Goal: Task Accomplishment & Management: Use online tool/utility

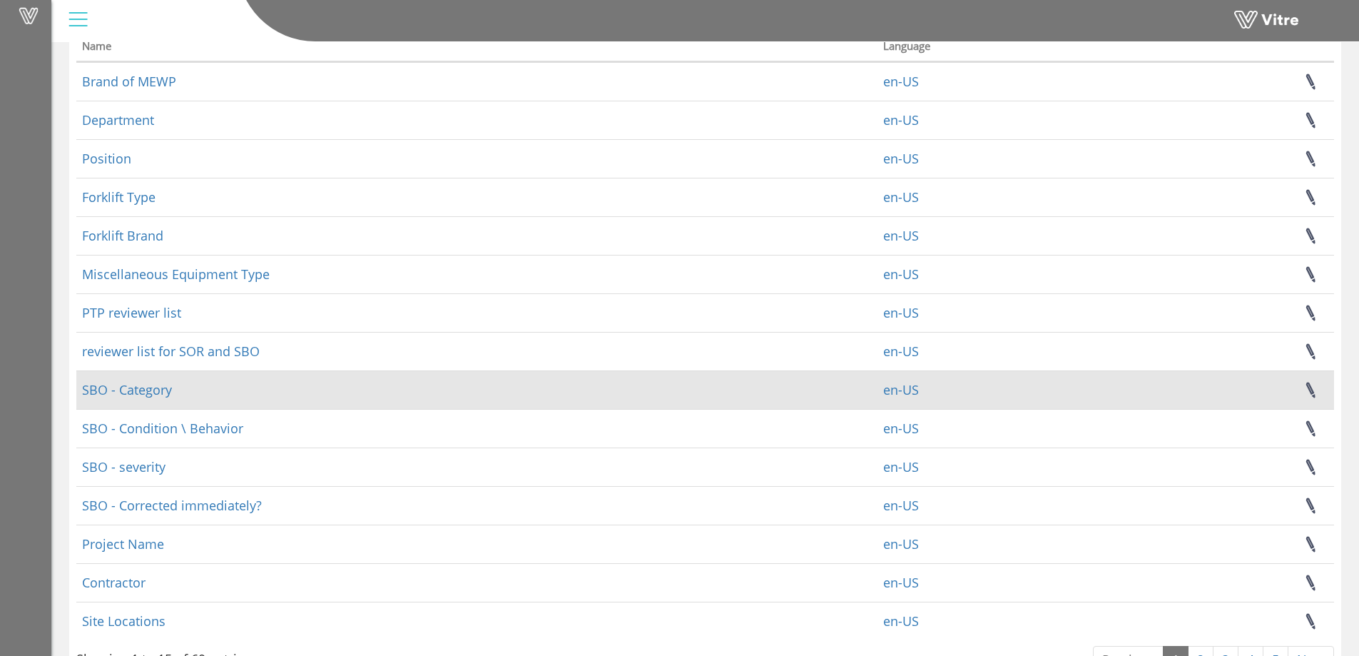
scroll to position [166, 0]
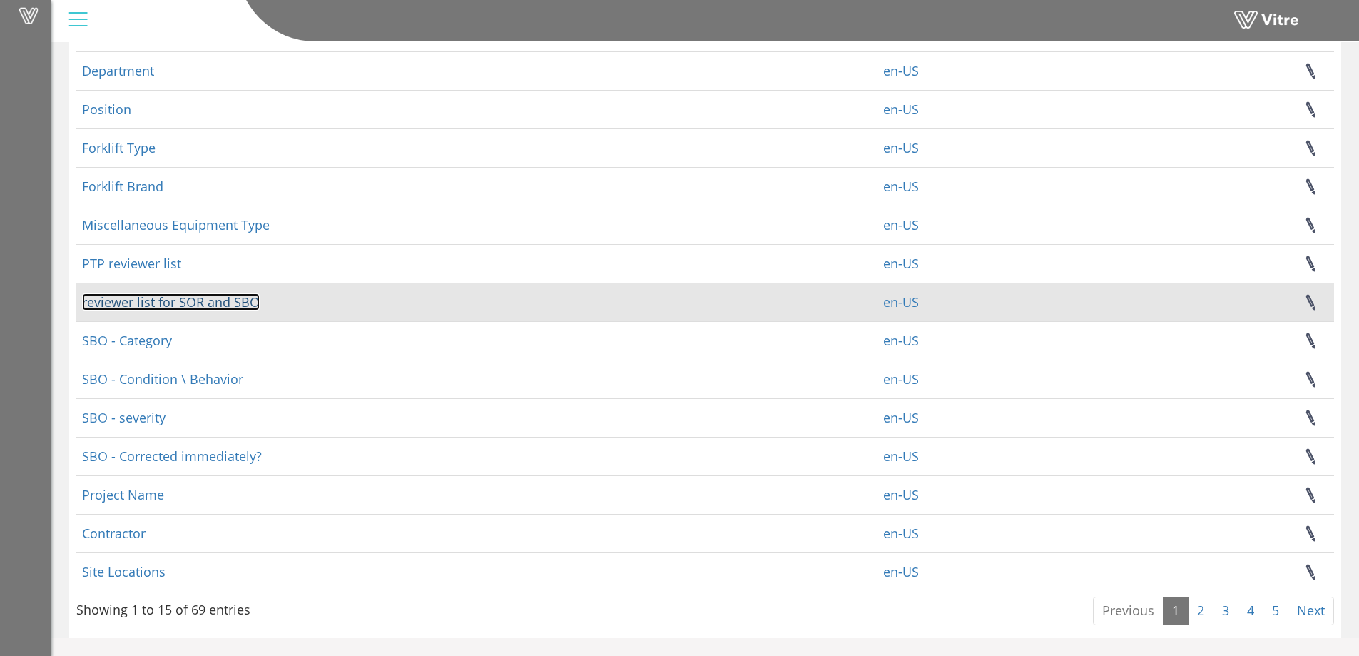
click at [243, 304] on link "reviewer list for SOR and SBO" at bounding box center [171, 301] width 178 height 17
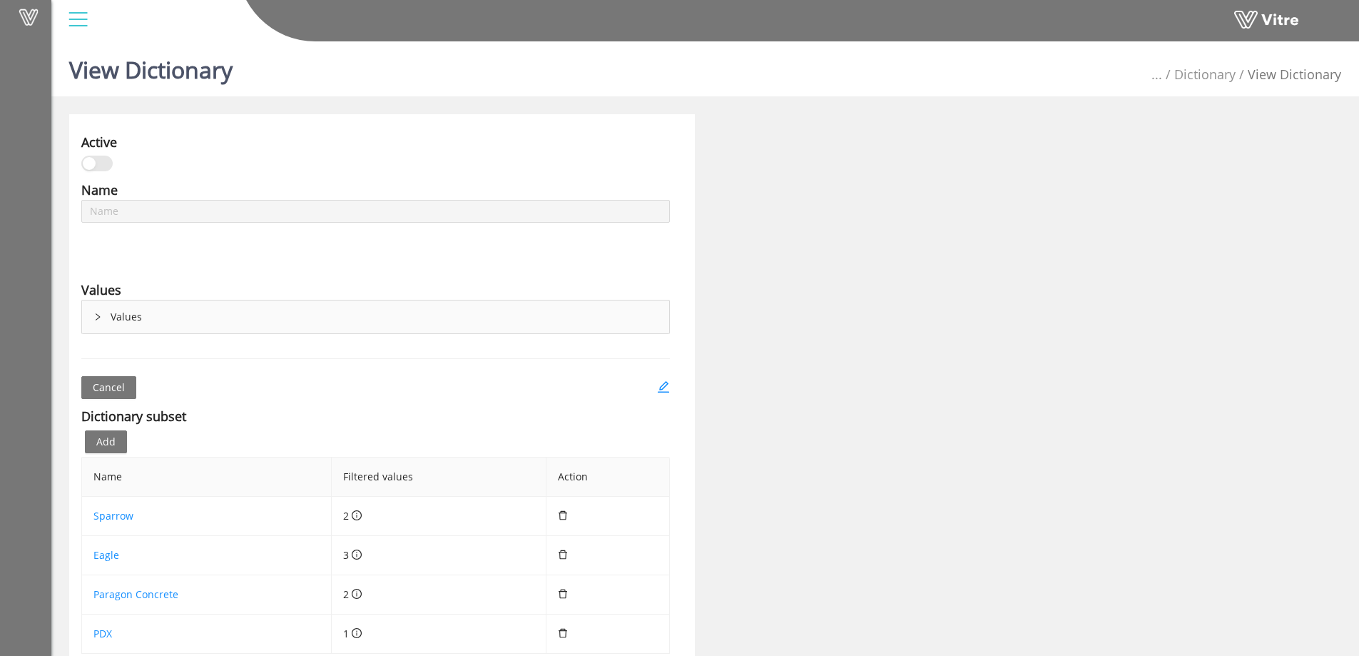
type input "reviewer list for SOR and SBO"
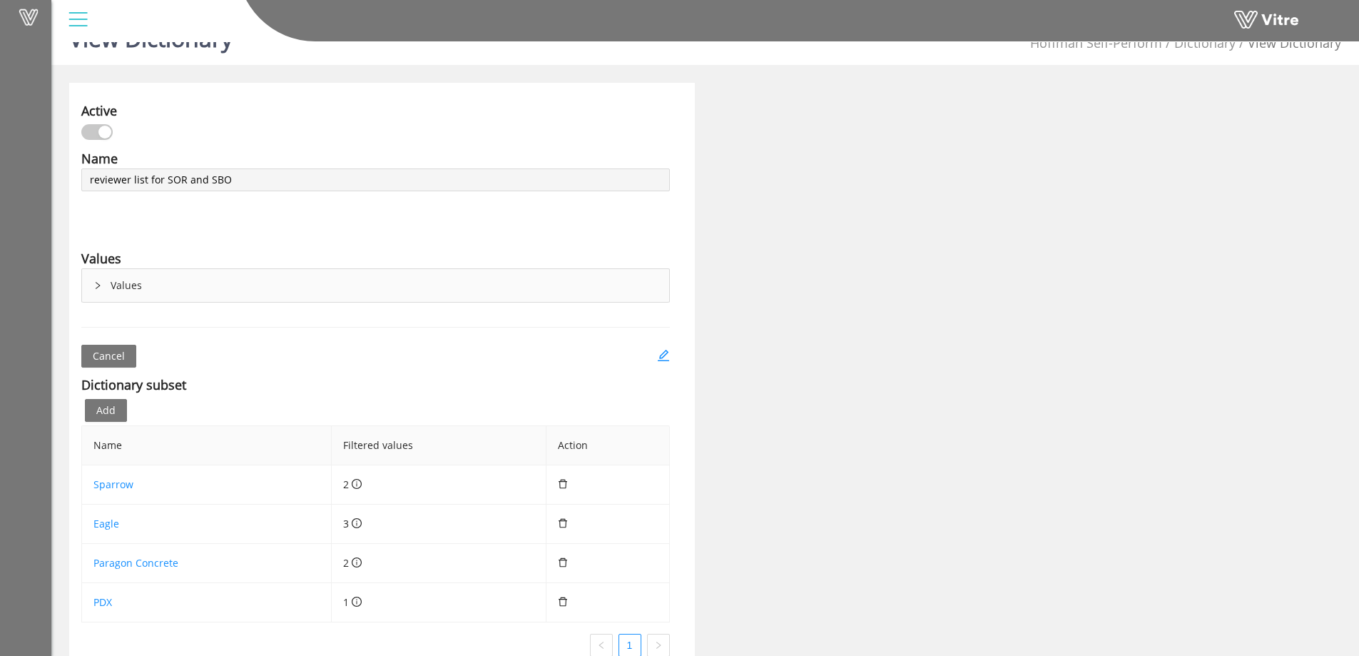
scroll to position [59, 0]
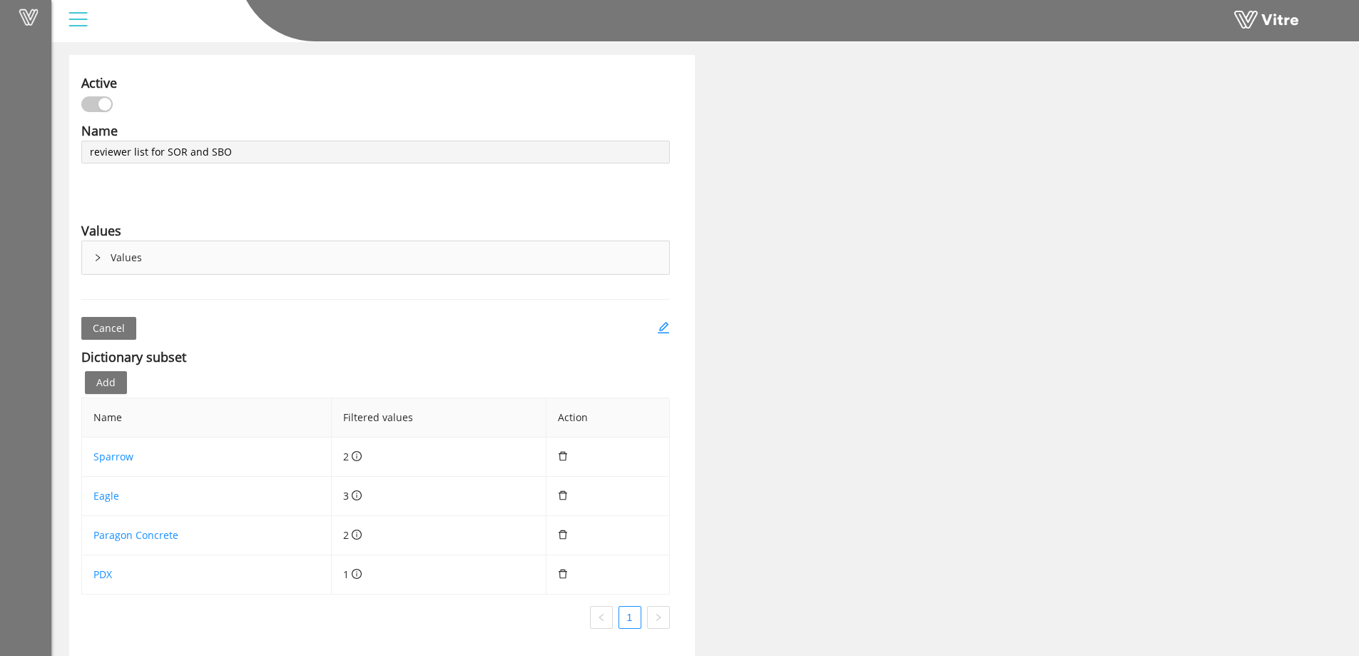
click at [95, 254] on icon "right" at bounding box center [97, 257] width 9 height 9
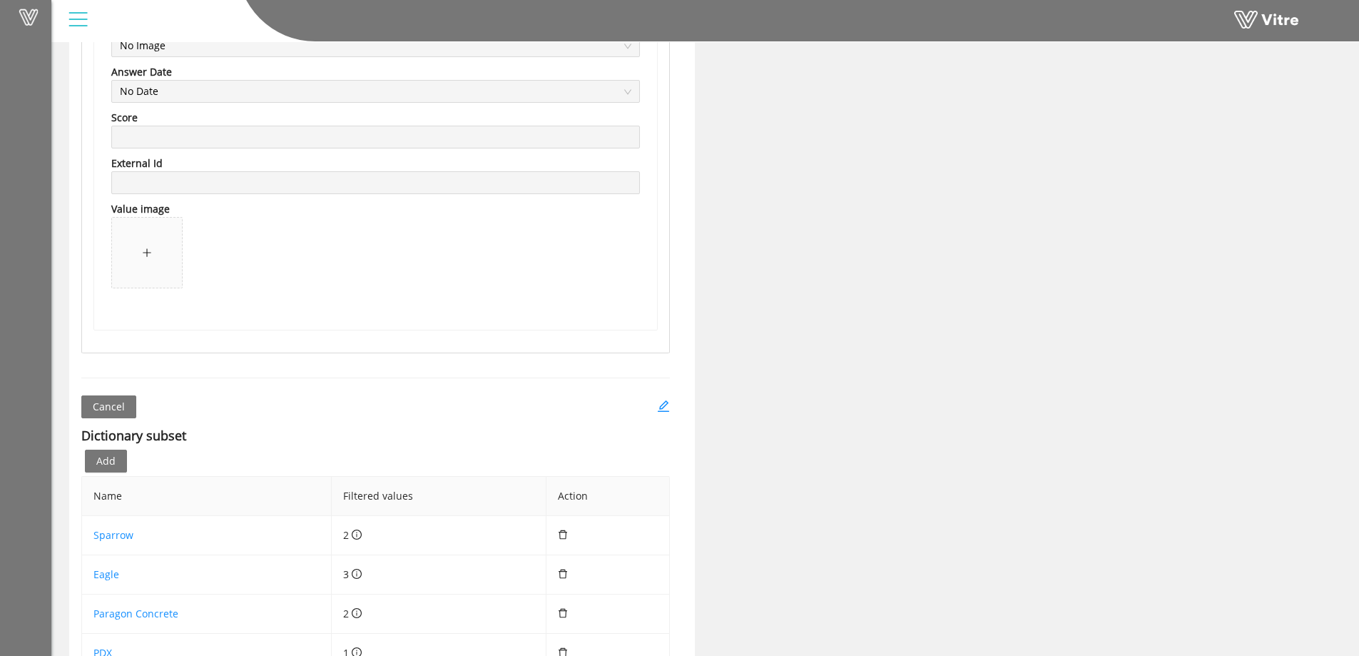
scroll to position [4536, 0]
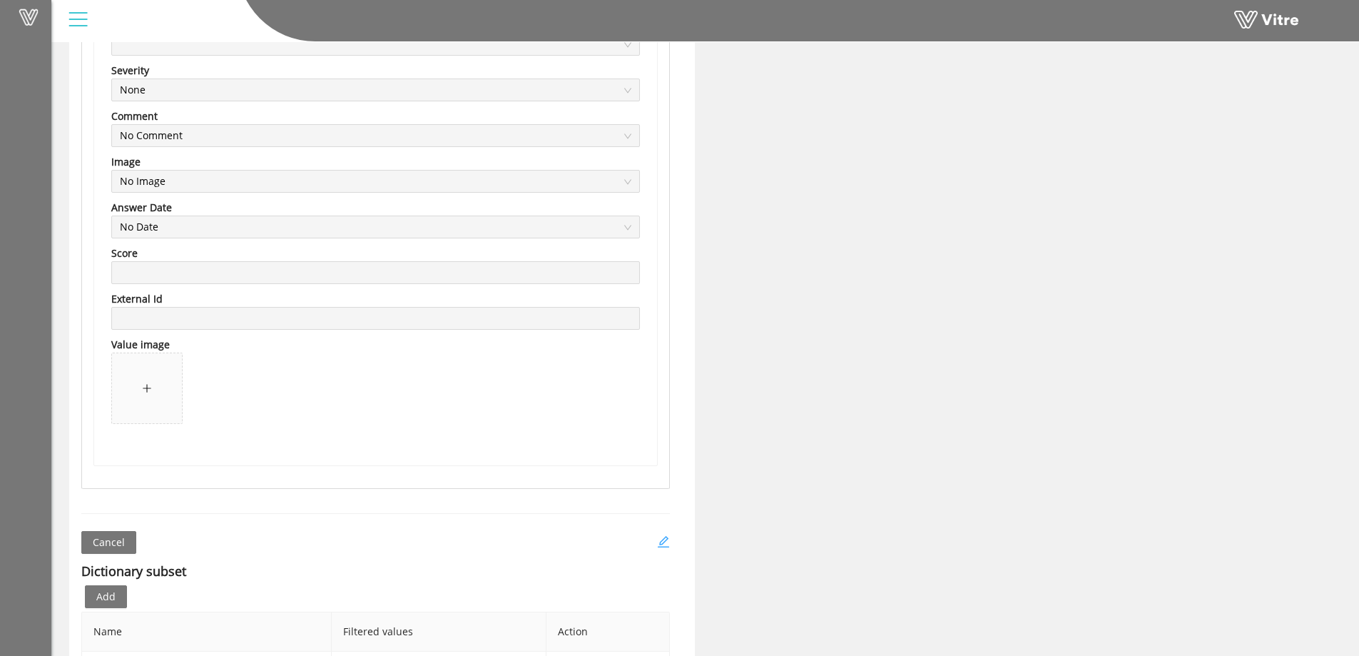
click at [661, 543] on icon "edit" at bounding box center [663, 541] width 13 height 13
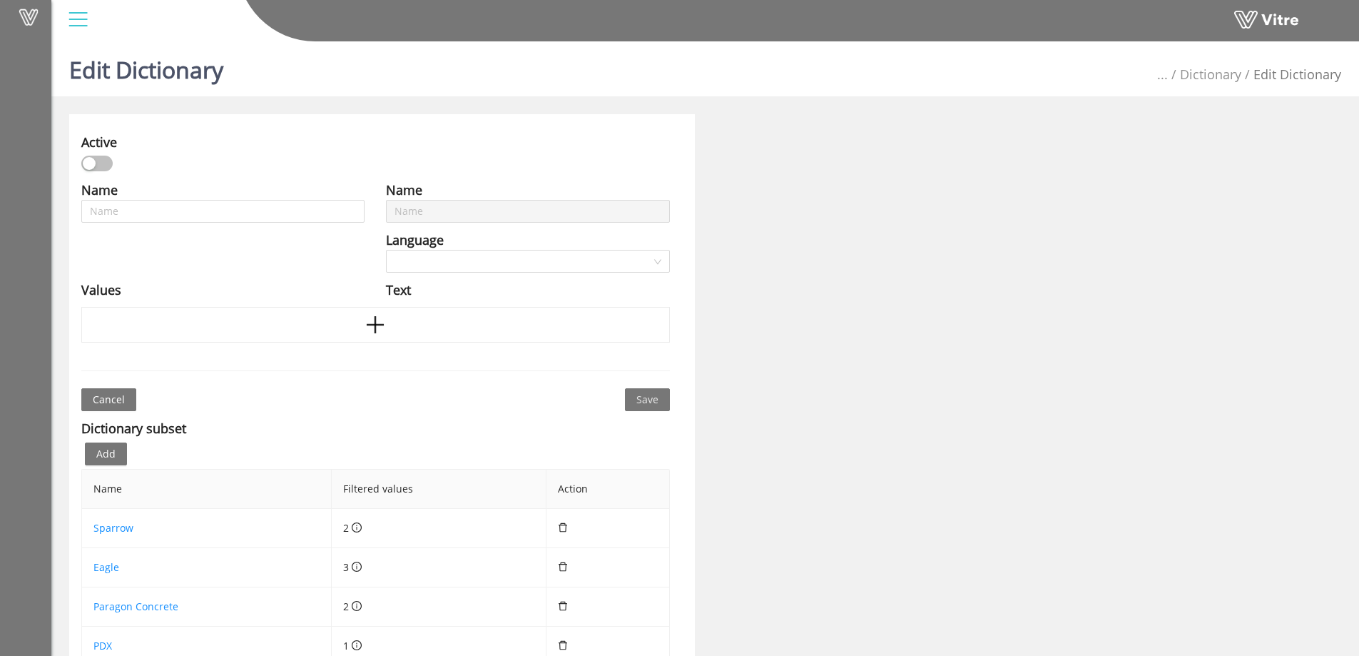
type input "reviewer list for SOR and SBO"
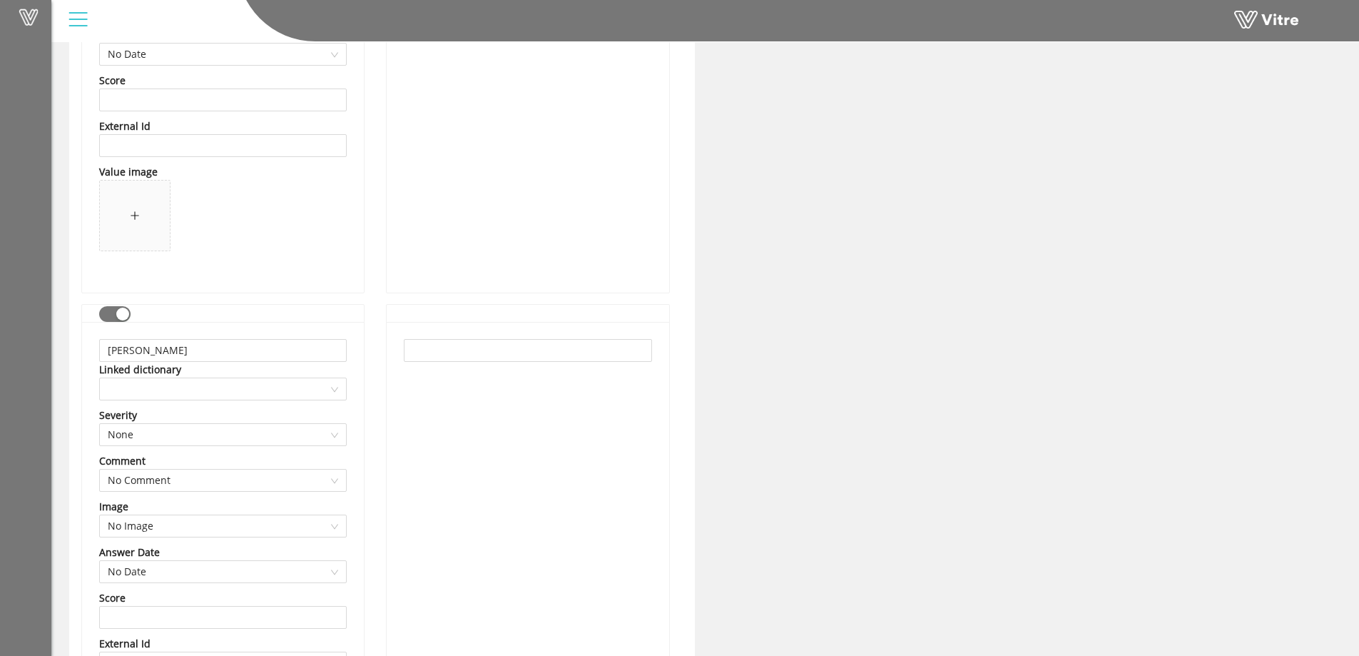
scroll to position [2640, 0]
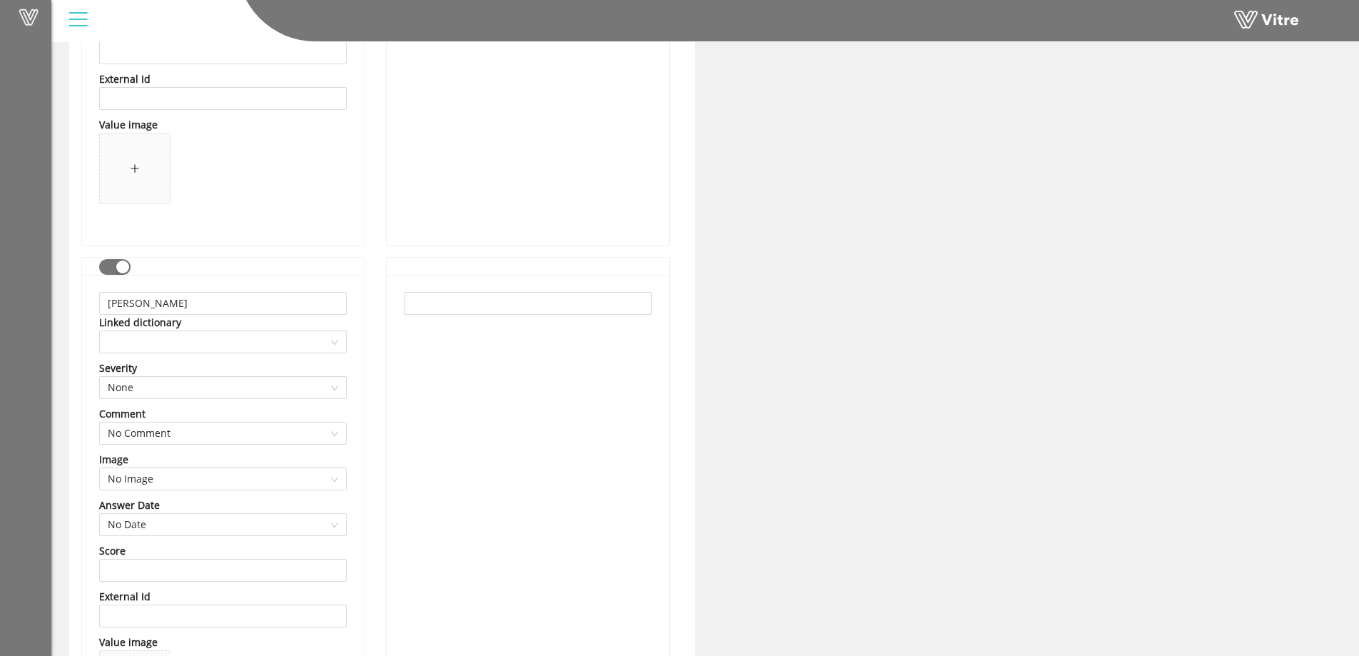
click at [116, 266] on div "button" at bounding box center [122, 266] width 13 height 13
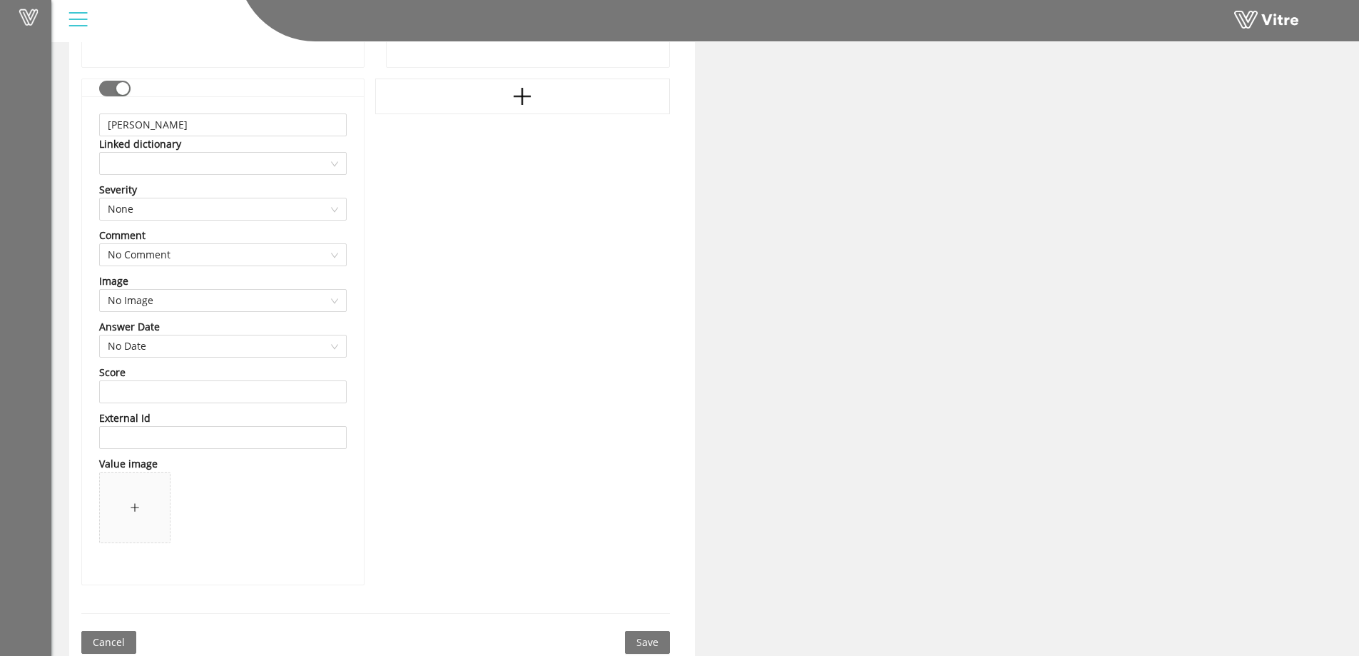
scroll to position [4257, 0]
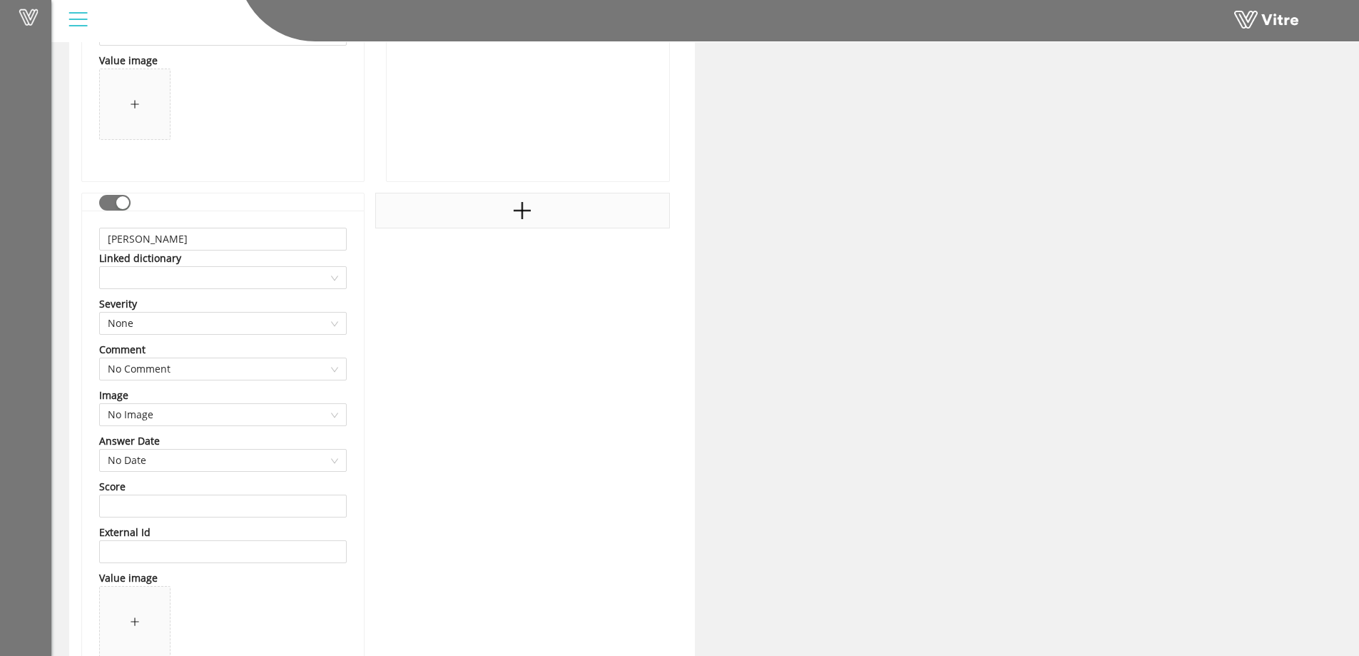
click at [527, 218] on icon "plus" at bounding box center [522, 210] width 21 height 21
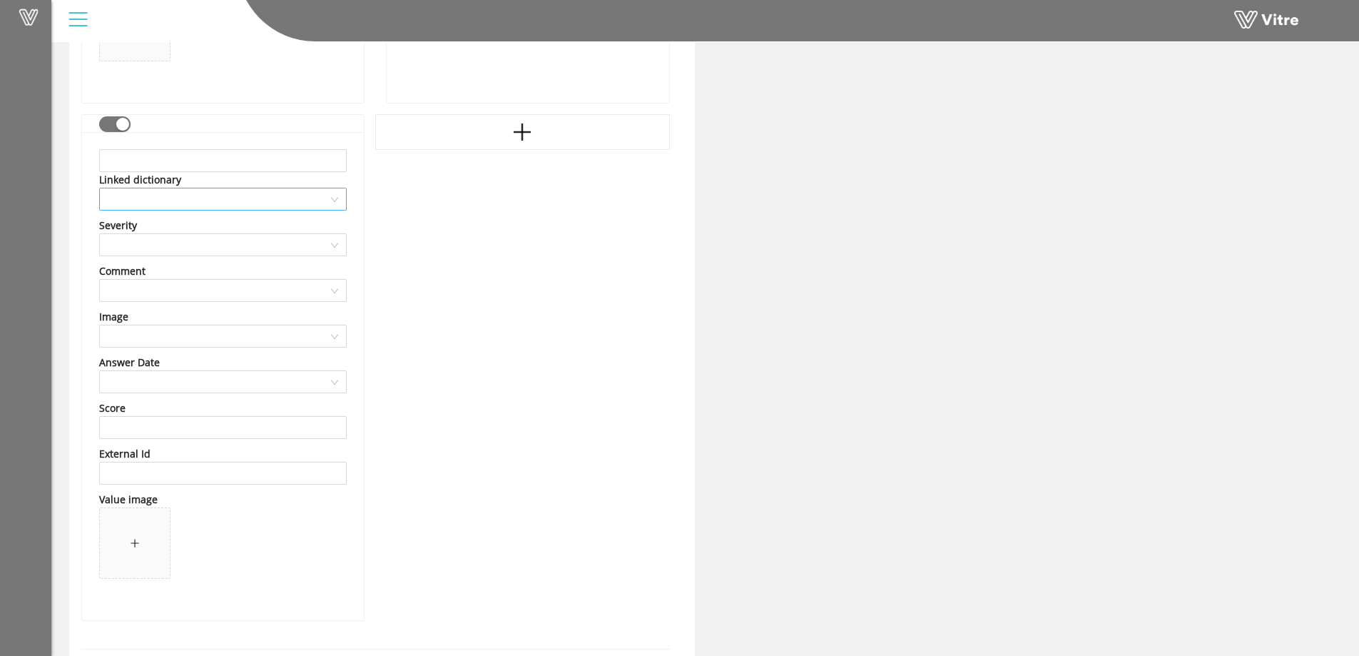
scroll to position [4828, 0]
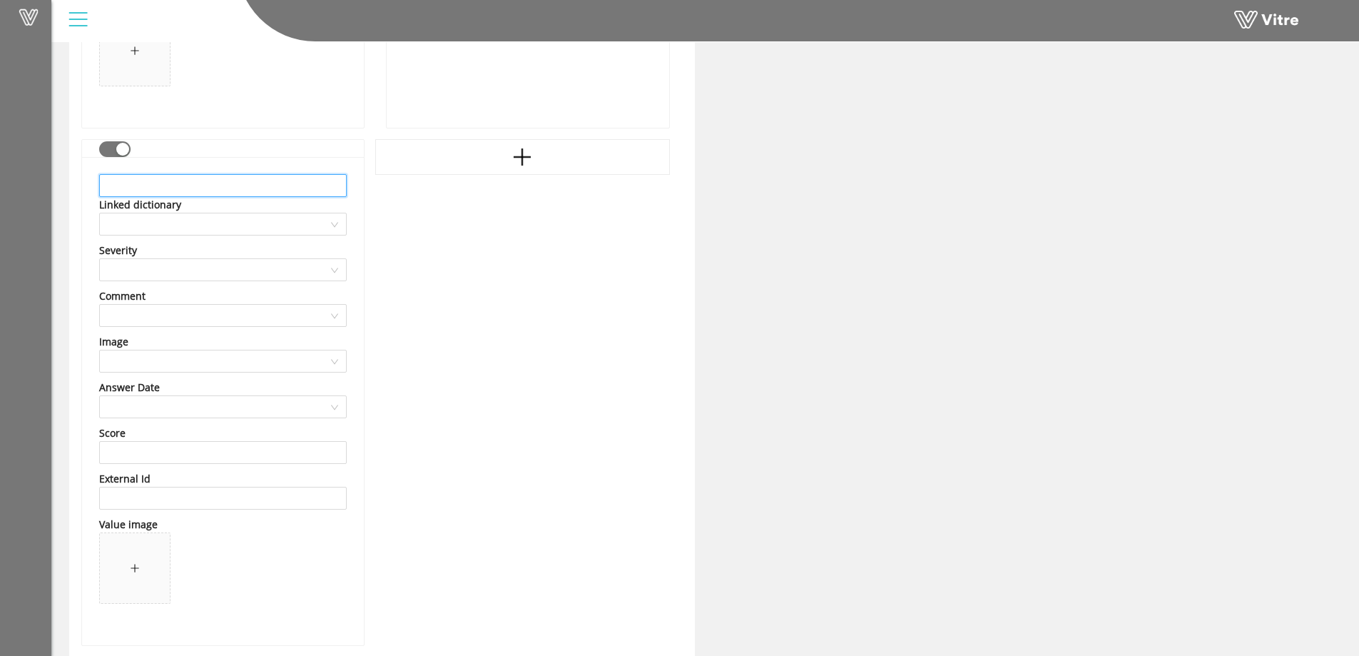
click at [127, 183] on input "text" at bounding box center [223, 185] width 248 height 23
type input "[PERSON_NAME]"
click at [188, 232] on input "search" at bounding box center [218, 223] width 221 height 21
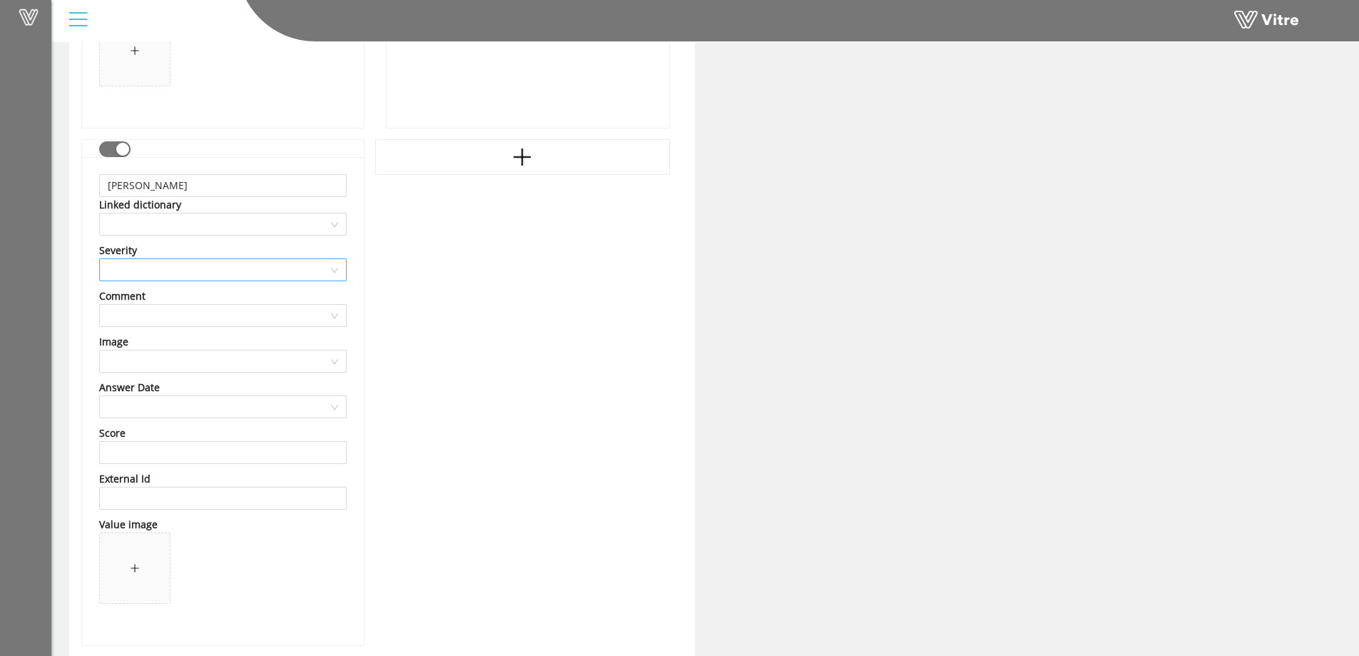
click at [214, 265] on input "search" at bounding box center [218, 269] width 221 height 21
click at [172, 305] on div "None" at bounding box center [223, 298] width 231 height 16
click at [169, 310] on input "search" at bounding box center [218, 315] width 221 height 21
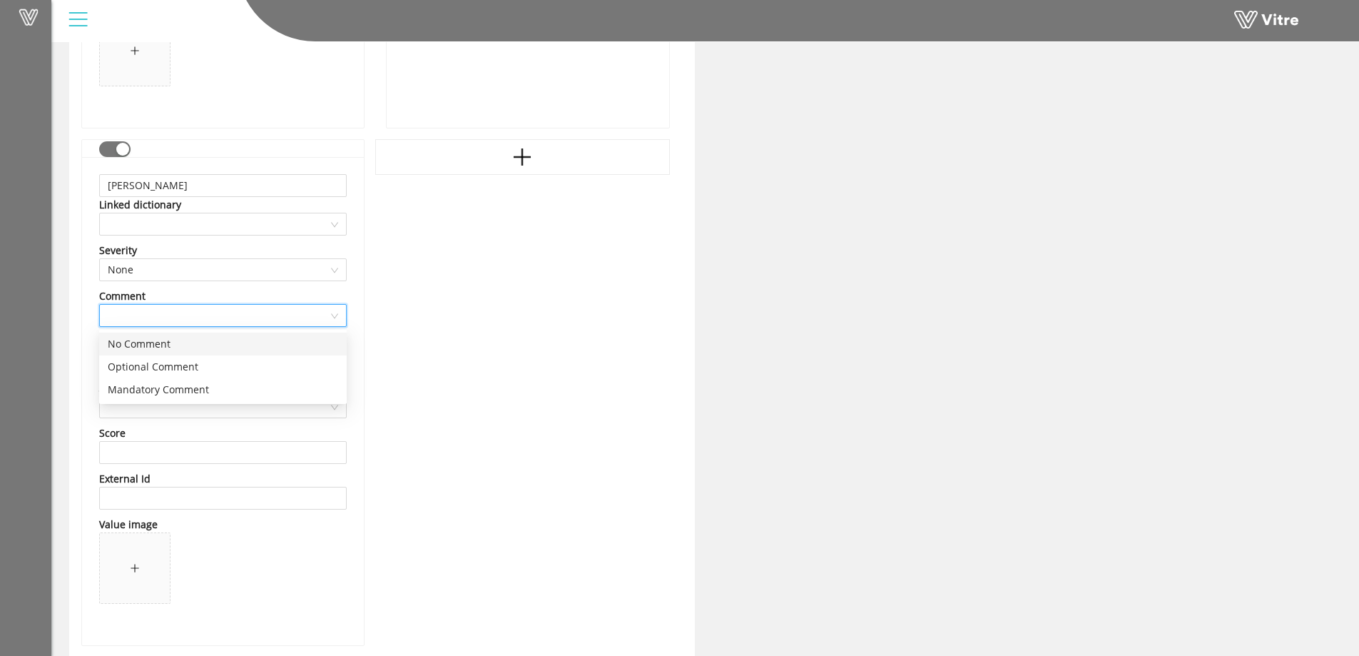
click at [157, 349] on div "No Comment" at bounding box center [223, 344] width 231 height 16
click at [154, 360] on input "search" at bounding box center [218, 360] width 221 height 21
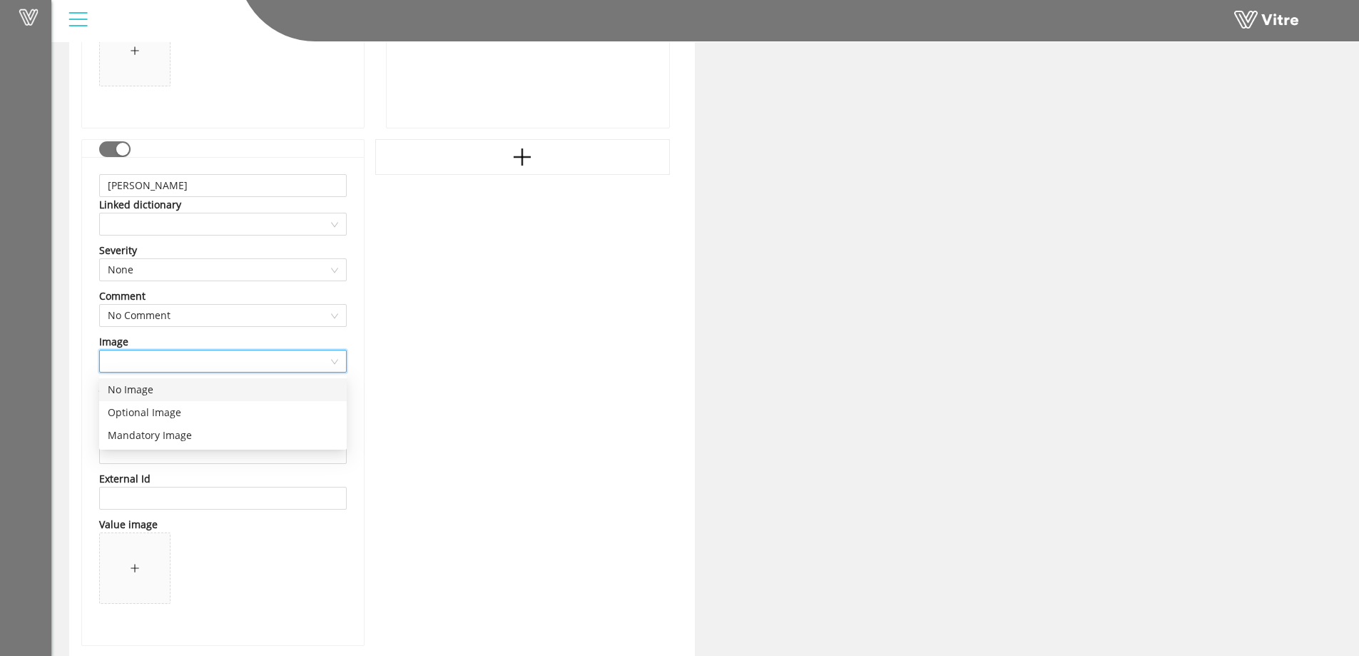
click at [144, 385] on div "No Image" at bounding box center [223, 390] width 231 height 16
click at [158, 407] on input "search" at bounding box center [218, 406] width 221 height 21
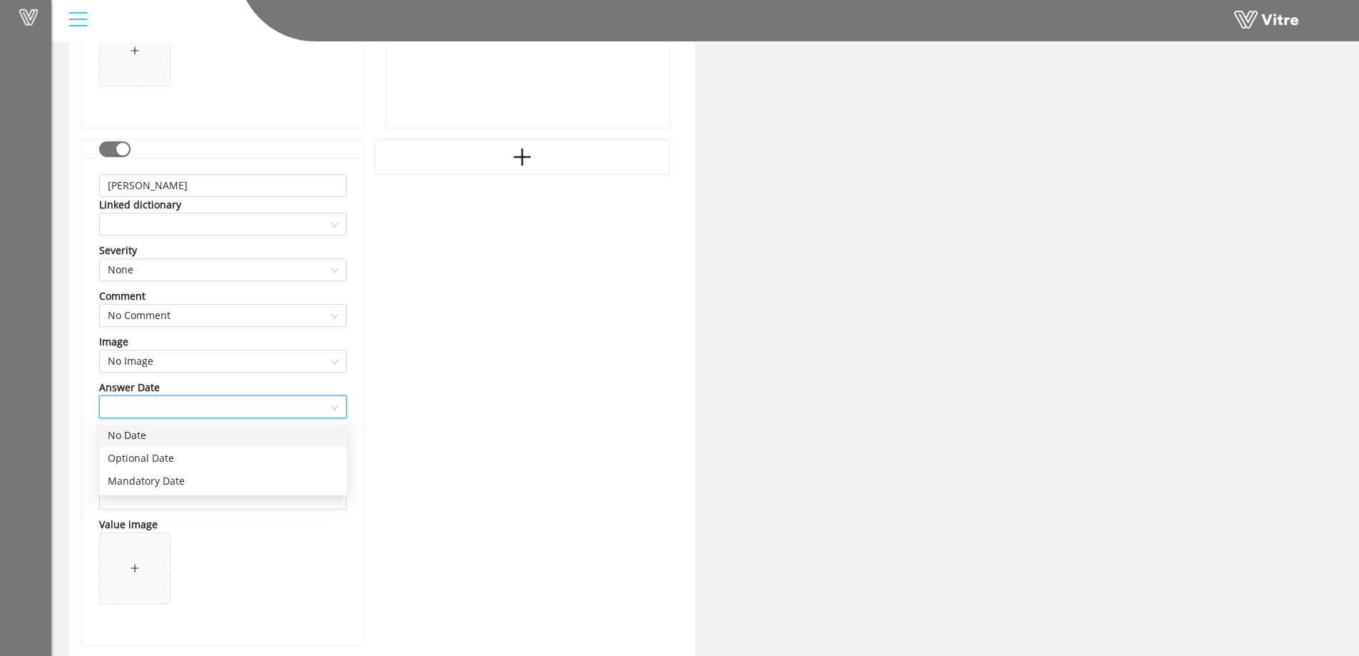
click at [150, 437] on div "No Date" at bounding box center [223, 435] width 231 height 16
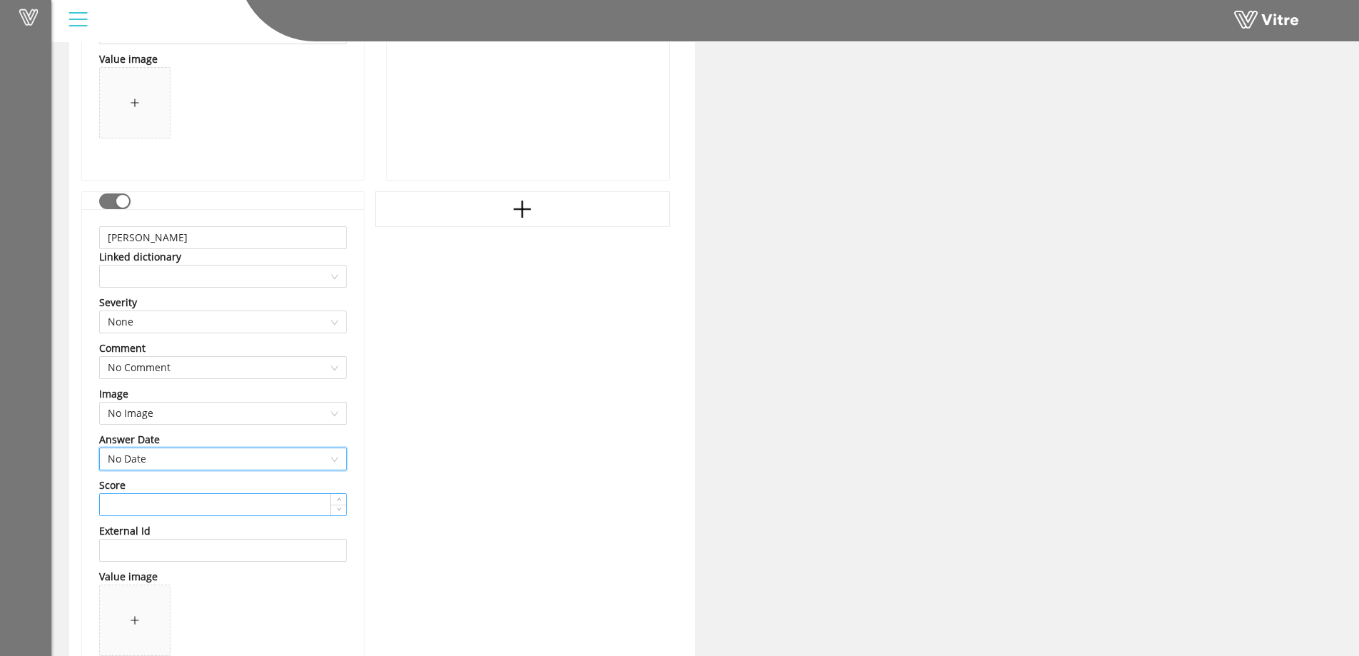
scroll to position [4774, 0]
click at [520, 208] on icon "plus" at bounding box center [522, 210] width 21 height 21
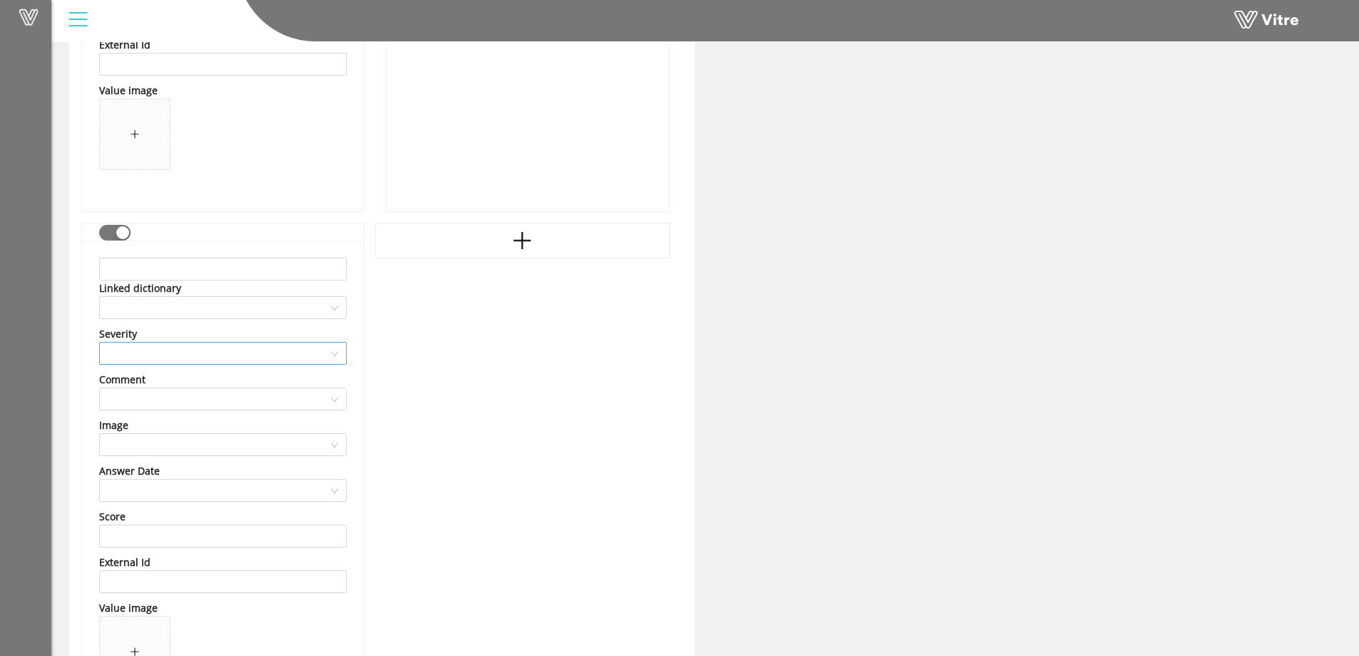
scroll to position [5274, 0]
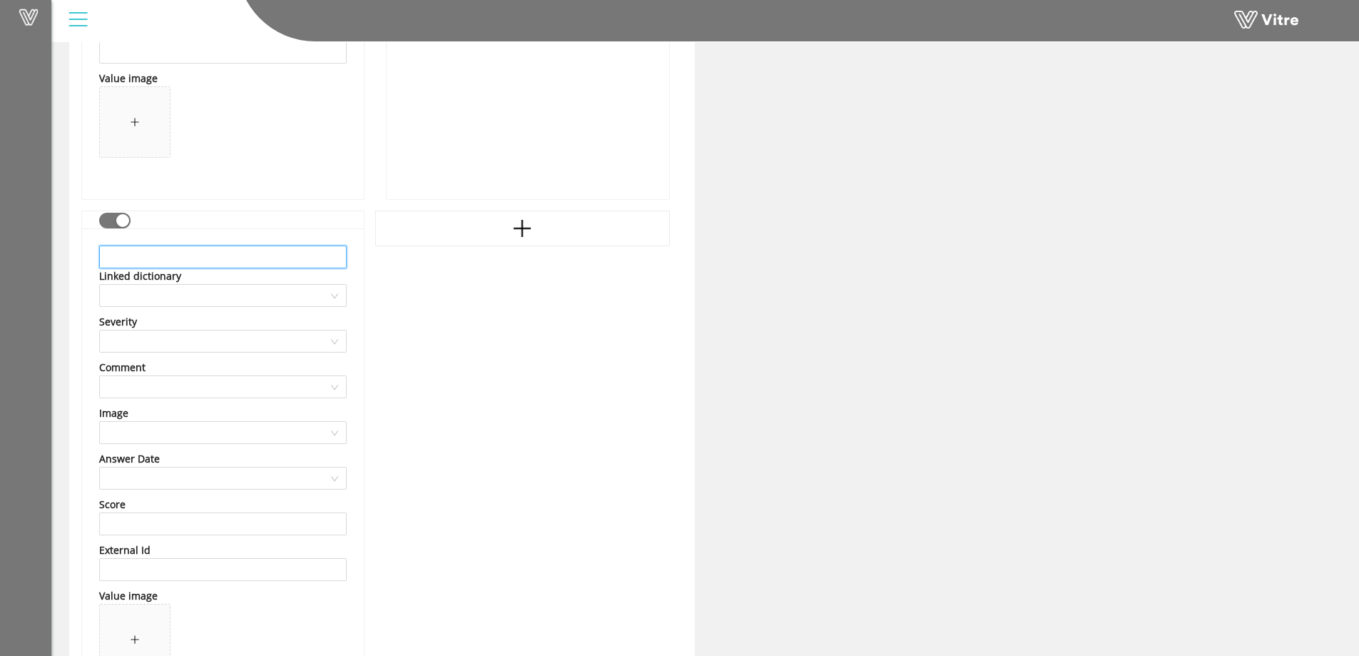
click at [175, 261] on input "text" at bounding box center [223, 256] width 248 height 23
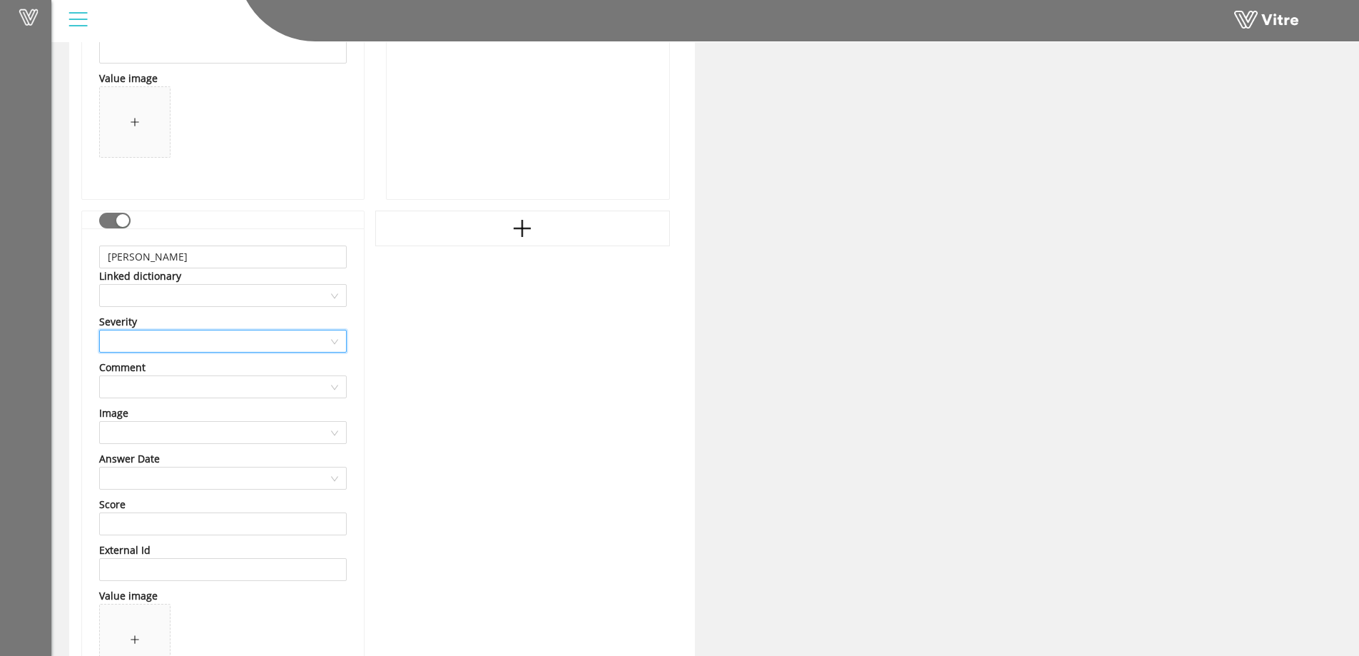
click at [160, 335] on input "search" at bounding box center [218, 340] width 221 height 21
click at [162, 371] on div "None" at bounding box center [223, 370] width 231 height 16
click at [155, 388] on input "search" at bounding box center [218, 386] width 221 height 21
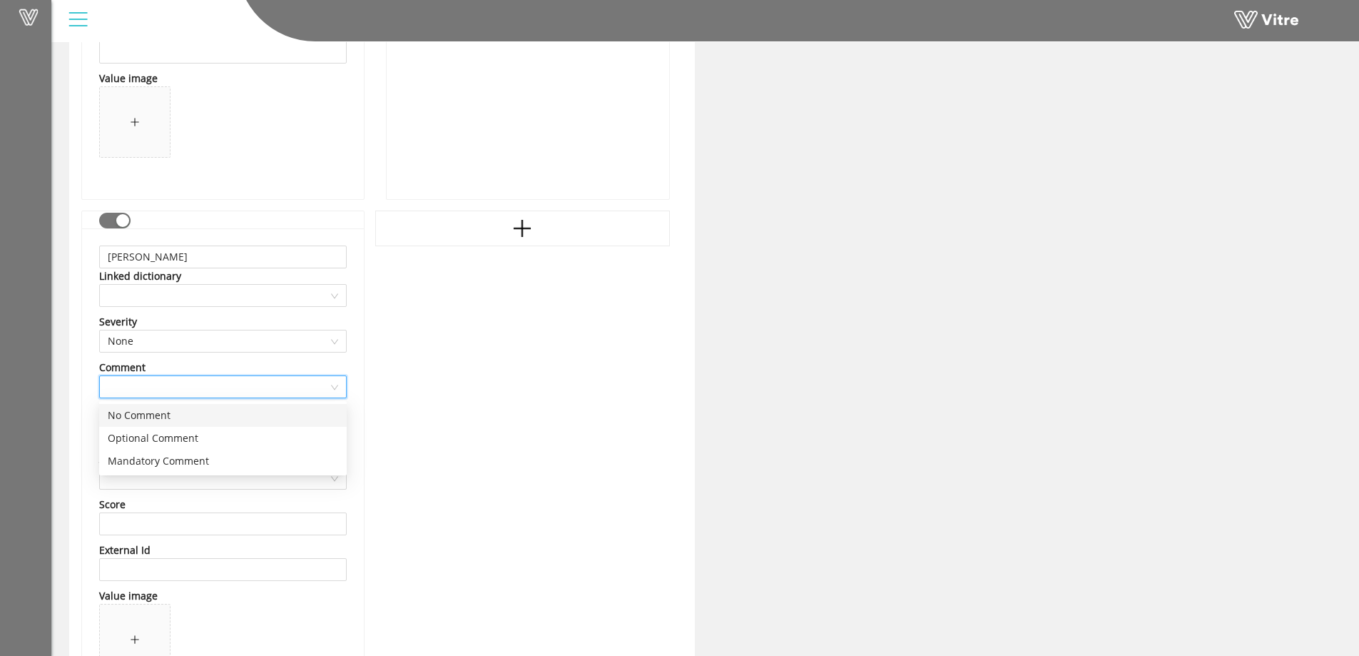
click at [154, 413] on div "No Comment" at bounding box center [223, 415] width 231 height 16
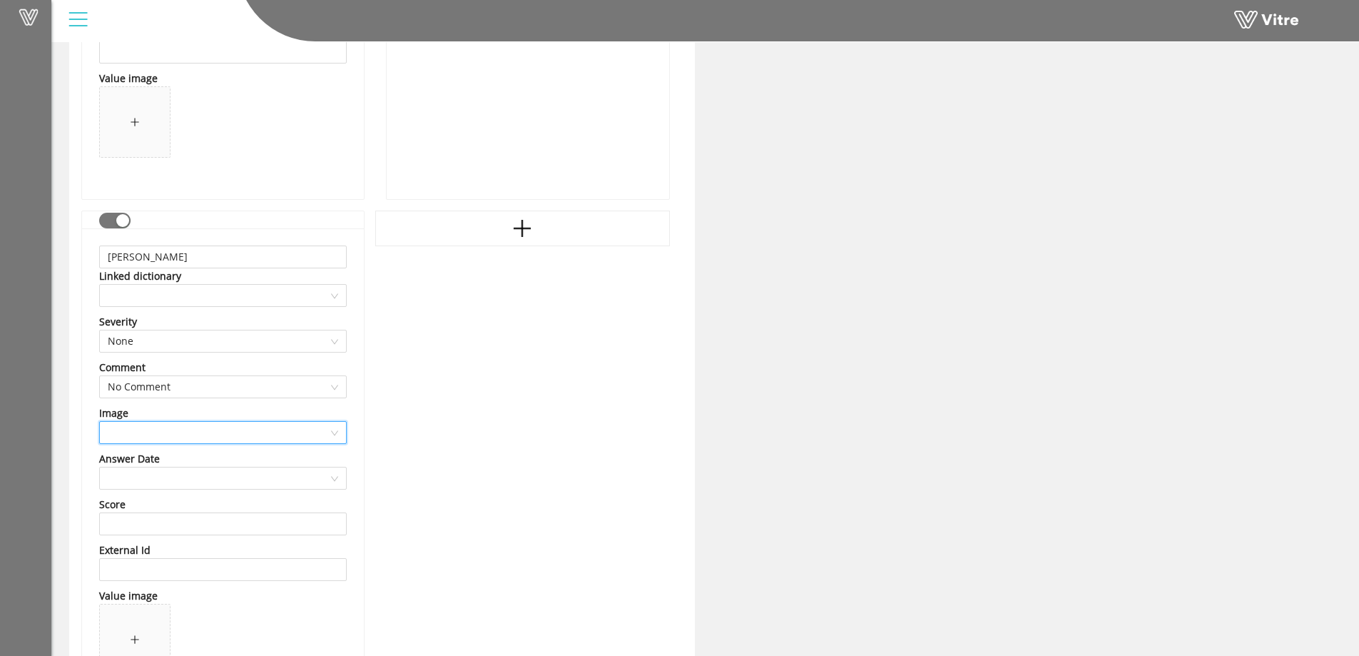
click at [149, 439] on input "search" at bounding box center [218, 432] width 221 height 21
click at [143, 463] on div "No Image" at bounding box center [223, 461] width 231 height 16
click at [153, 477] on input "search" at bounding box center [218, 477] width 221 height 21
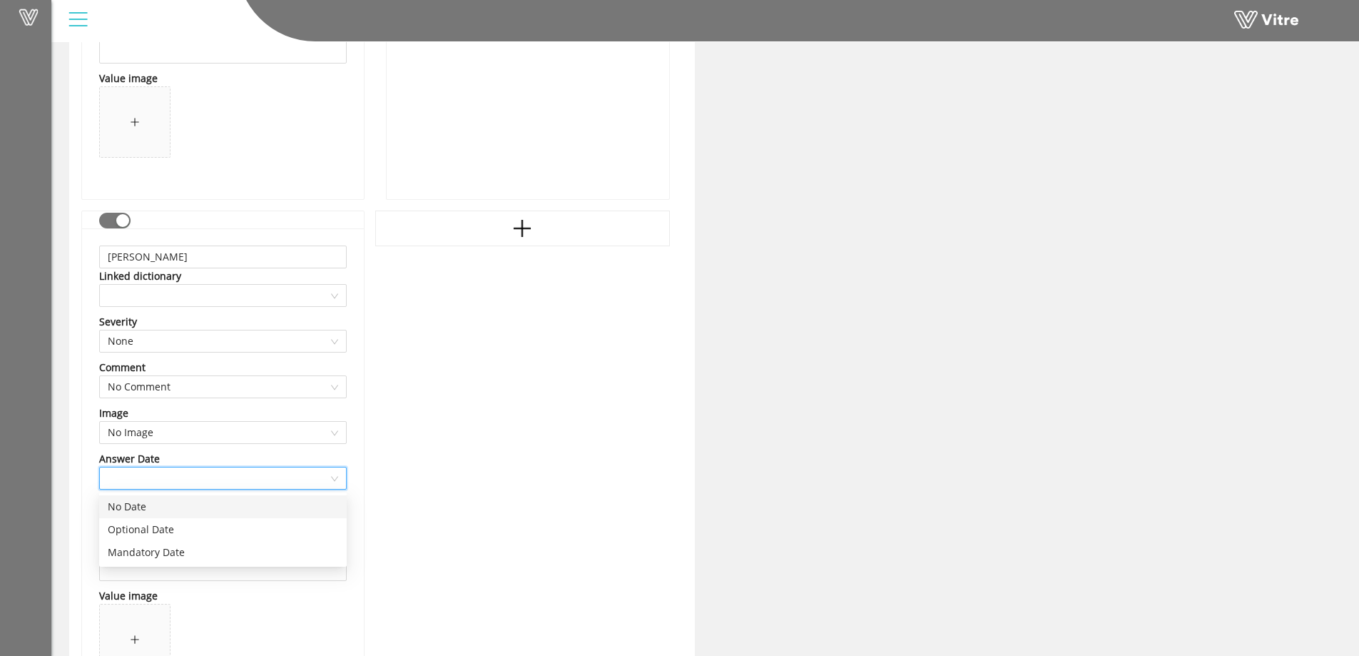
click at [142, 504] on div "No Date" at bounding box center [223, 507] width 231 height 16
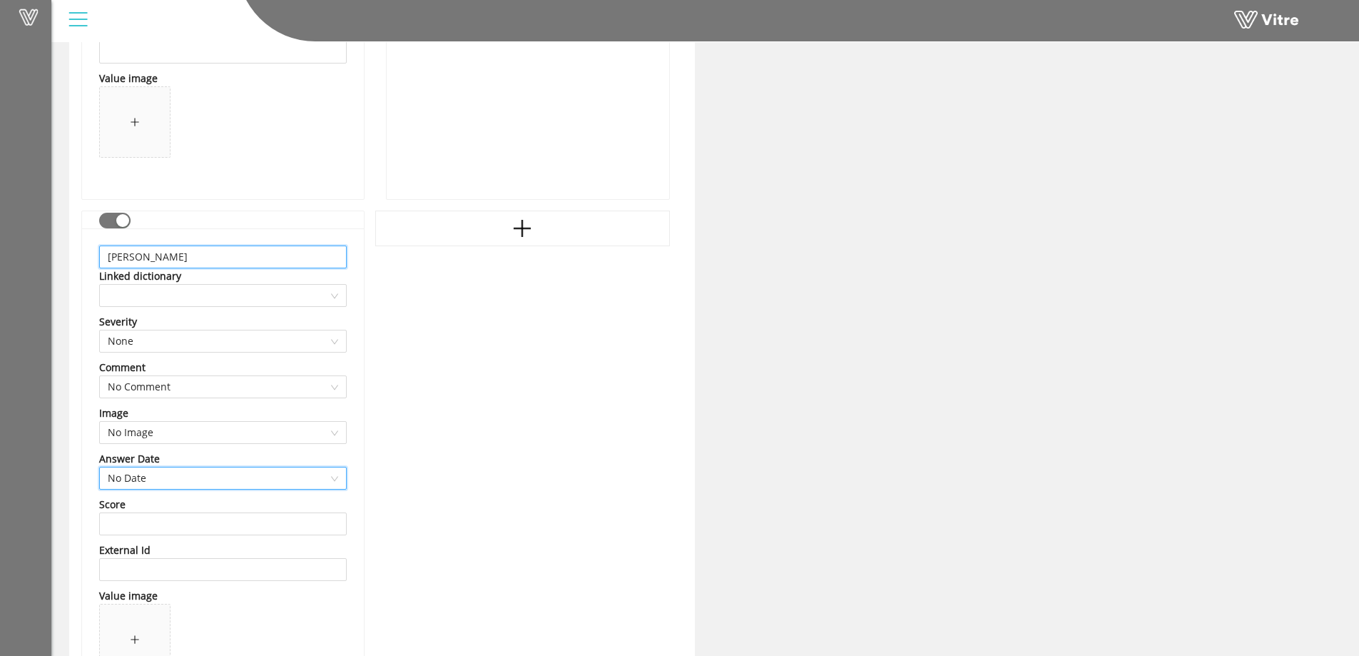
click at [200, 258] on input "David Walker" at bounding box center [223, 256] width 248 height 23
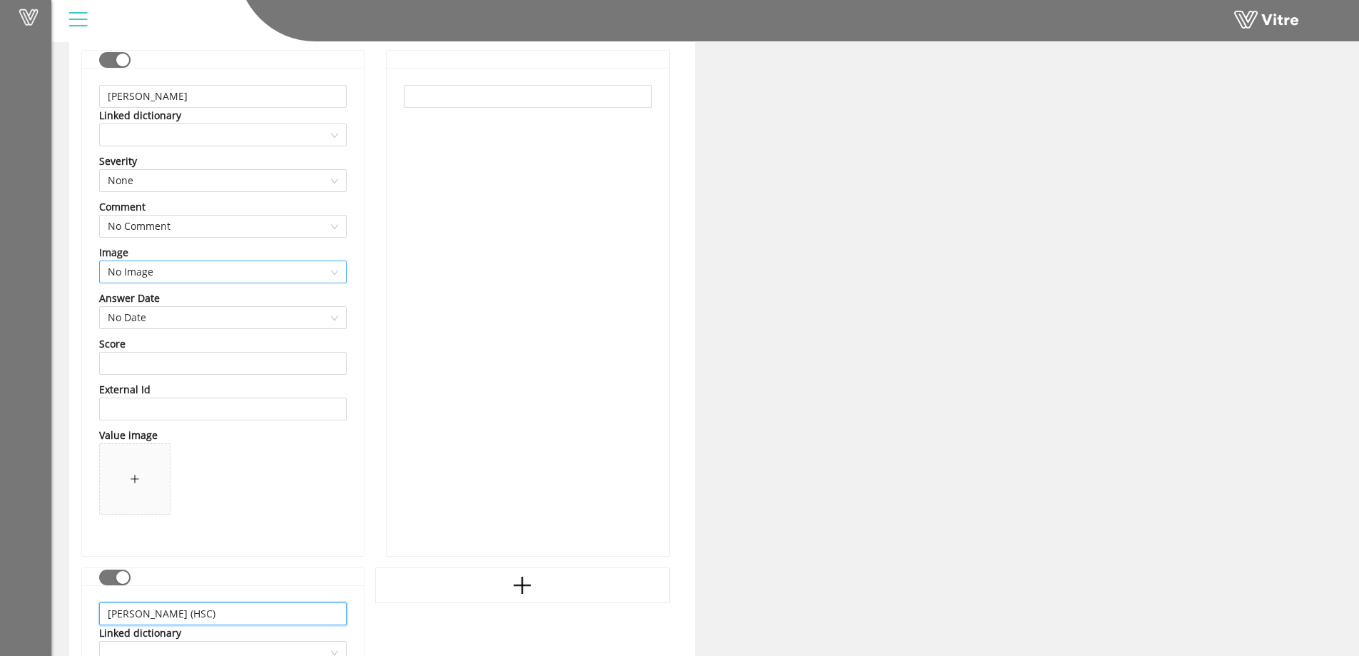
scroll to position [4774, 0]
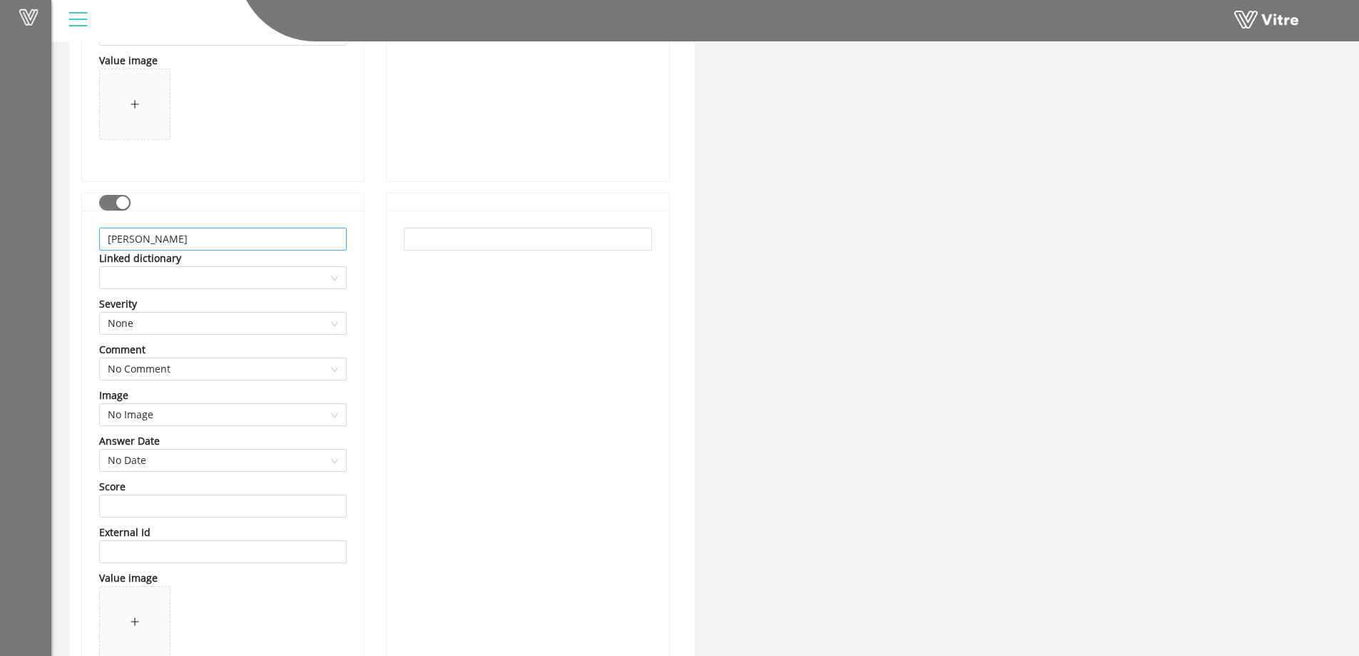
type input "David Walker (HSC)"
click at [226, 243] on input "Daniel Valenzuela" at bounding box center [223, 239] width 248 height 23
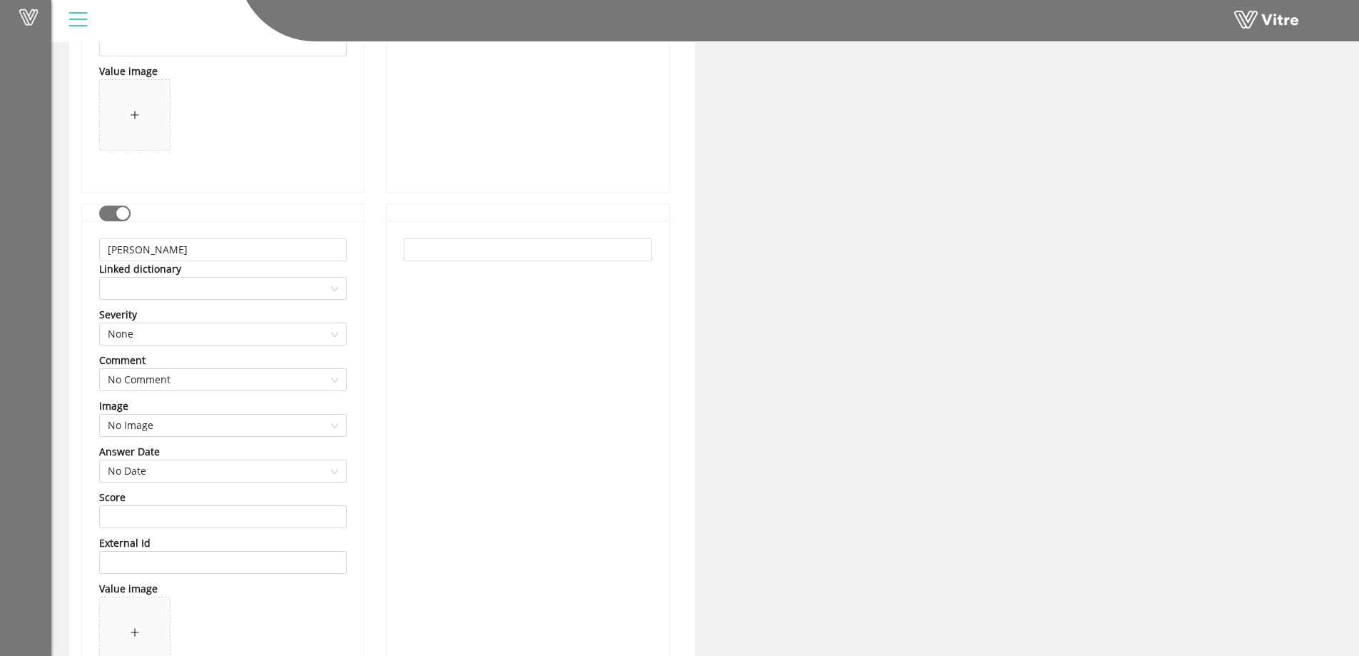
scroll to position [4203, 0]
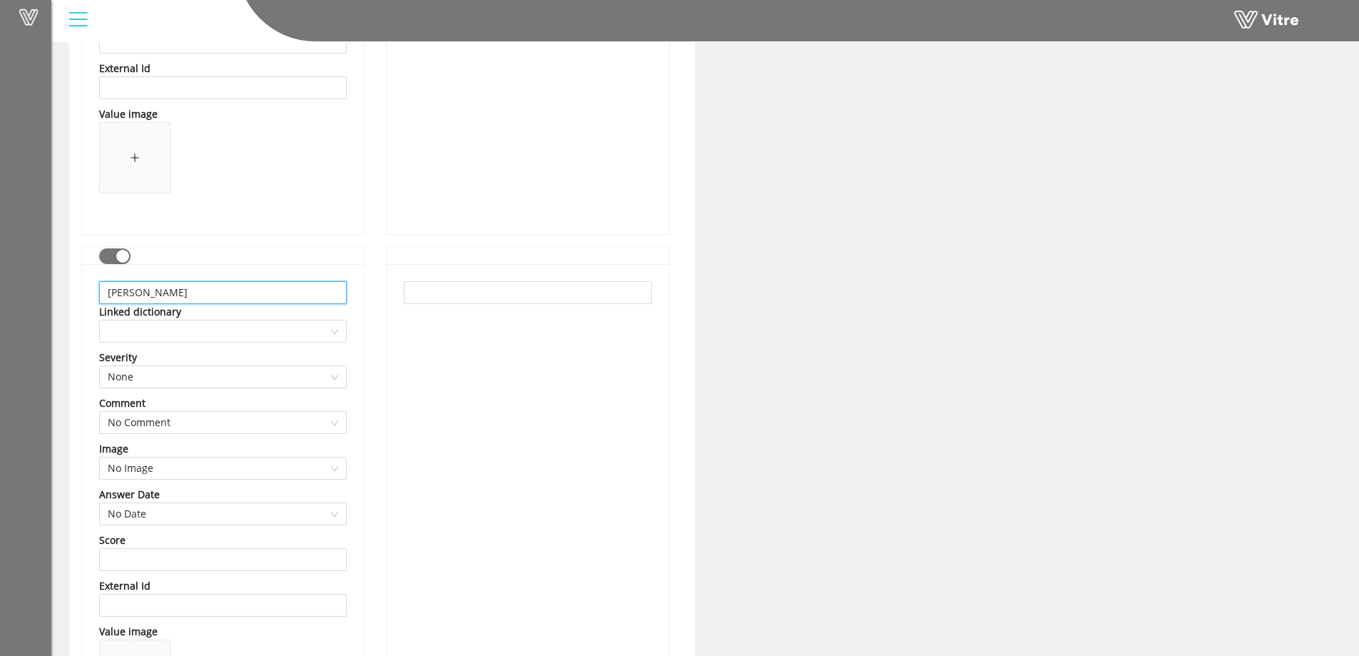
click at [235, 290] on input "Paula Trinidad" at bounding box center [223, 292] width 248 height 23
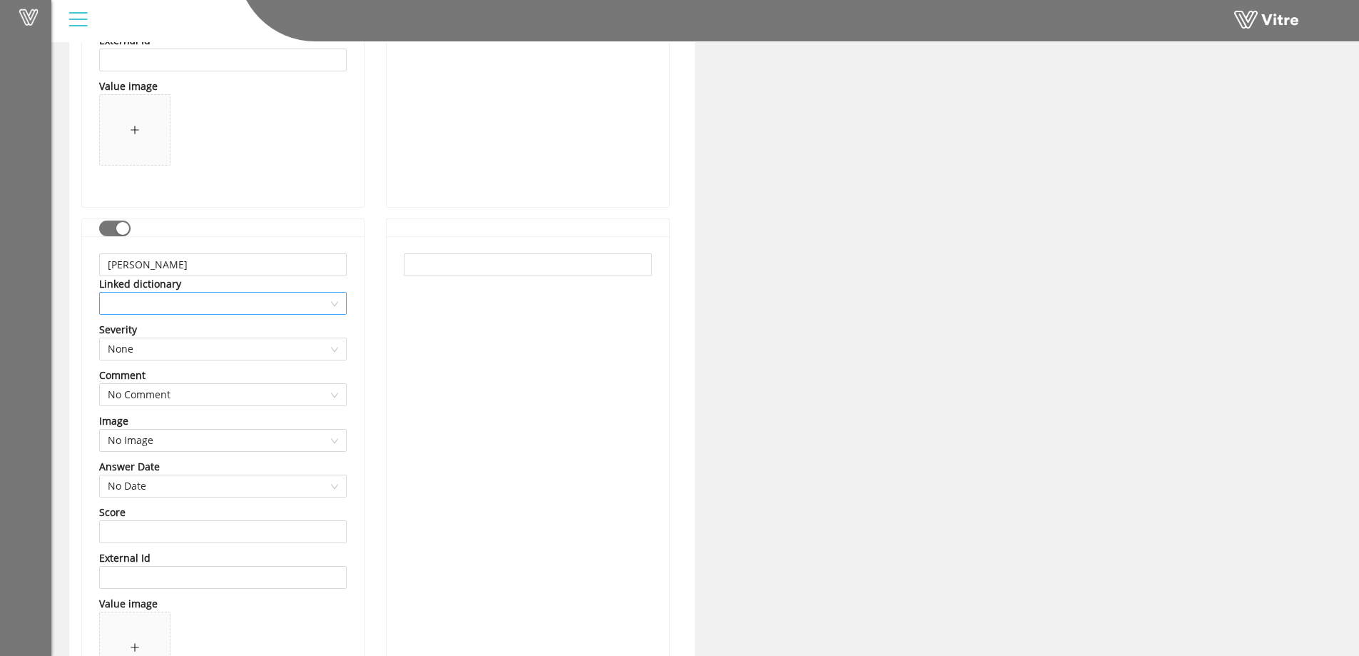
scroll to position [3704, 0]
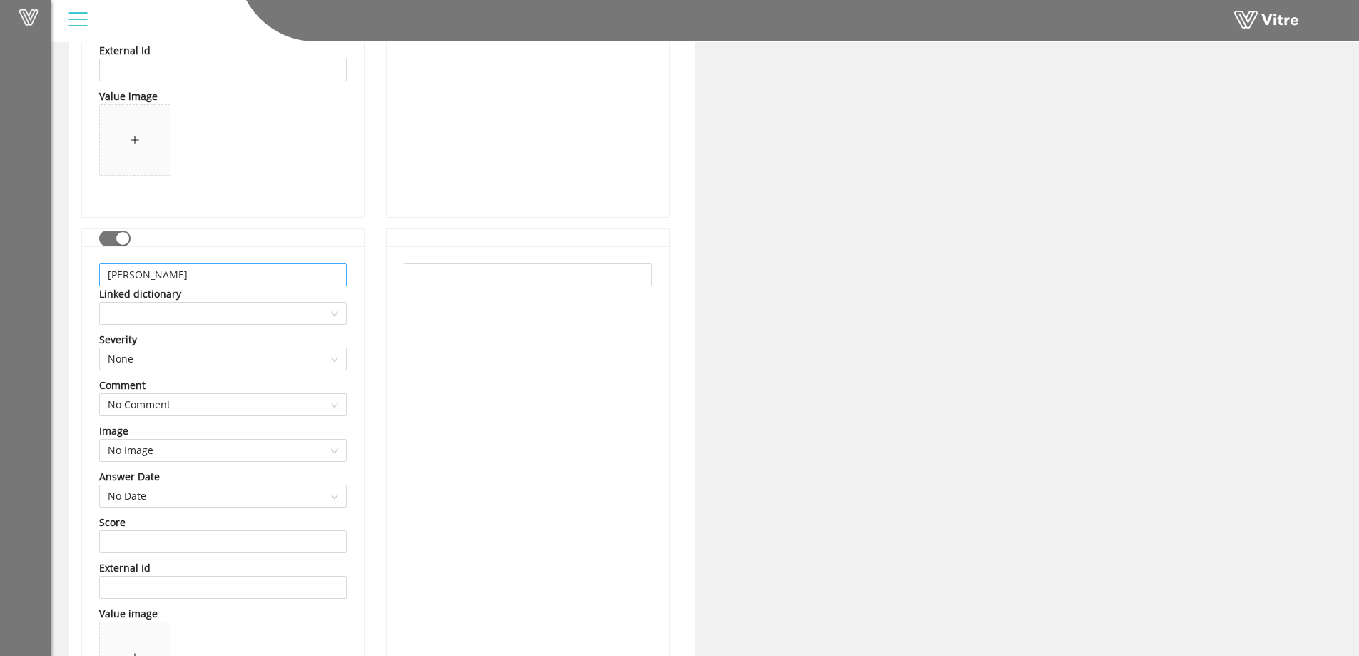
type input "Paula Trinidad (JS)"
click at [223, 279] on input "James Arthur" at bounding box center [223, 274] width 248 height 23
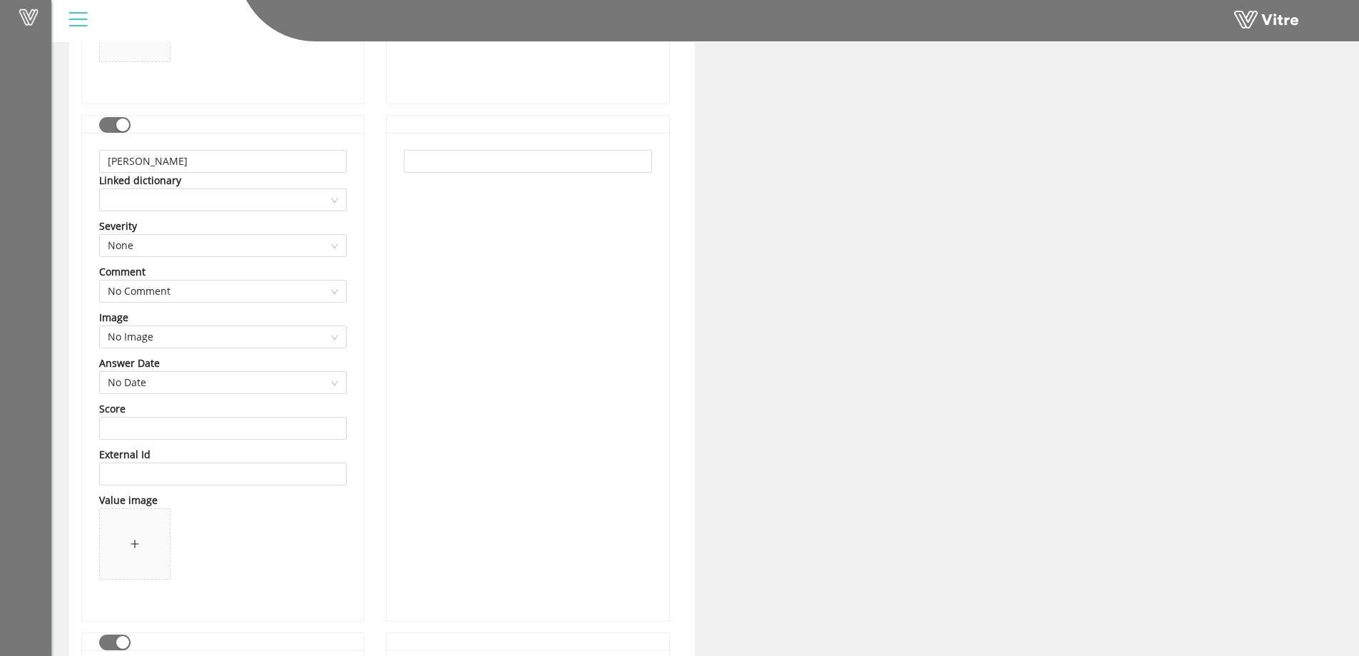
scroll to position [3276, 0]
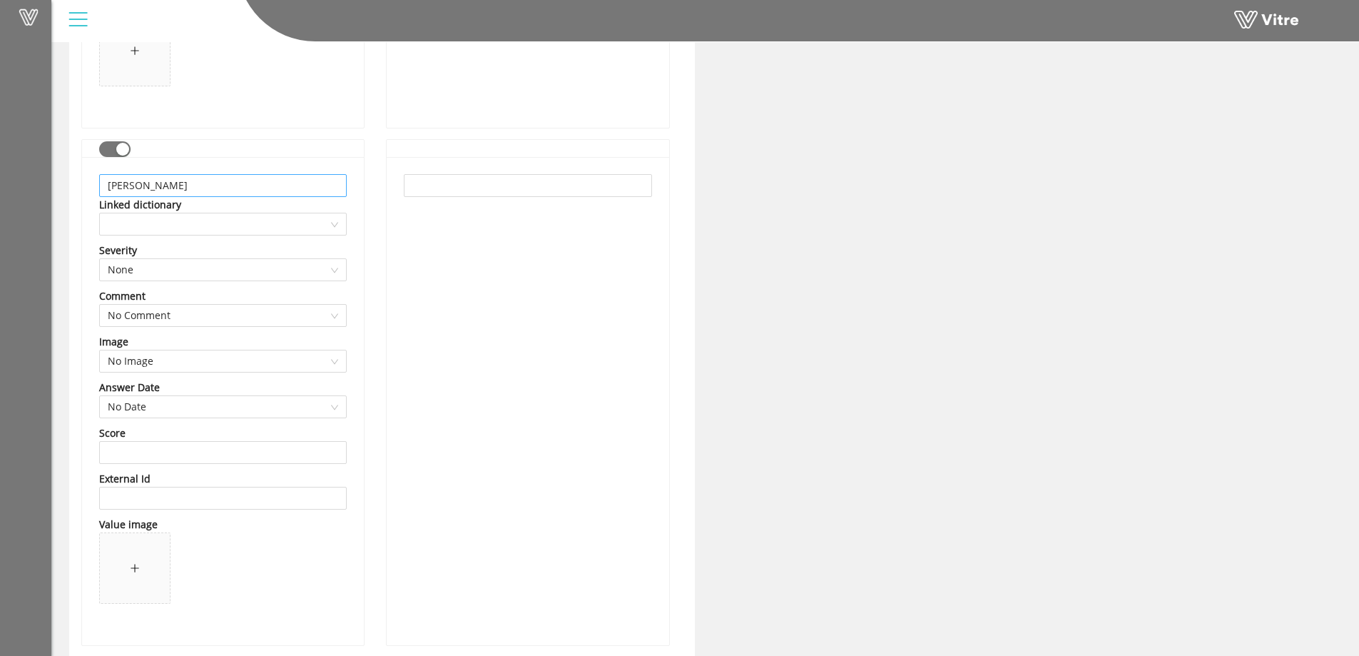
type input "James Arthur (HSI)"
click at [226, 187] on input "Jesus Rodriguez" at bounding box center [223, 185] width 248 height 23
type input "Jesus Rodriguez"
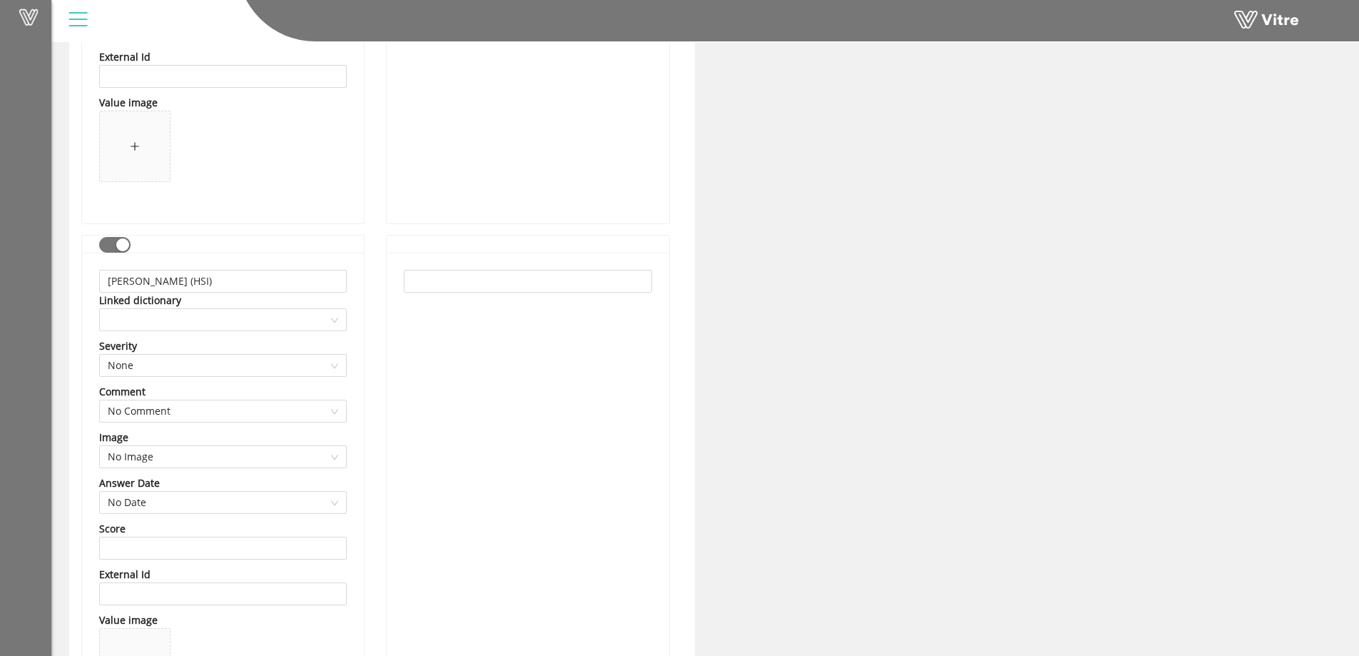
scroll to position [3704, 0]
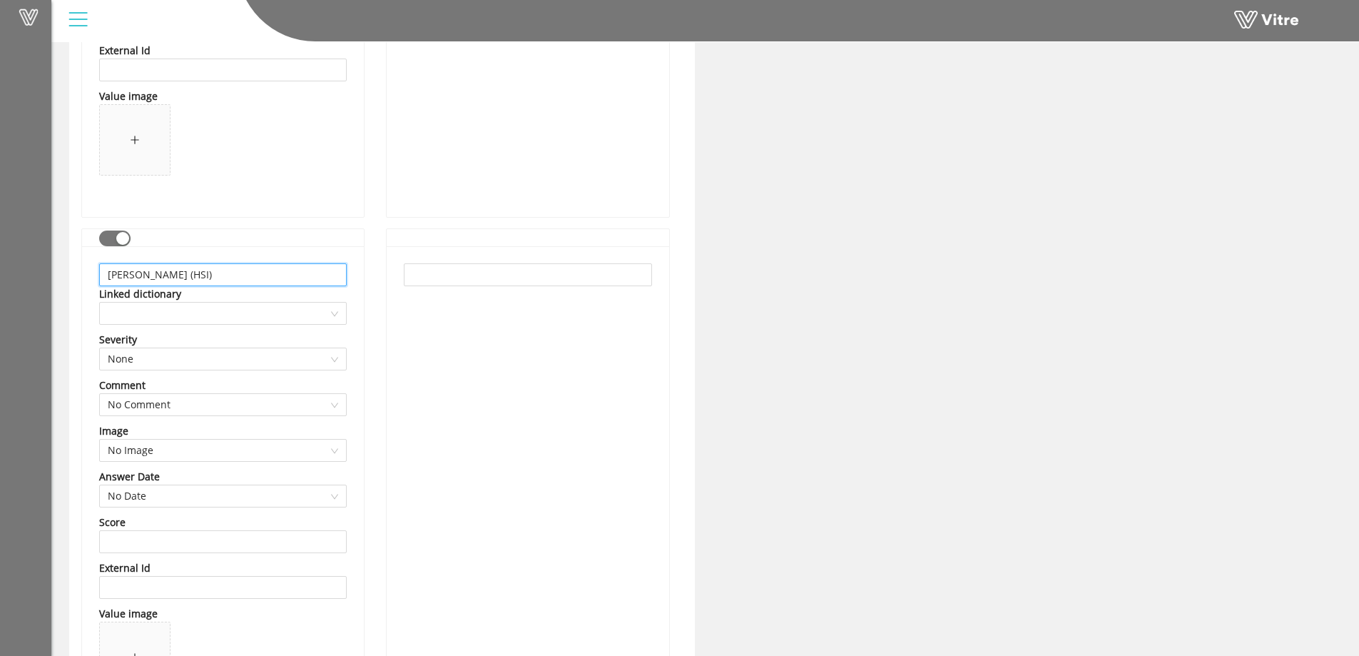
click at [210, 278] on input "James Arthur (HSI)" at bounding box center [223, 274] width 248 height 23
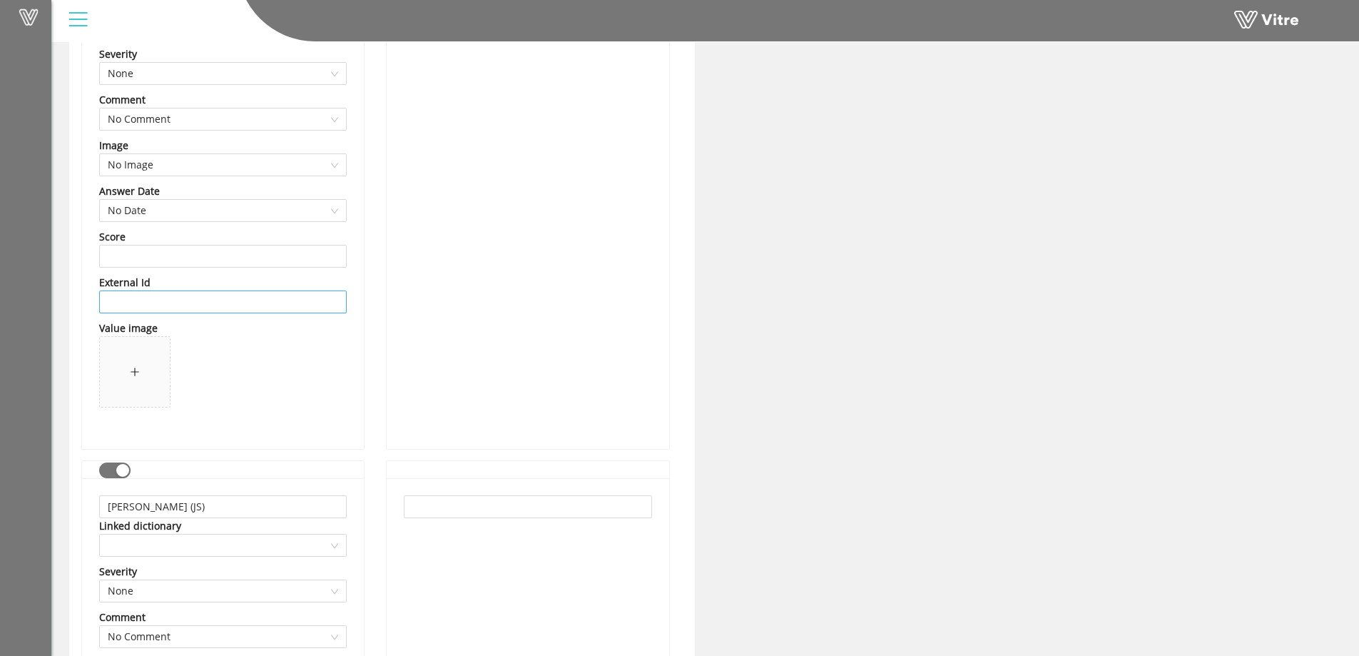
scroll to position [4203, 0]
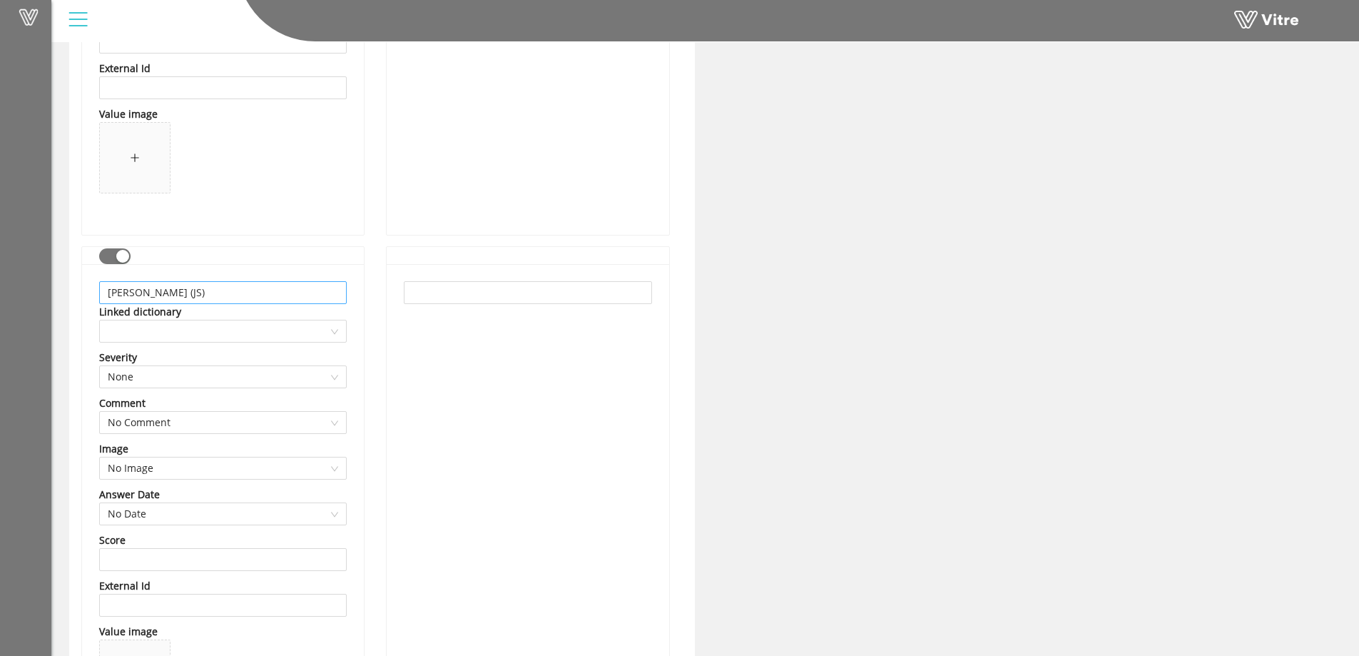
type input "James Arthur"
click at [223, 293] on input "Paula Trinidad (JS)" at bounding box center [223, 292] width 248 height 23
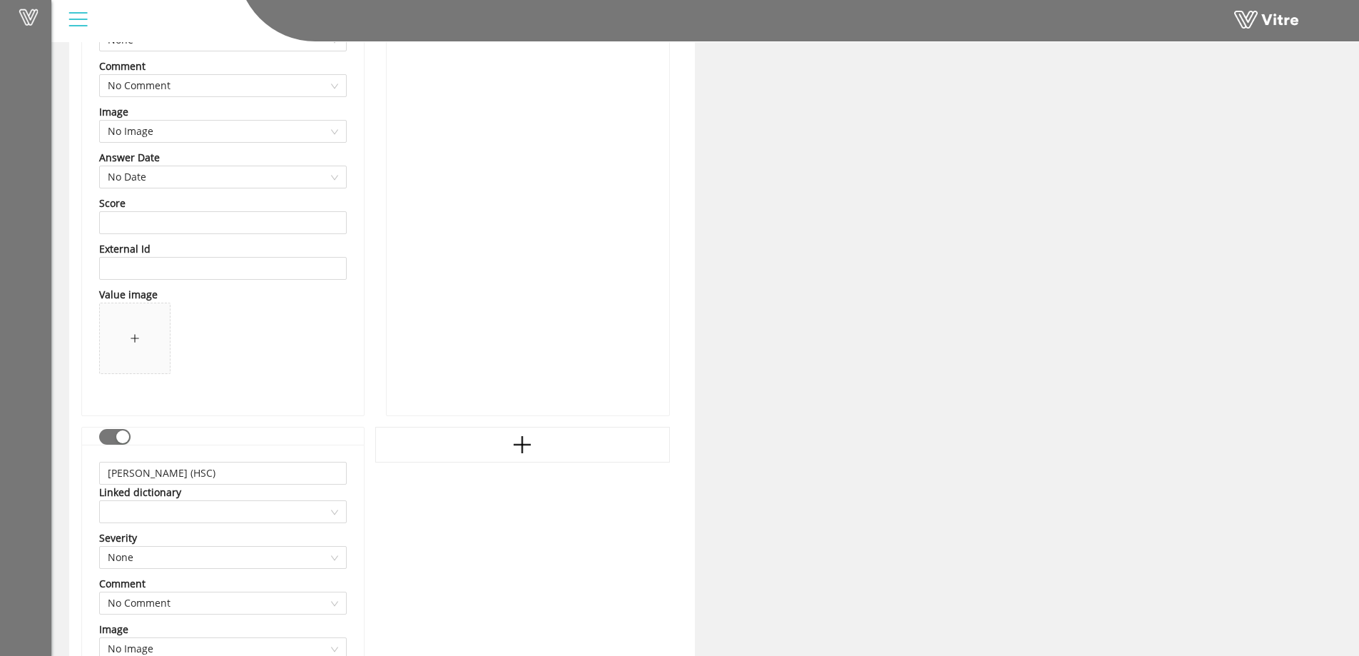
scroll to position [5274, 0]
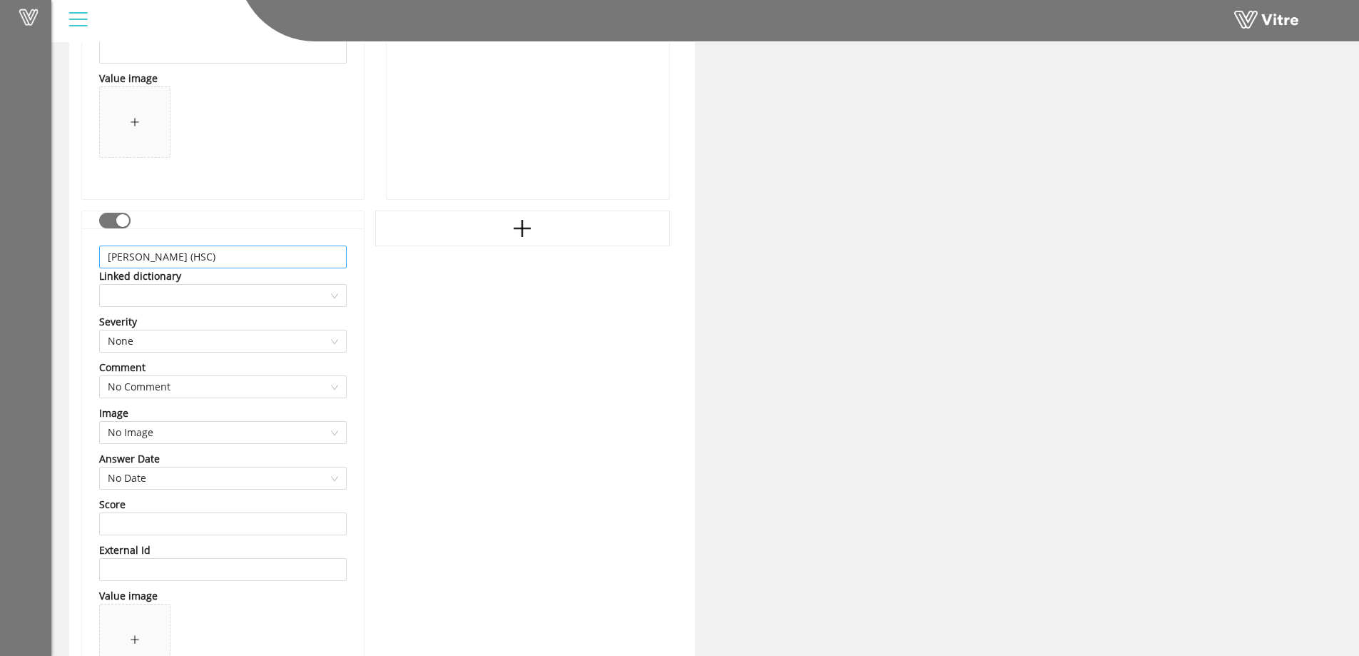
type input "Paula Trinidad"
click at [232, 262] on input "David Walker (HSC)" at bounding box center [223, 256] width 248 height 23
type input "David Walker"
click at [528, 233] on icon "plus" at bounding box center [522, 228] width 21 height 21
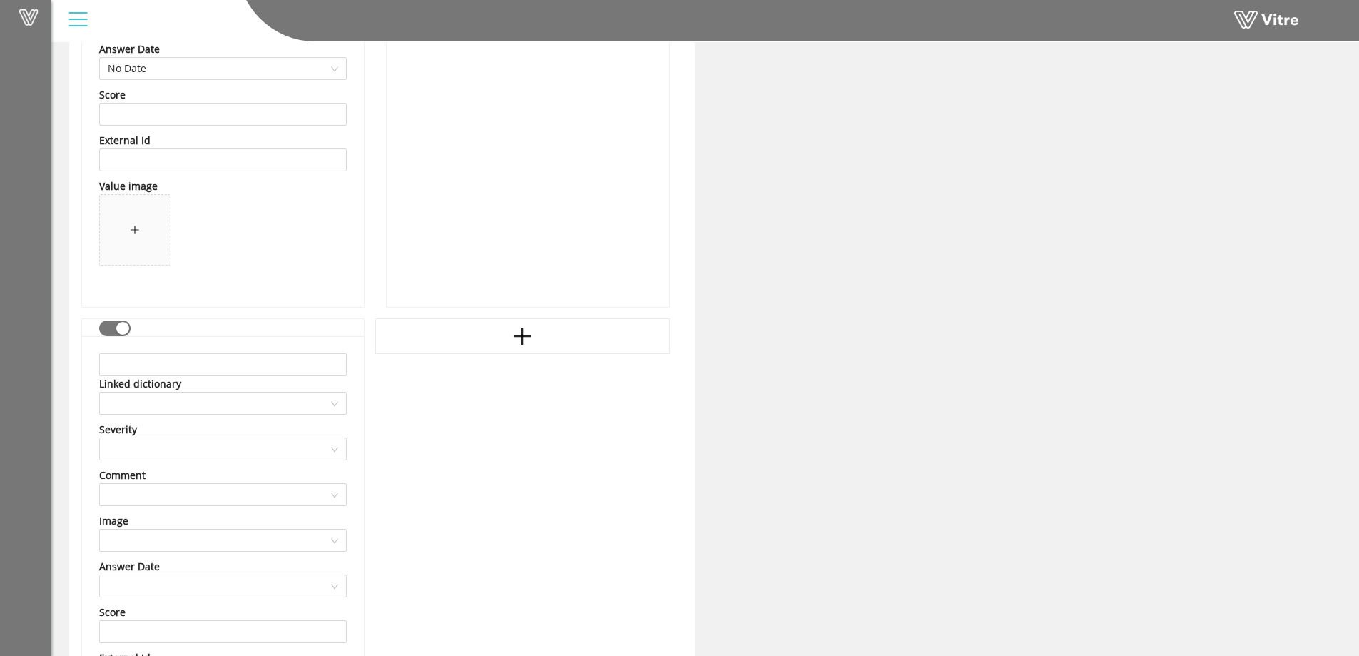
scroll to position [5845, 0]
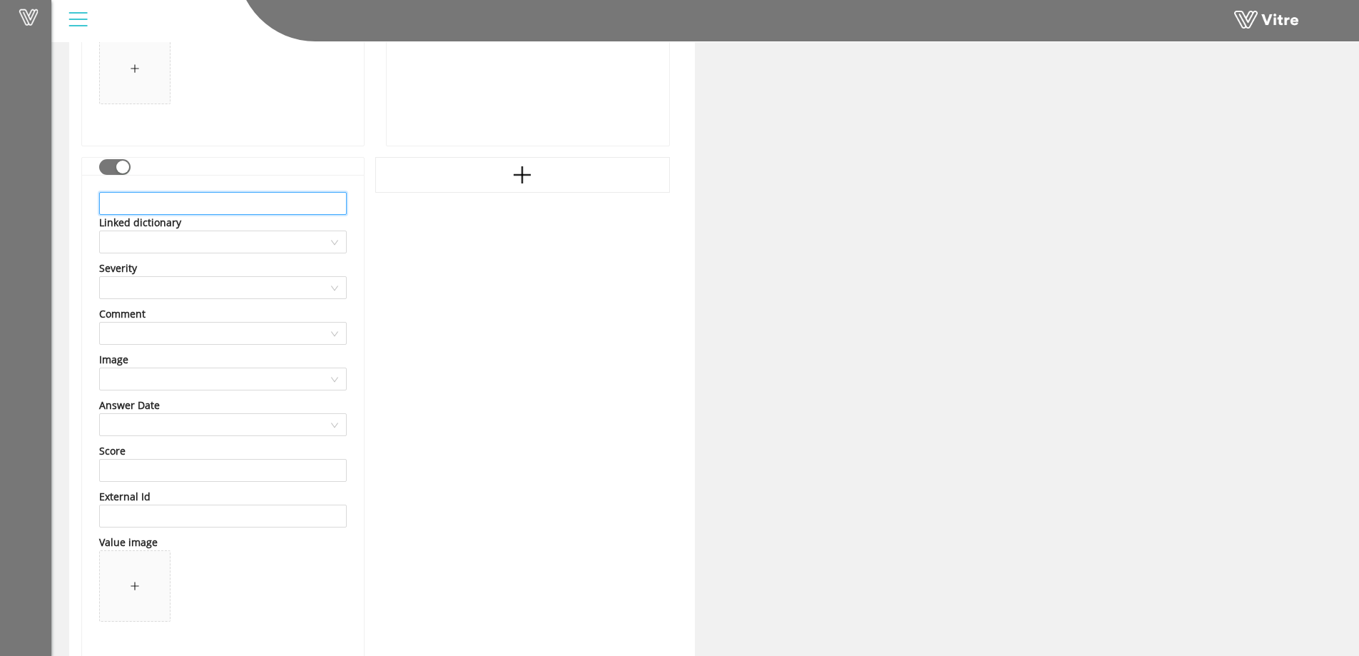
click at [153, 207] on input "text" at bounding box center [223, 203] width 248 height 23
click at [143, 204] on input "Thomas Foote" at bounding box center [223, 203] width 248 height 23
type input "Thomas Foote"
click at [527, 181] on icon "plus" at bounding box center [522, 174] width 21 height 21
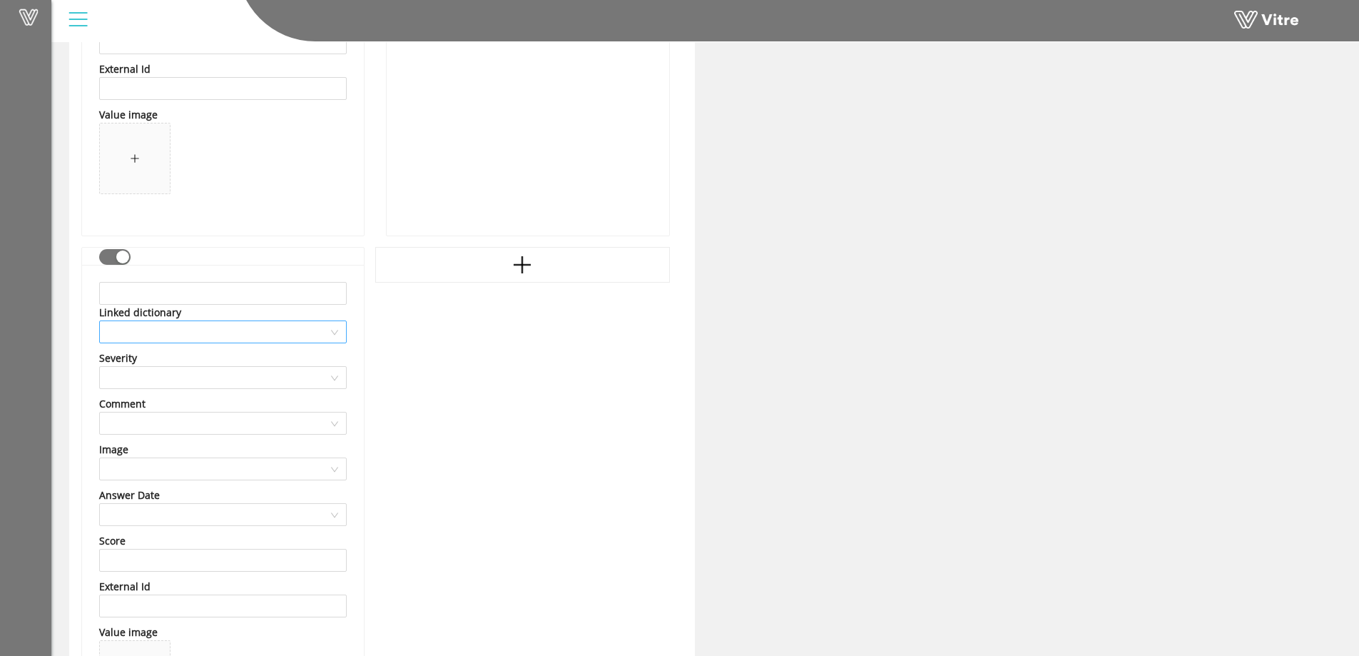
scroll to position [6273, 0]
click at [171, 293] on input "text" at bounding box center [223, 292] width 248 height 23
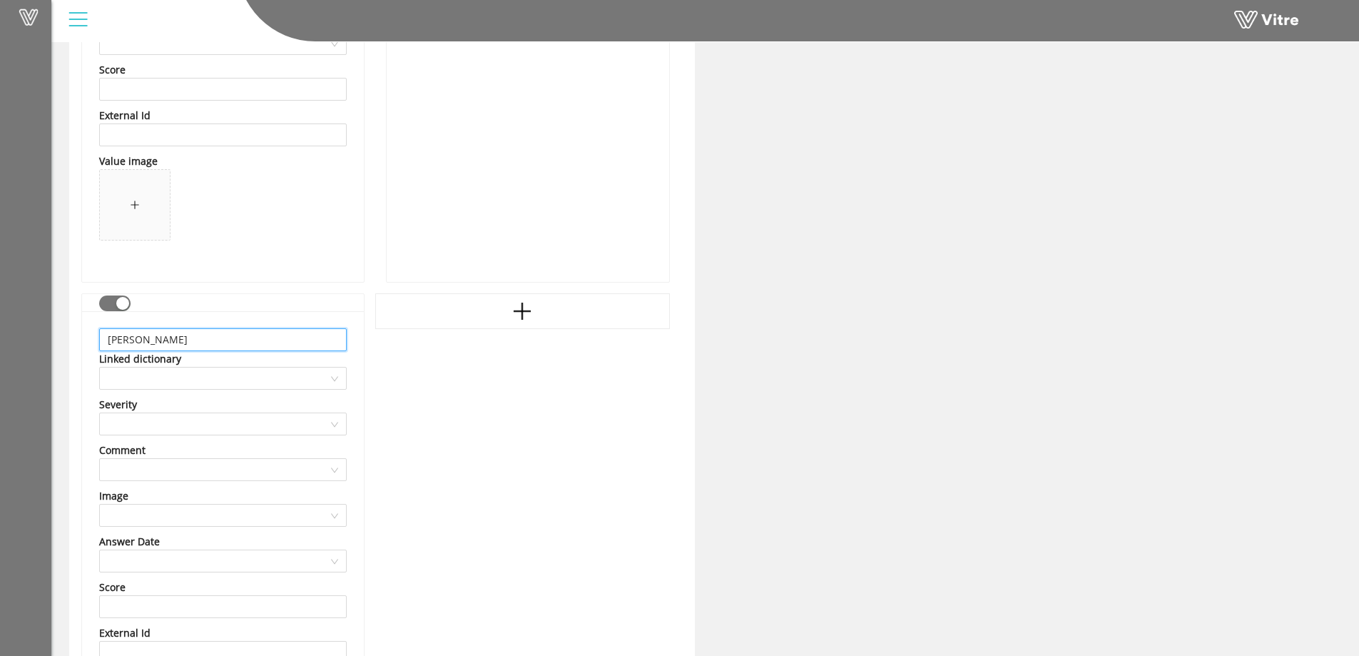
scroll to position [6202, 0]
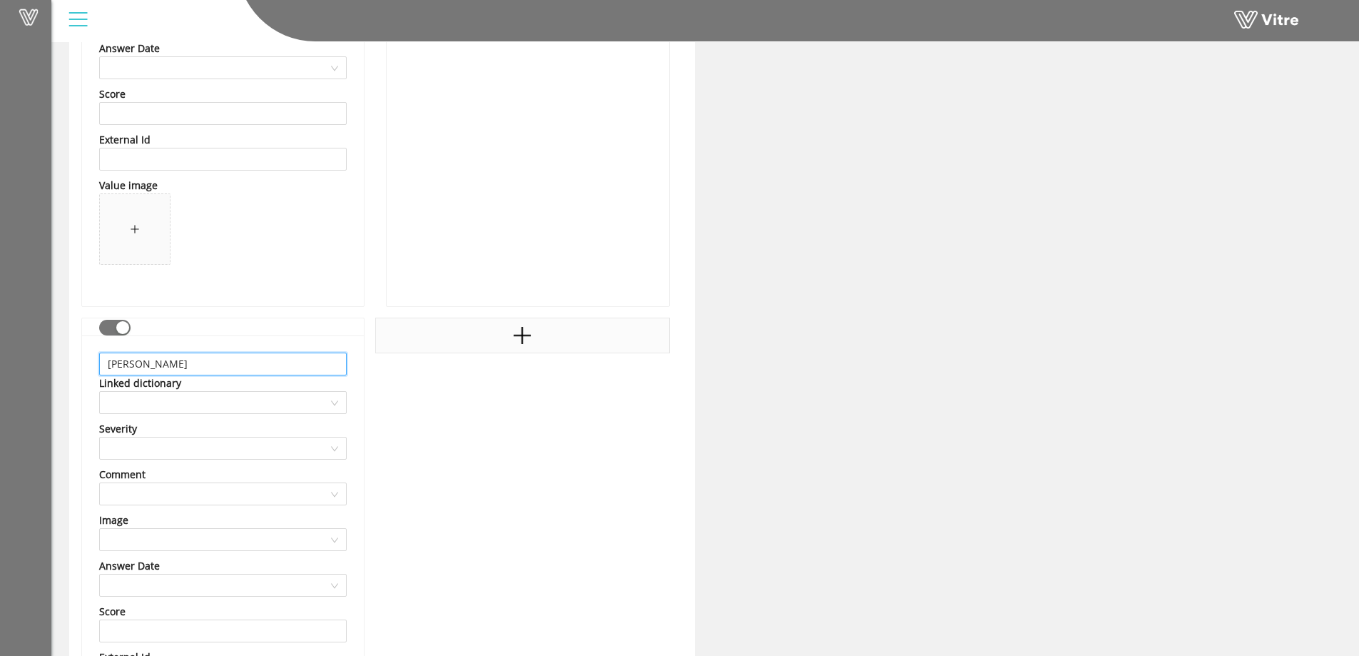
type input "Flint Raben"
click at [512, 339] on icon "plus" at bounding box center [522, 335] width 21 height 21
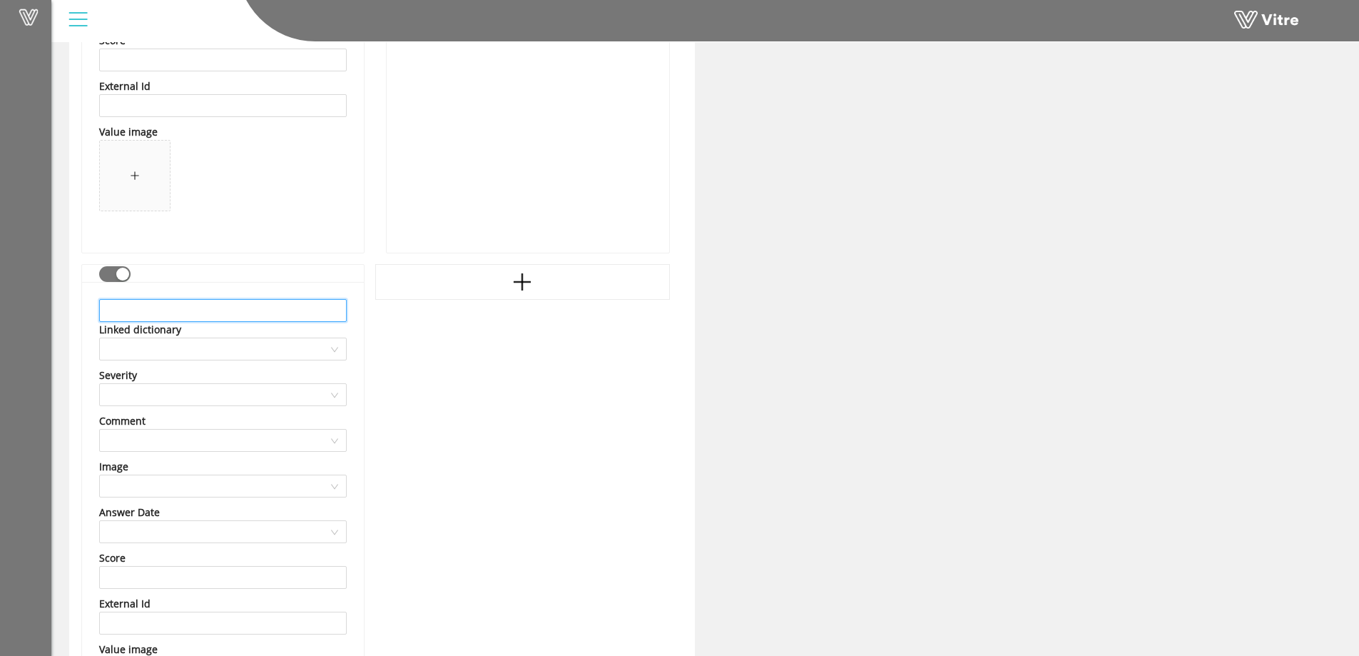
click at [163, 315] on input "text" at bounding box center [223, 310] width 248 height 23
click at [143, 310] on input "Alex Obrien" at bounding box center [223, 310] width 248 height 23
type input "Alex O'Brien"
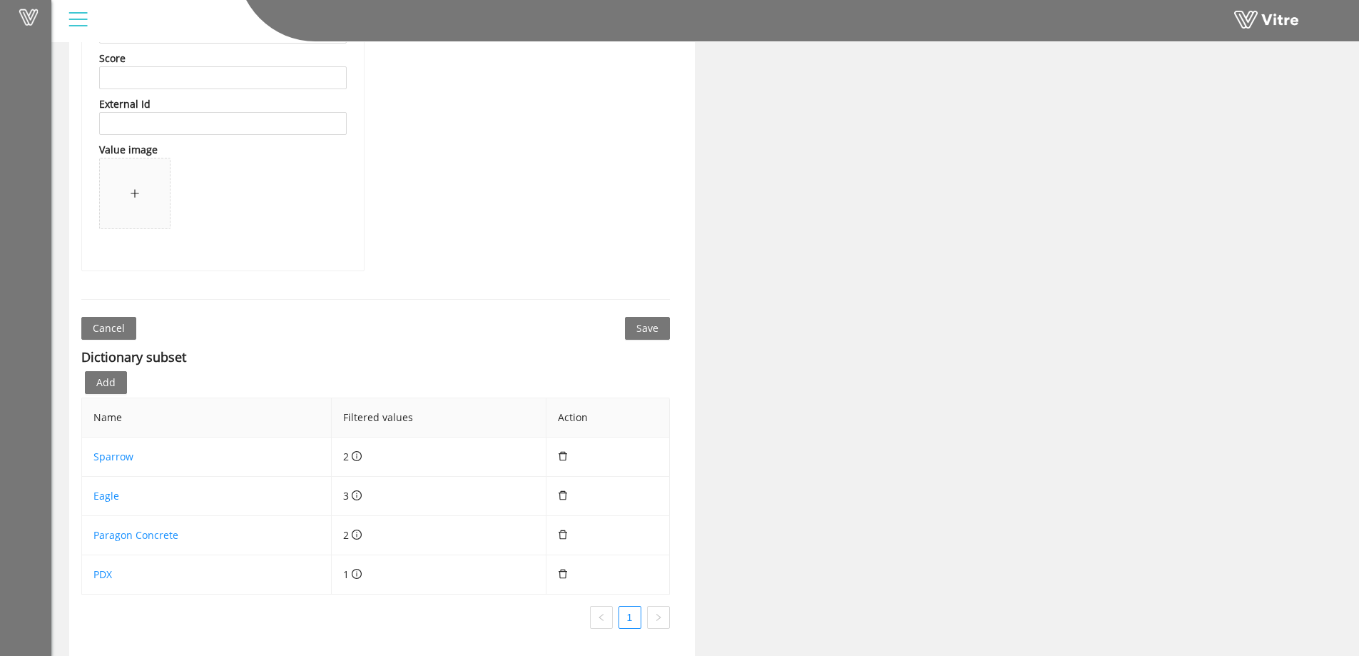
scroll to position [6844, 0]
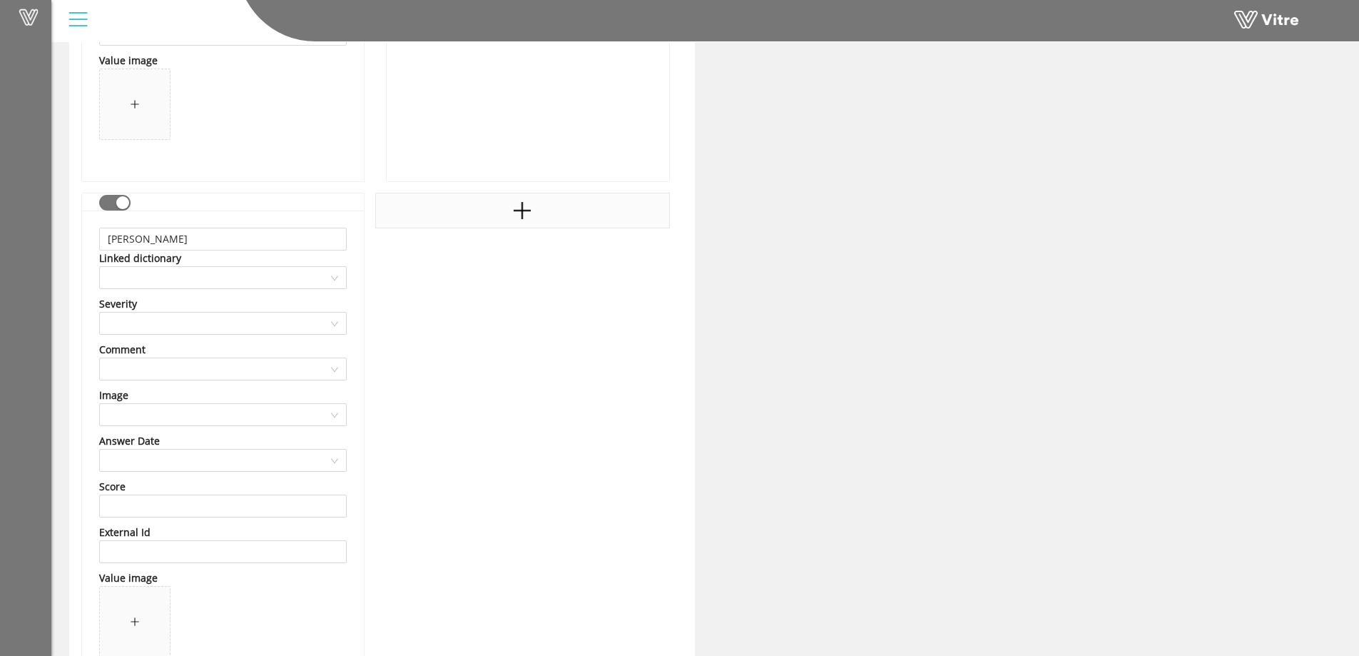
click at [512, 216] on icon "plus" at bounding box center [522, 210] width 21 height 21
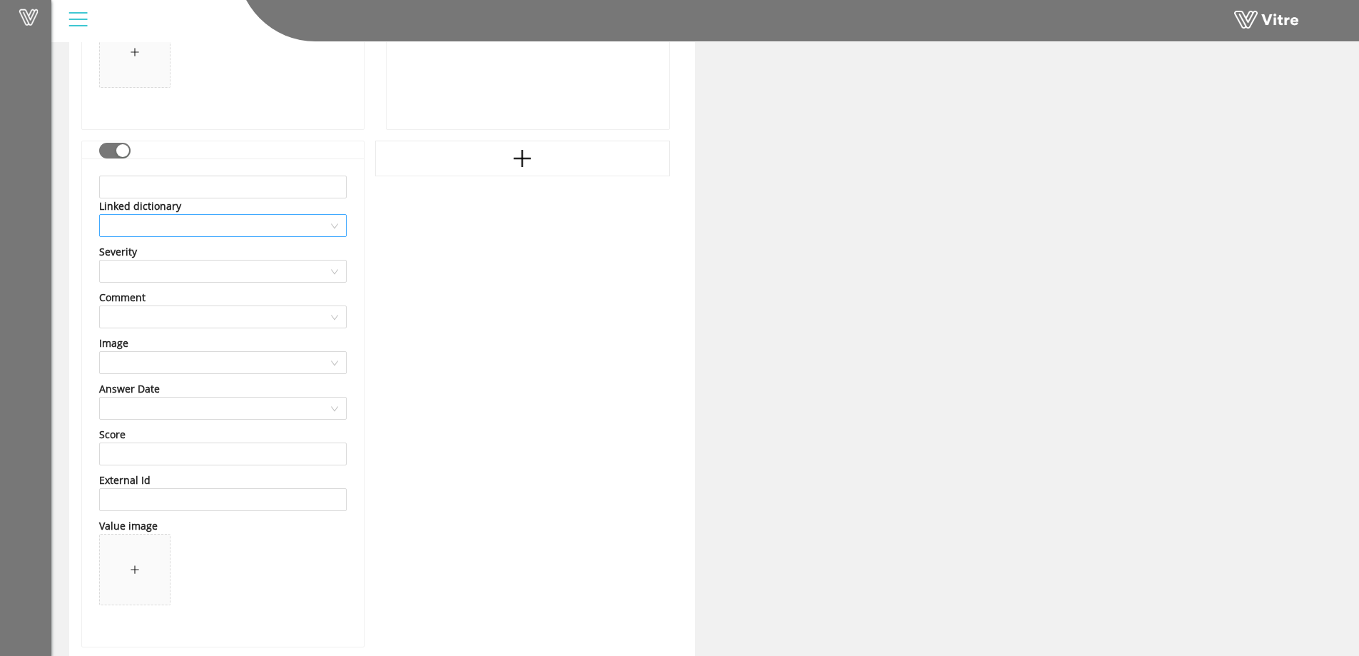
scroll to position [7415, 0]
click at [181, 191] on input "text" at bounding box center [223, 185] width 248 height 23
type input "Zeke Vasquez"
click at [518, 161] on icon "plus" at bounding box center [522, 156] width 21 height 21
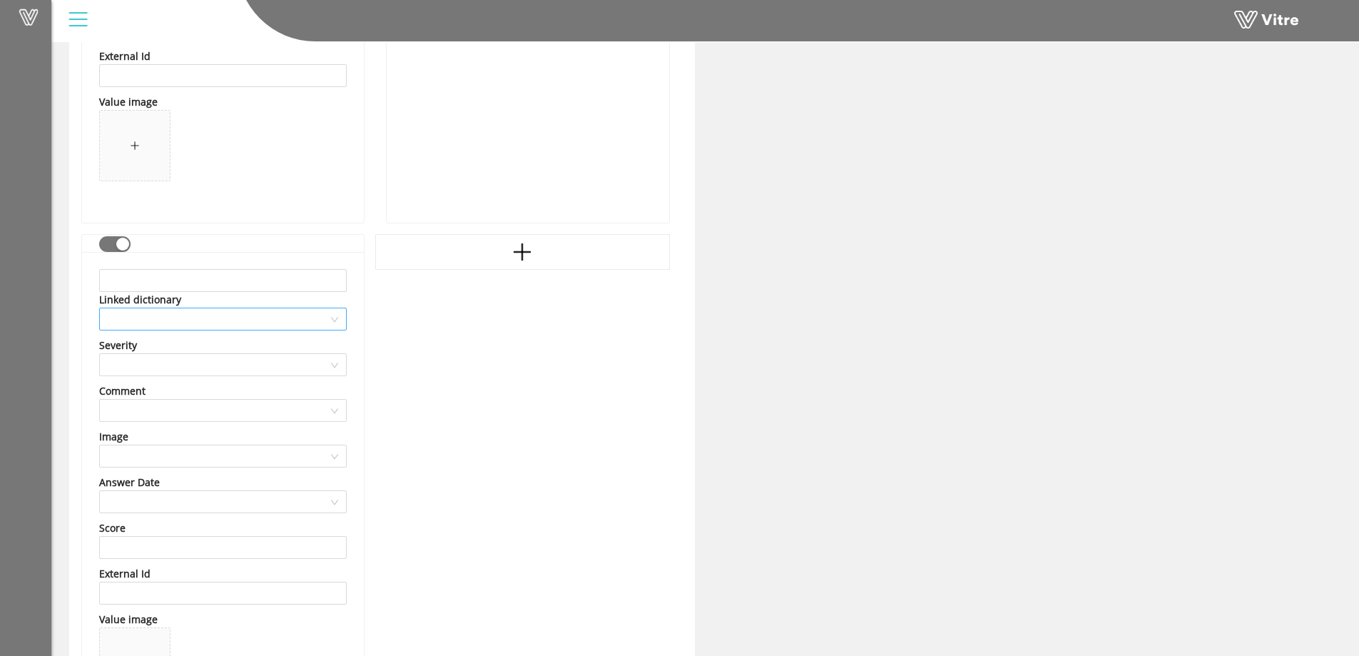
scroll to position [7843, 0]
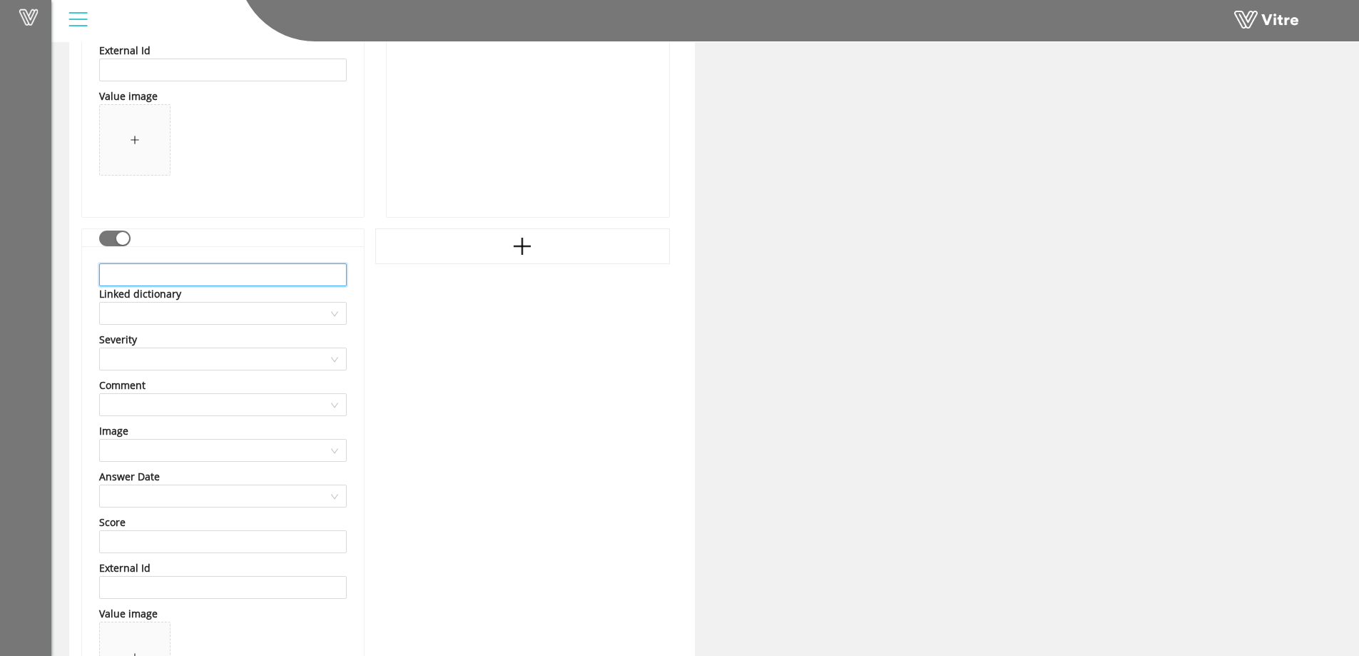
click at [167, 273] on input "text" at bounding box center [223, 274] width 248 height 23
type input "Richard Lee"
click at [522, 253] on icon "plus" at bounding box center [522, 246] width 21 height 21
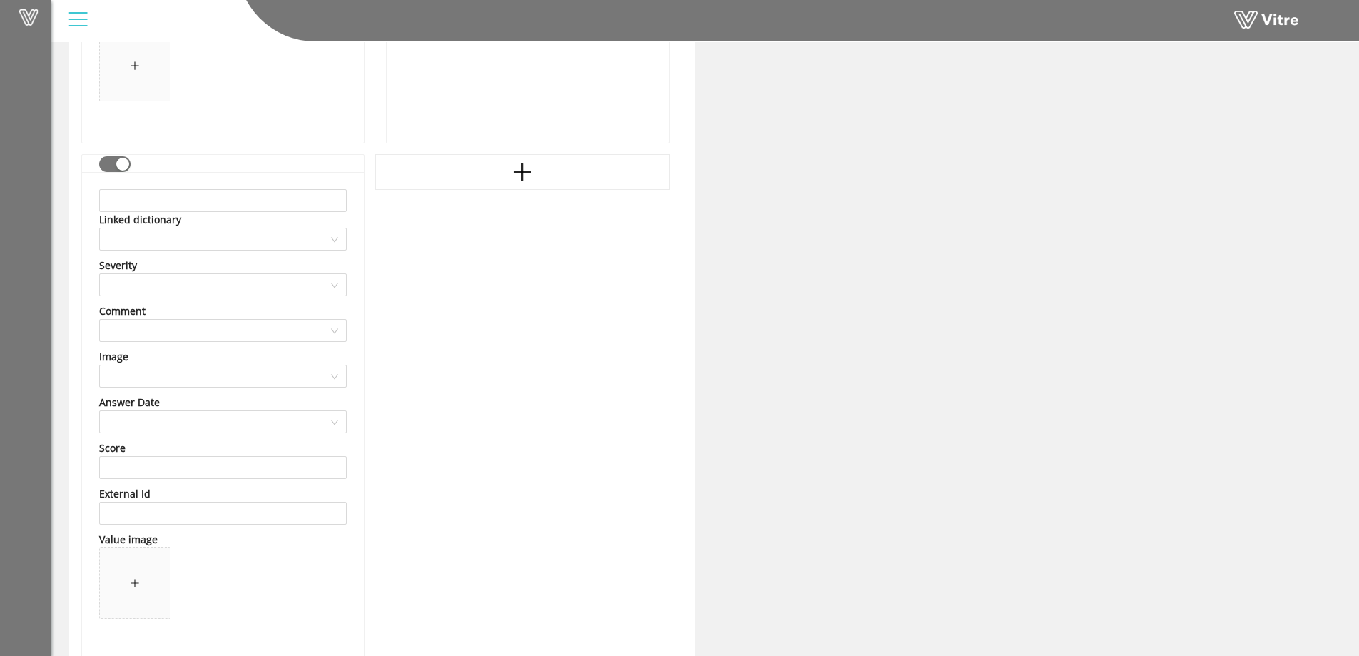
scroll to position [8485, 0]
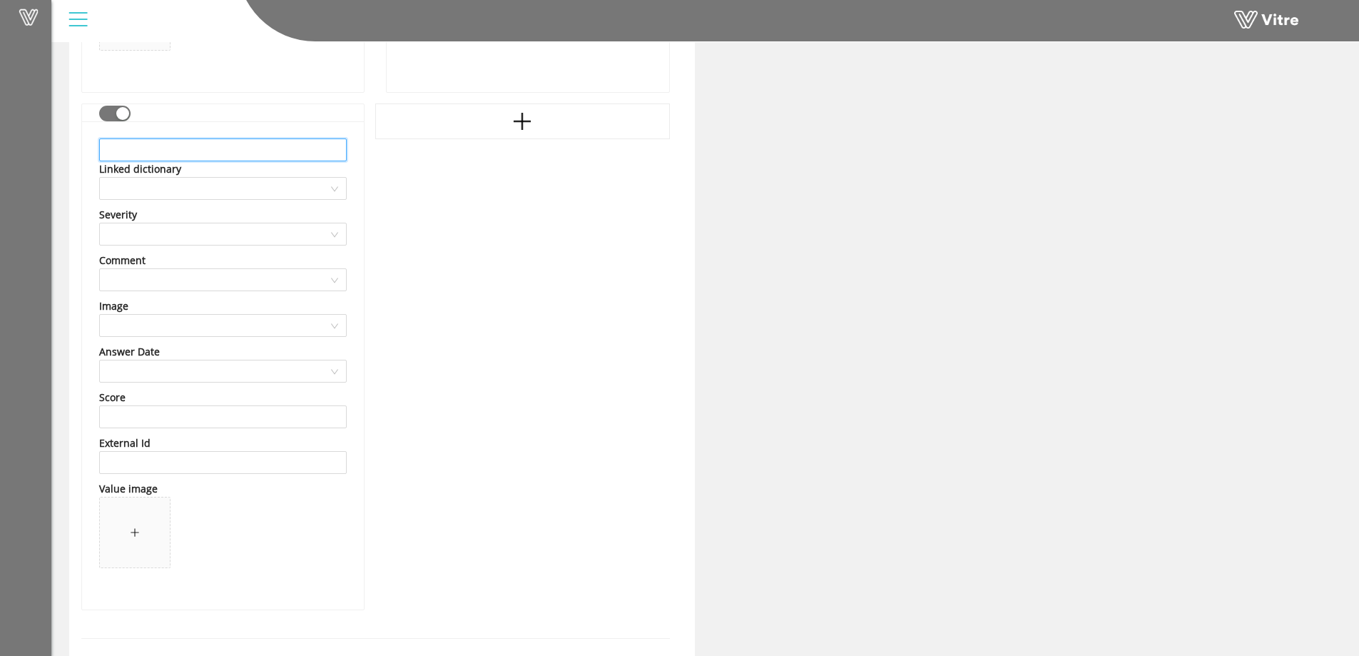
click at [196, 149] on input "text" at bounding box center [223, 149] width 248 height 23
type input "Mark Drahota"
click at [497, 123] on div at bounding box center [522, 121] width 294 height 36
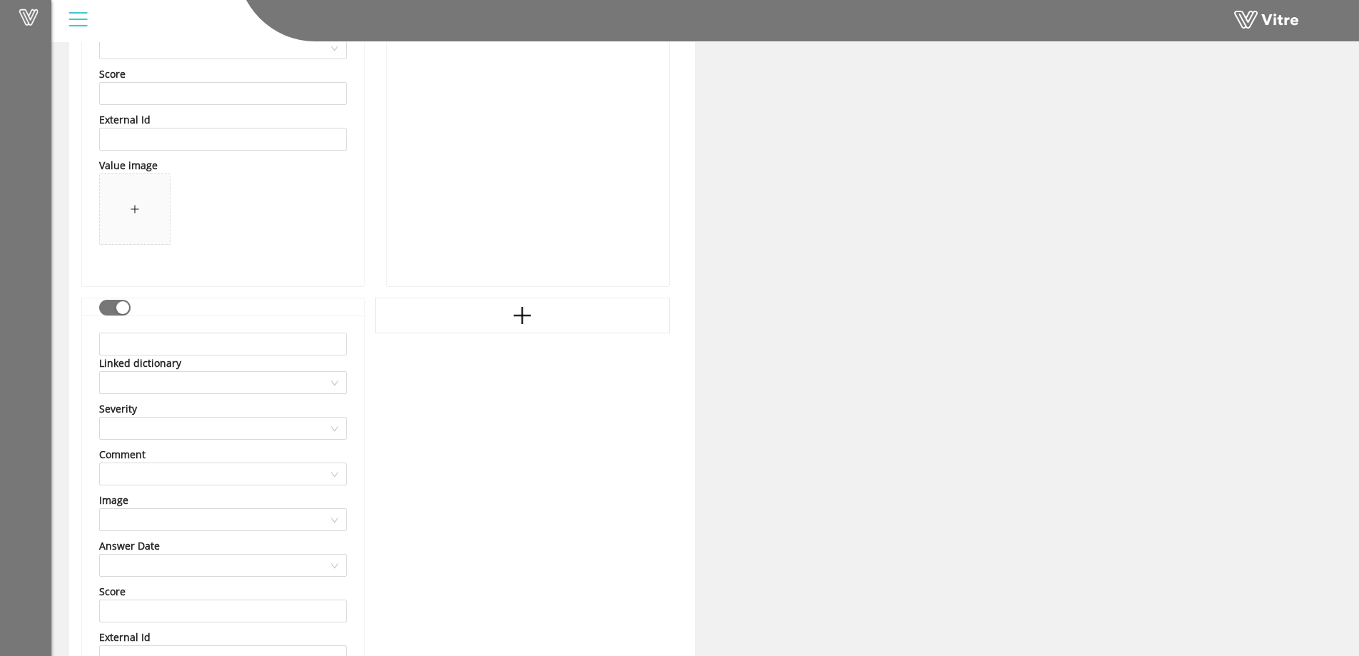
scroll to position [8842, 0]
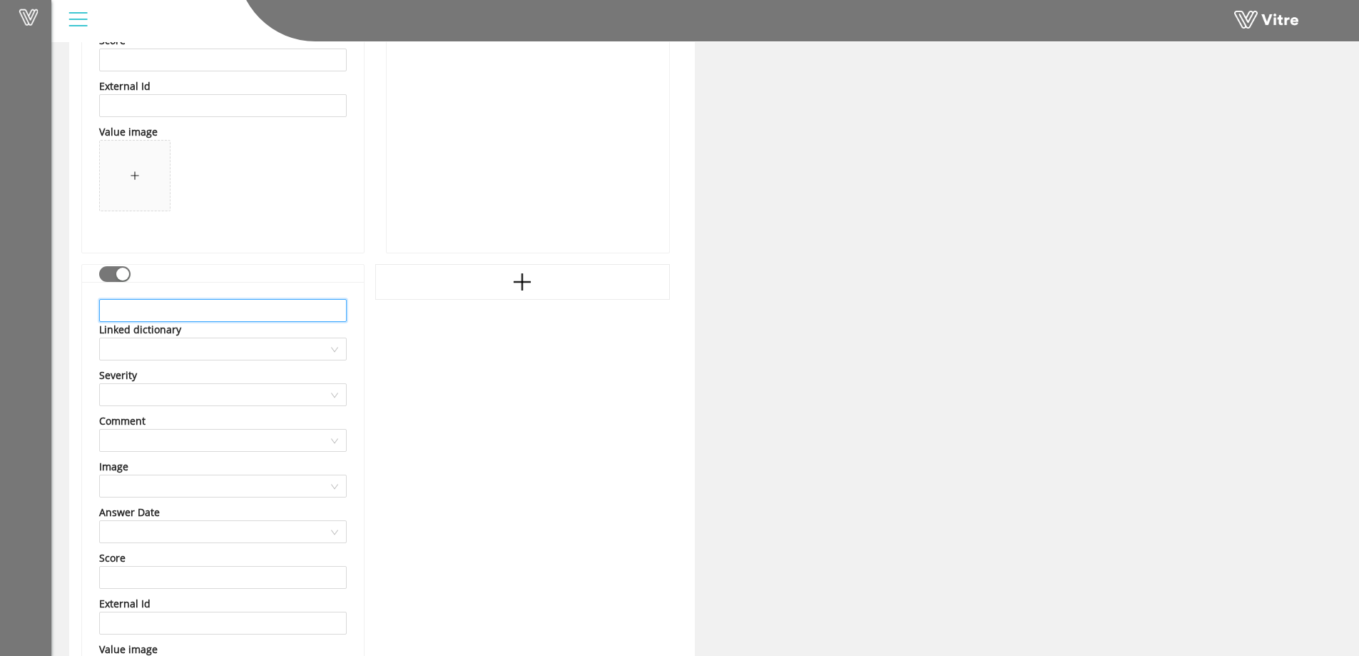
click at [151, 314] on input "text" at bounding box center [223, 310] width 248 height 23
type input "Jeff Parker"
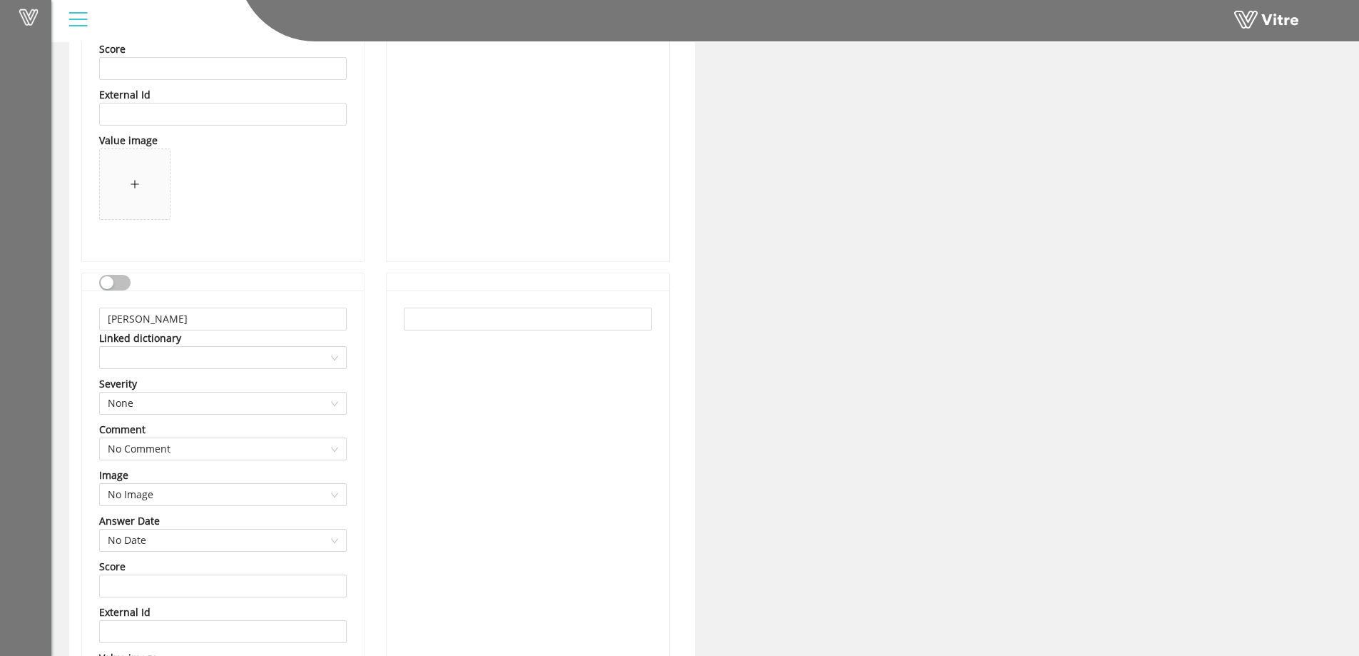
scroll to position [2712, 0]
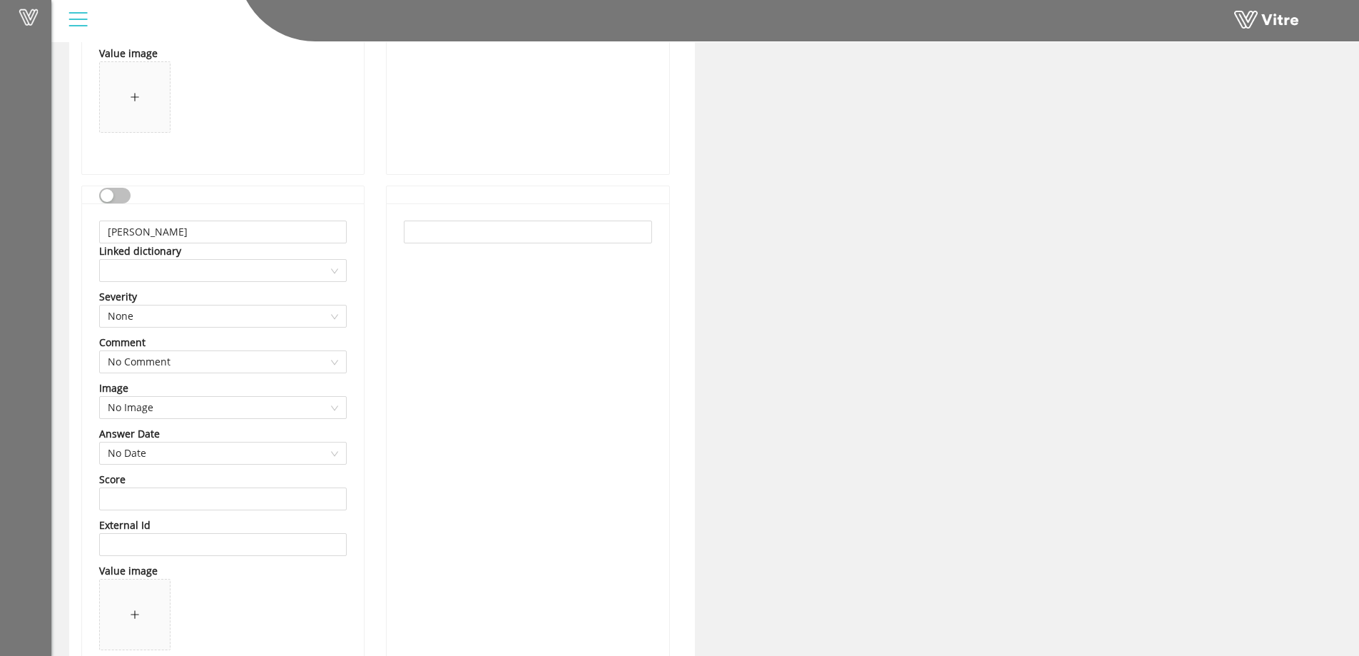
click at [121, 191] on button "button" at bounding box center [114, 196] width 31 height 16
click at [173, 230] on input "Haim Ifrach" at bounding box center [223, 232] width 248 height 23
type input "H"
type input "Andy Harris"
click at [485, 383] on div at bounding box center [528, 447] width 282 height 488
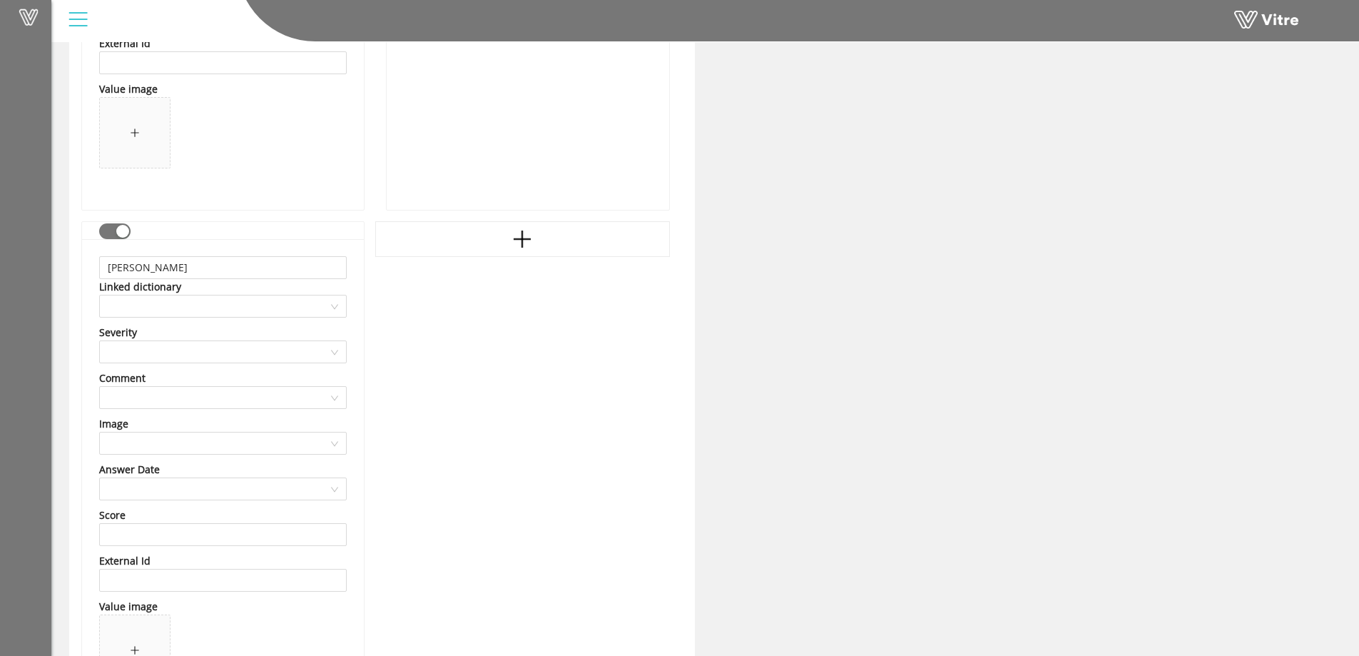
scroll to position [8849, 0]
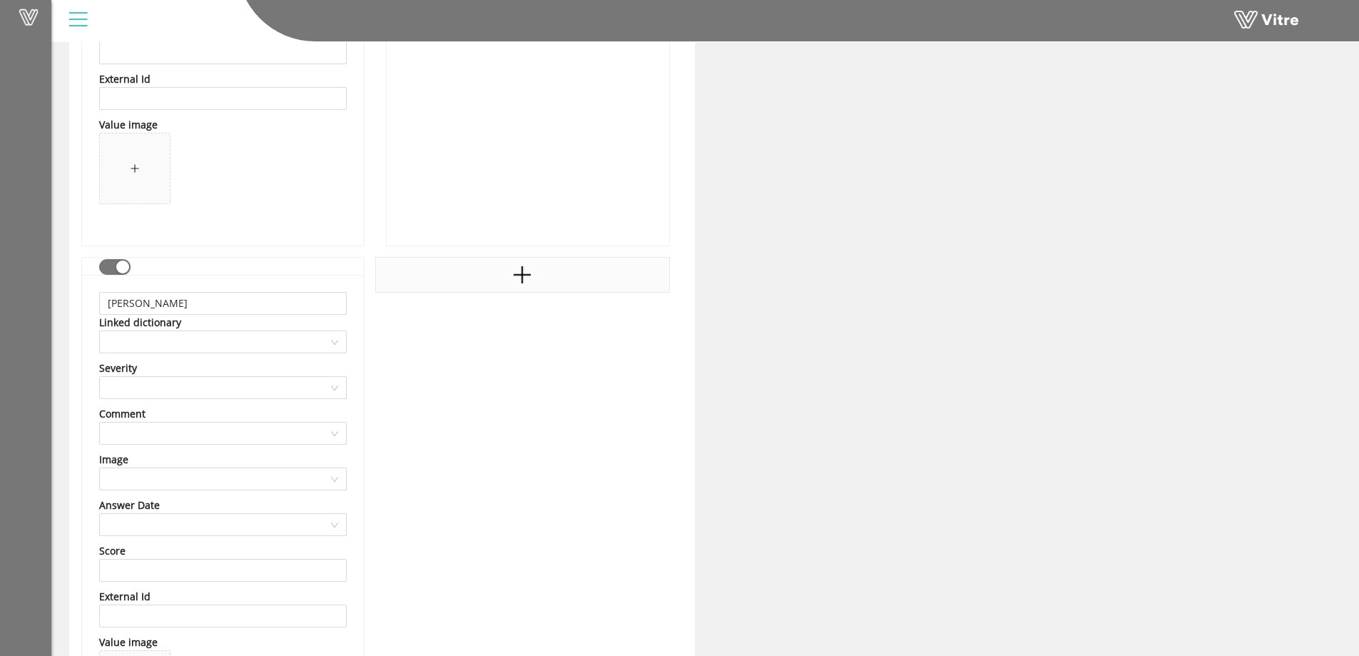
click at [517, 285] on icon "plus" at bounding box center [522, 274] width 21 height 21
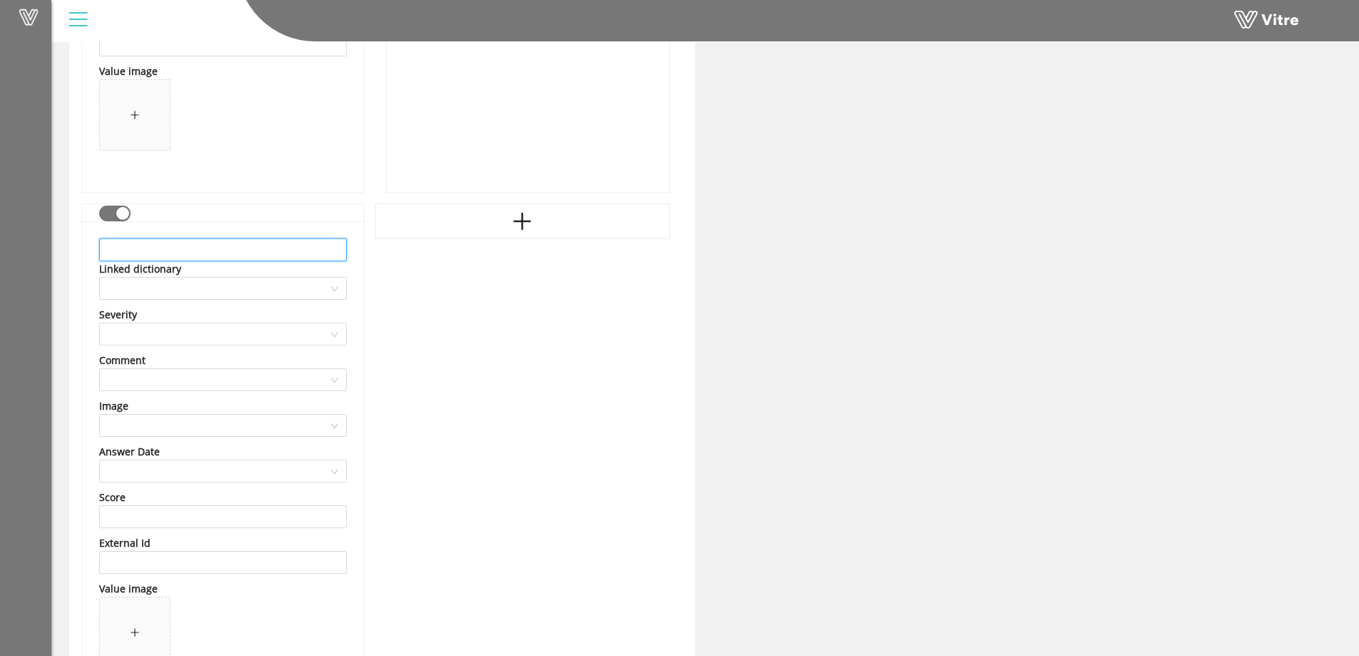
click at [121, 248] on input "text" at bounding box center [223, 249] width 248 height 23
click at [157, 250] on input "text" at bounding box center [223, 249] width 248 height 23
type input "Jack Hansen"
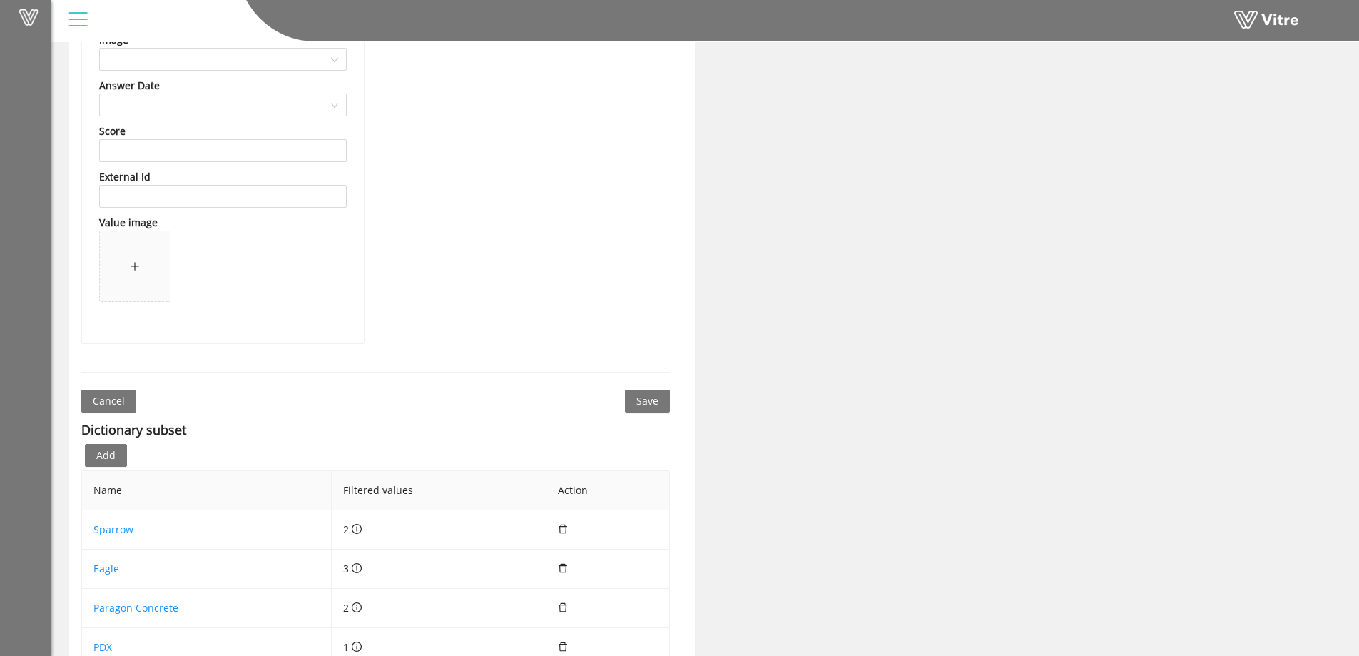
scroll to position [9848, 0]
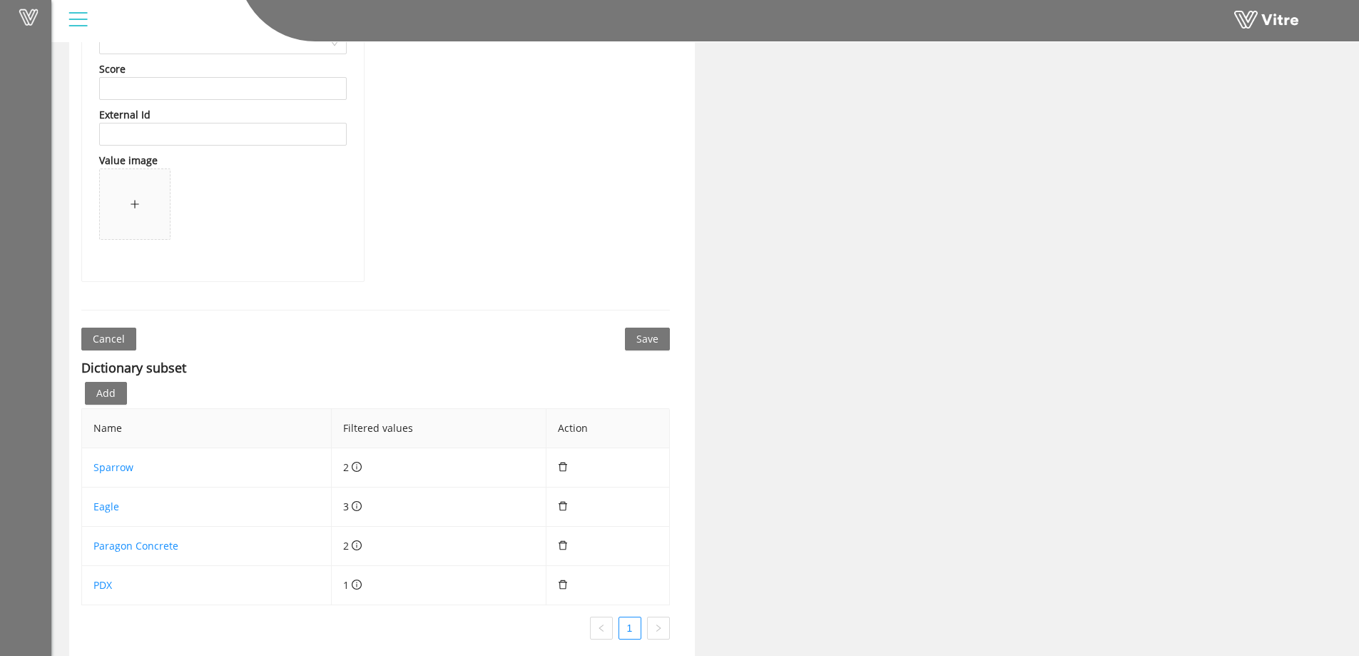
click at [648, 351] on div "Dictionary subset Add Name Filtered values Action Sparrow 2 Eagle 3 Paragon Con…" at bounding box center [375, 500] width 589 height 300
click at [649, 343] on span "Save" at bounding box center [648, 339] width 22 height 16
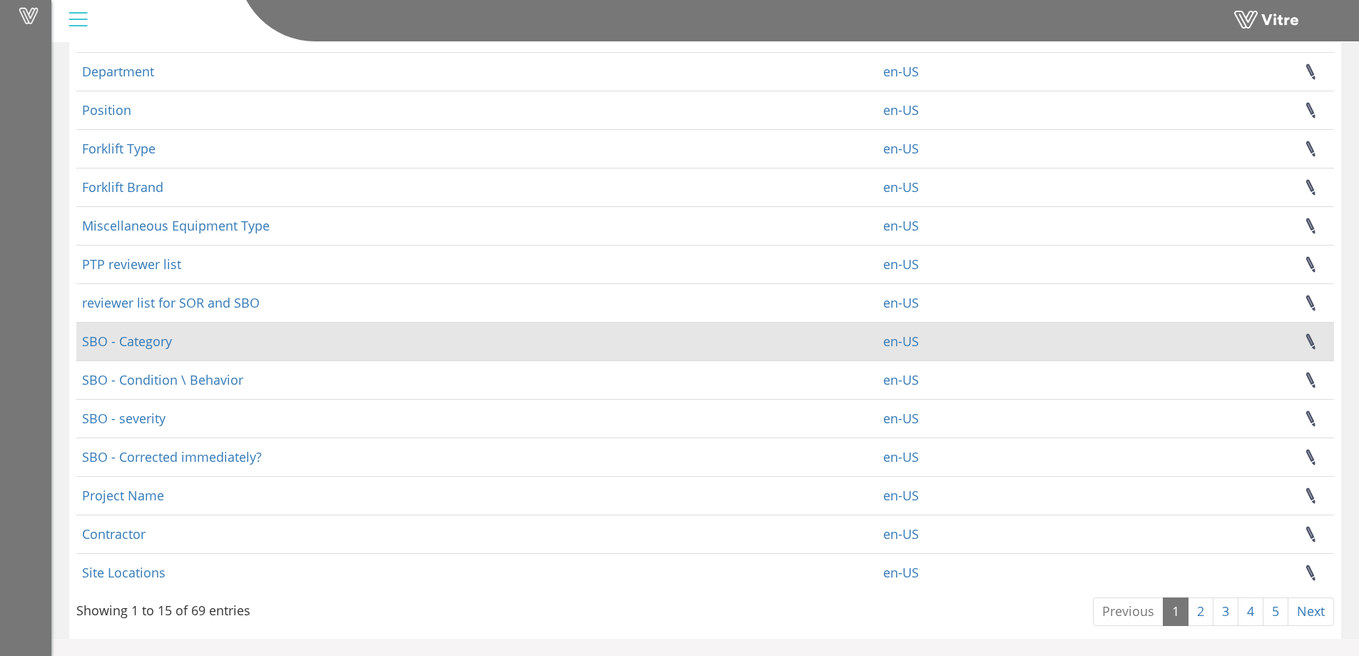
scroll to position [166, 0]
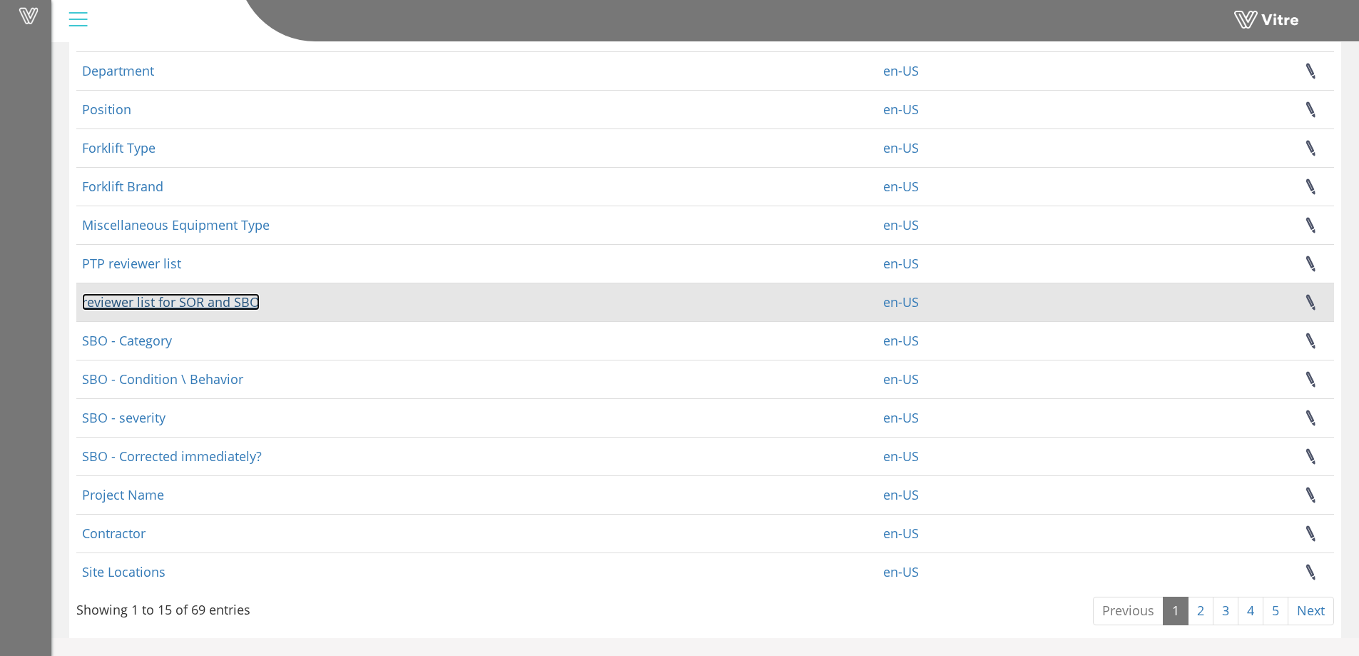
click at [219, 306] on link "reviewer list for SOR and SBO" at bounding box center [171, 301] width 178 height 17
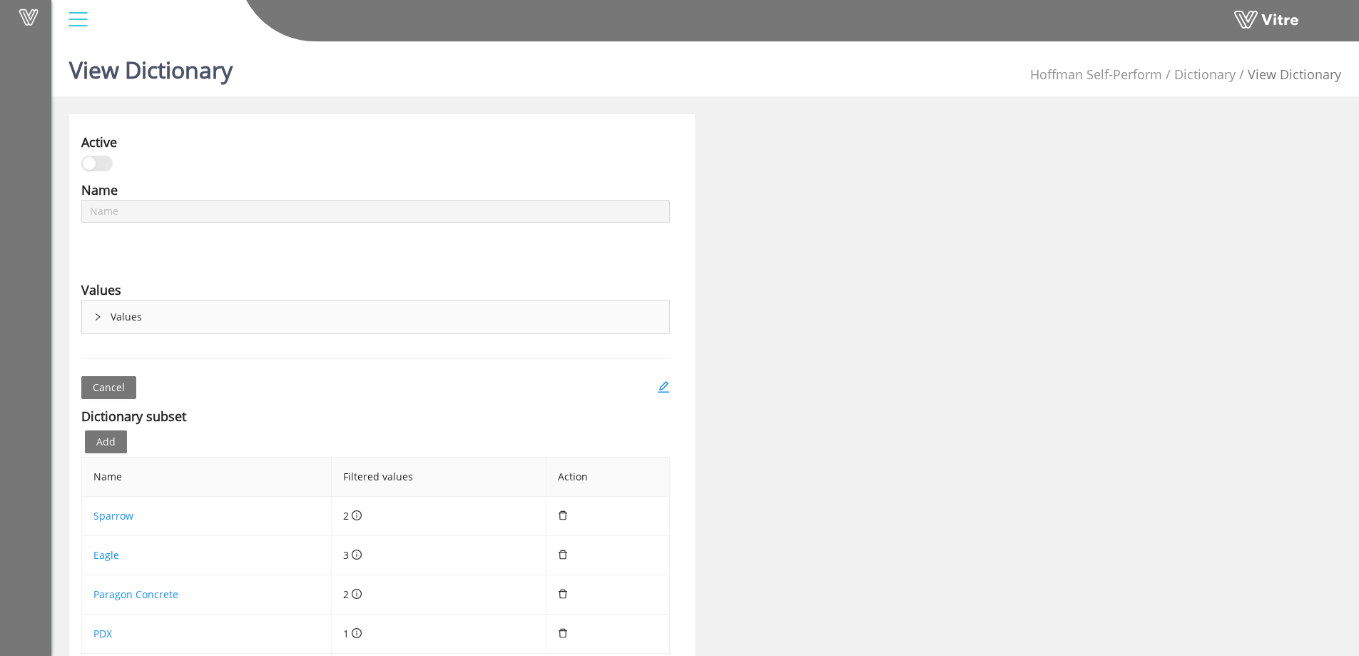
scroll to position [59, 0]
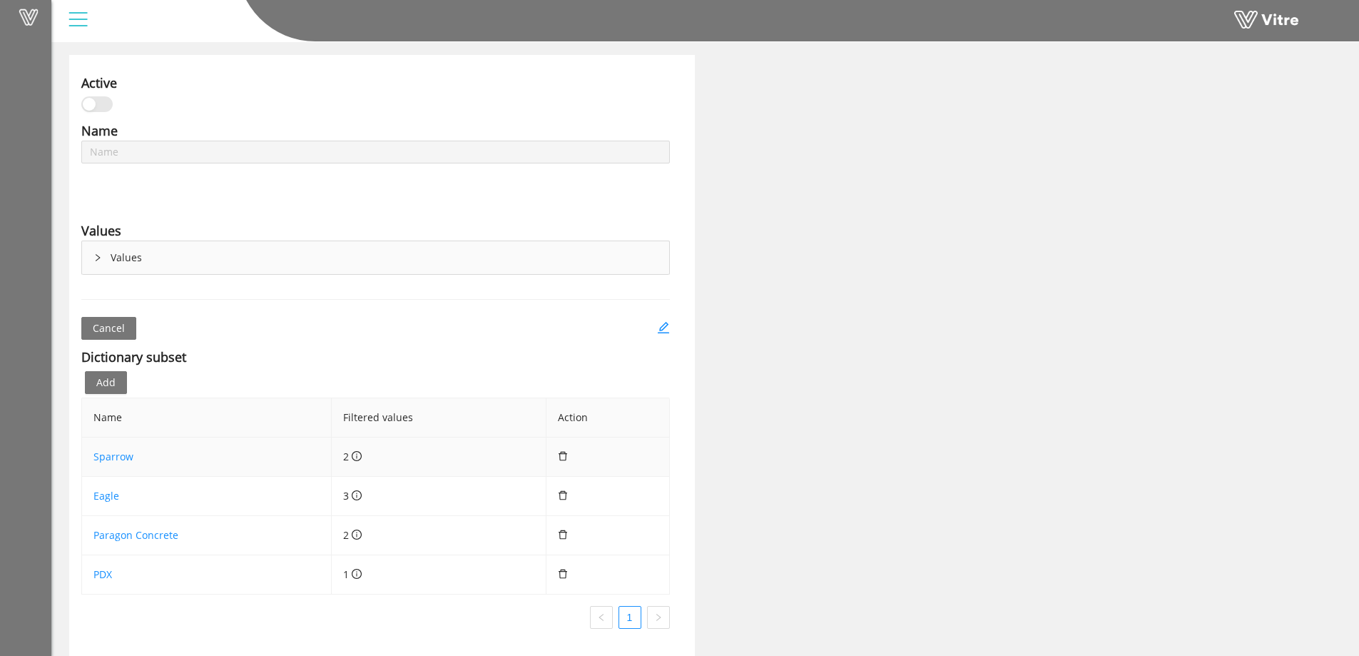
type input "reviewer list for SOR and SBO"
click at [563, 457] on icon "delete" at bounding box center [563, 456] width 10 height 10
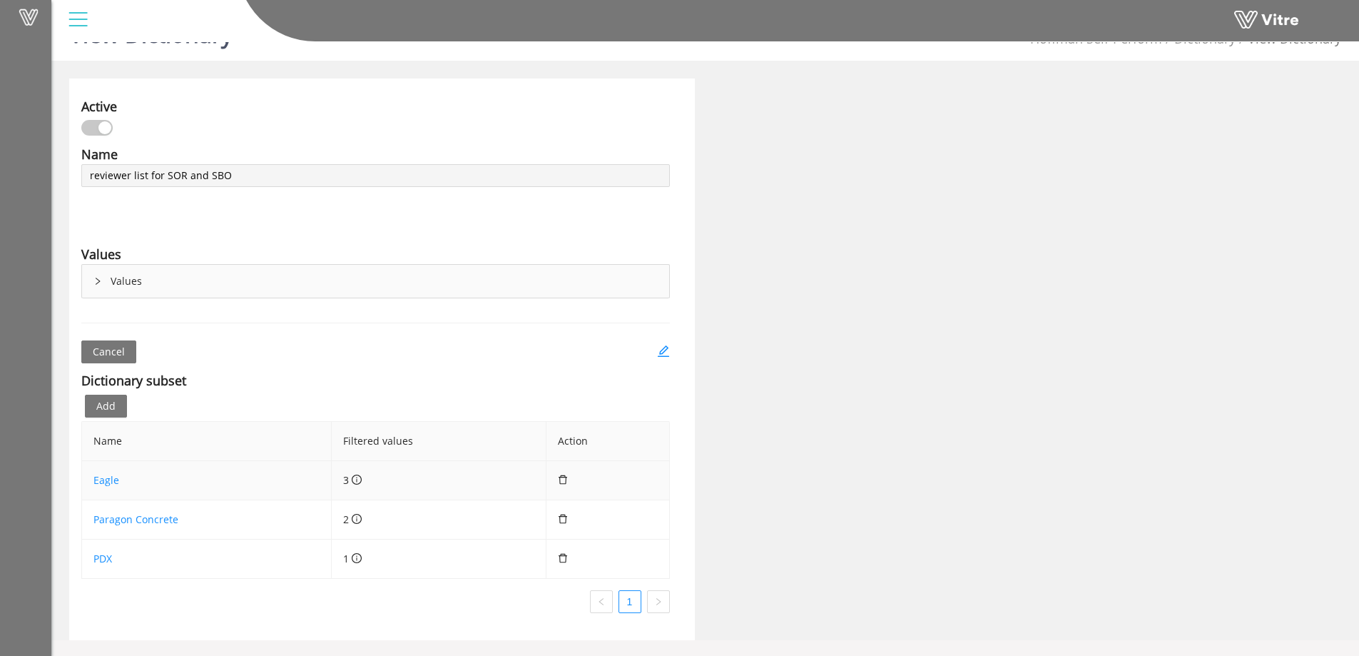
scroll to position [36, 0]
click at [564, 480] on icon "delete" at bounding box center [563, 480] width 10 height 10
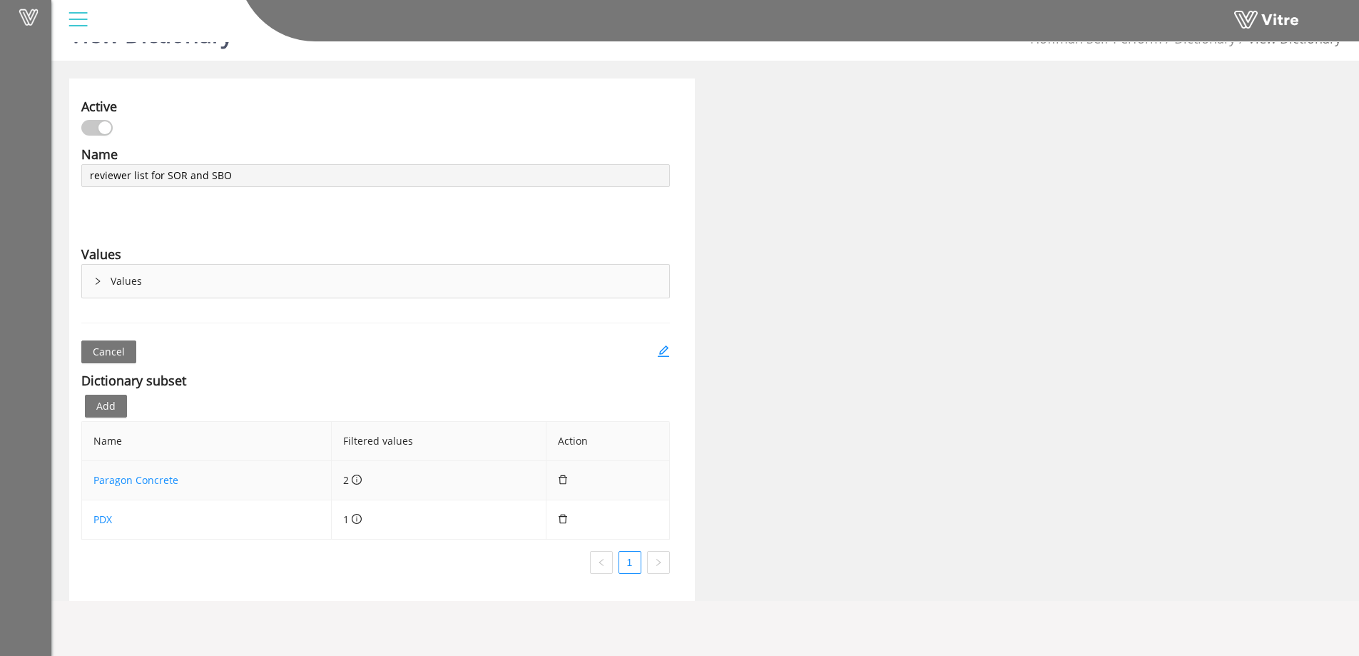
click at [564, 480] on icon "delete" at bounding box center [563, 480] width 10 height 10
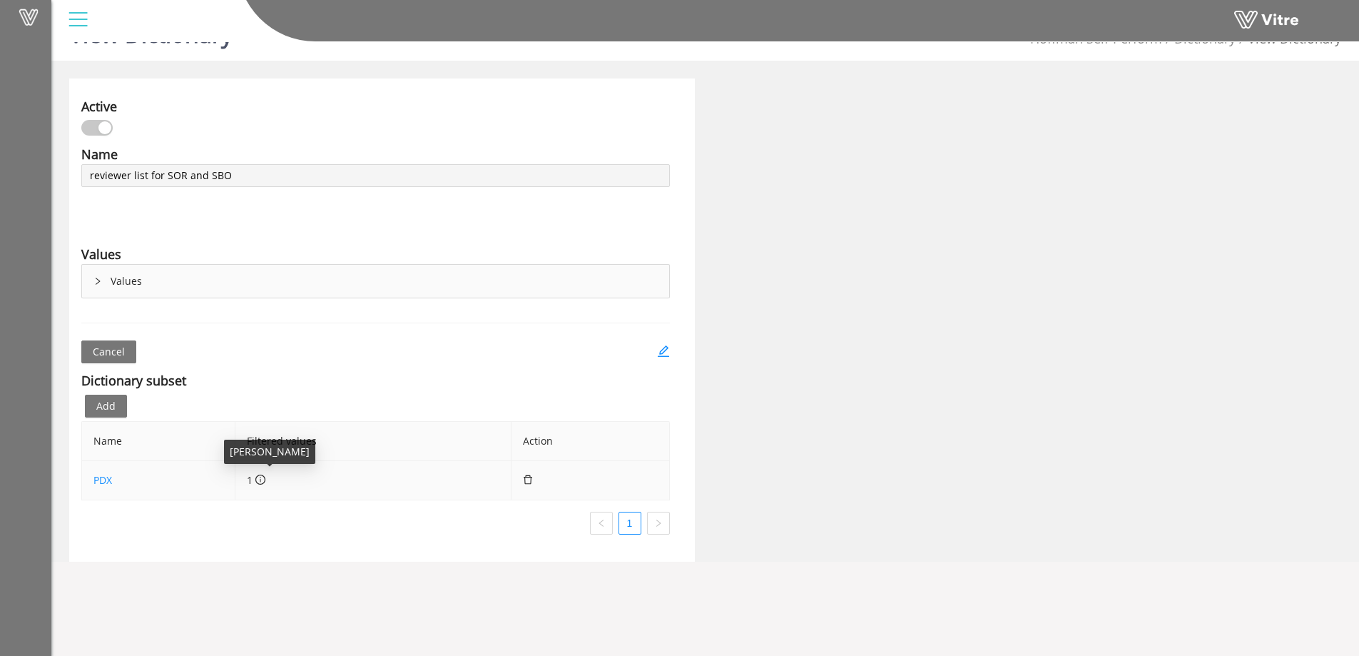
click at [262, 482] on icon "info-circle" at bounding box center [260, 479] width 1 height 5
click at [96, 411] on span "Add" at bounding box center [105, 406] width 19 height 16
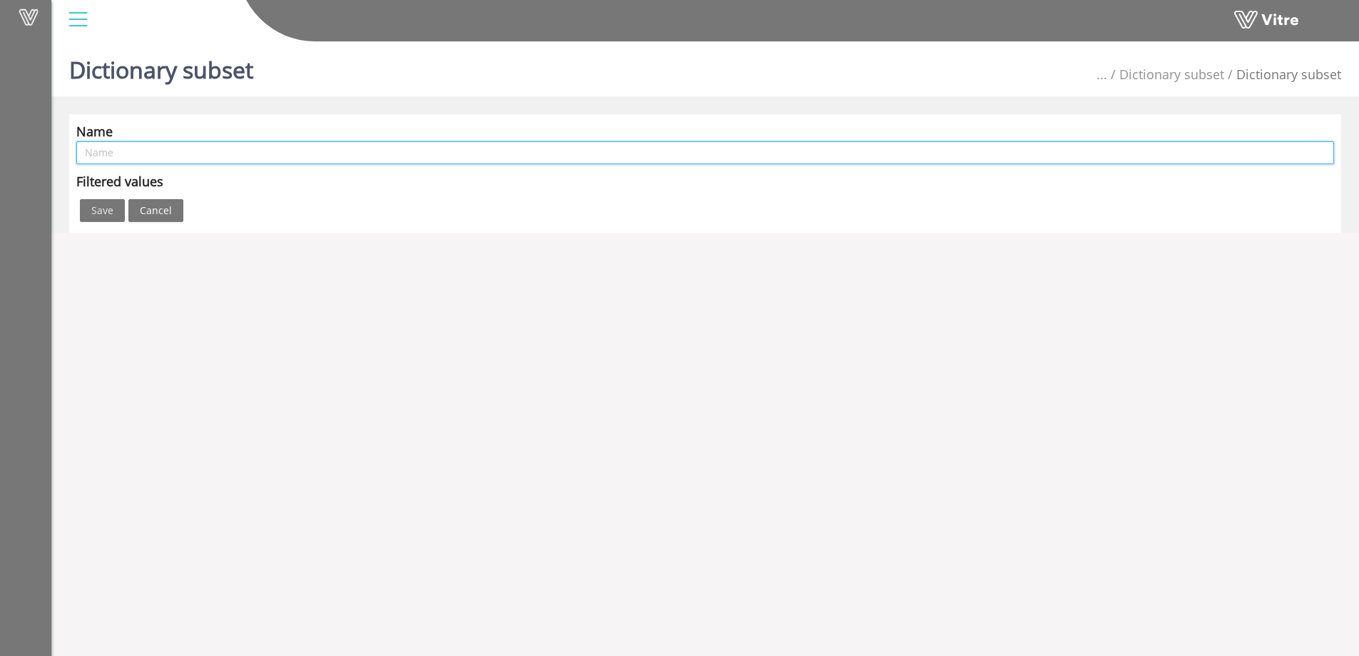
click at [146, 149] on input "text" at bounding box center [705, 152] width 1258 height 23
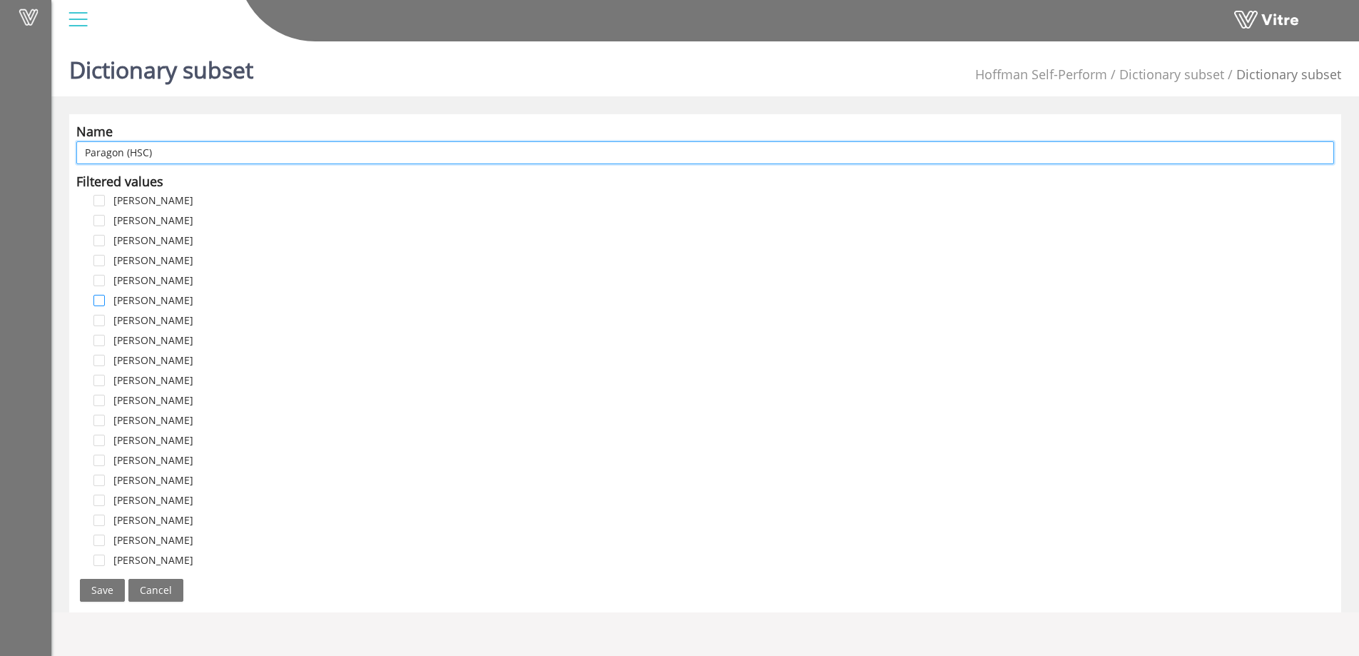
type input "Paragon (HSC)"
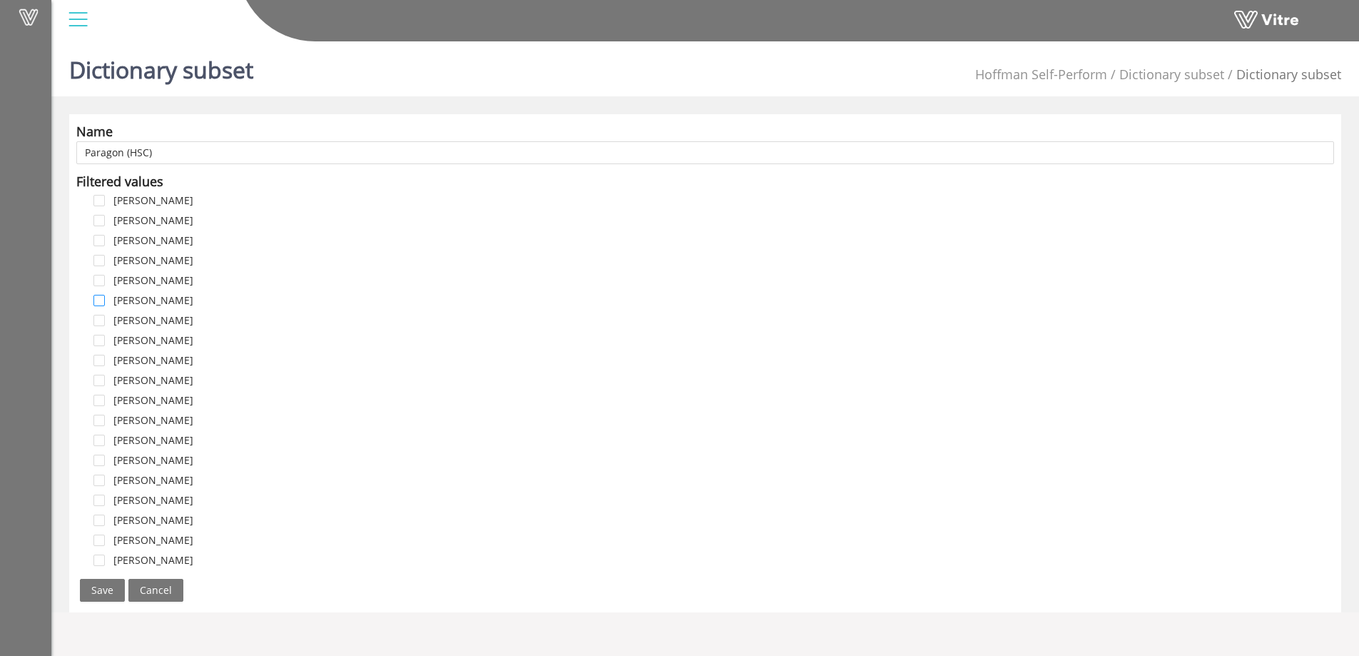
click at [102, 303] on span at bounding box center [98, 300] width 11 height 11
click at [98, 380] on span at bounding box center [98, 380] width 11 height 11
click at [100, 398] on span at bounding box center [98, 400] width 11 height 11
click at [98, 417] on span at bounding box center [98, 420] width 11 height 11
click at [98, 435] on span at bounding box center [98, 440] width 11 height 11
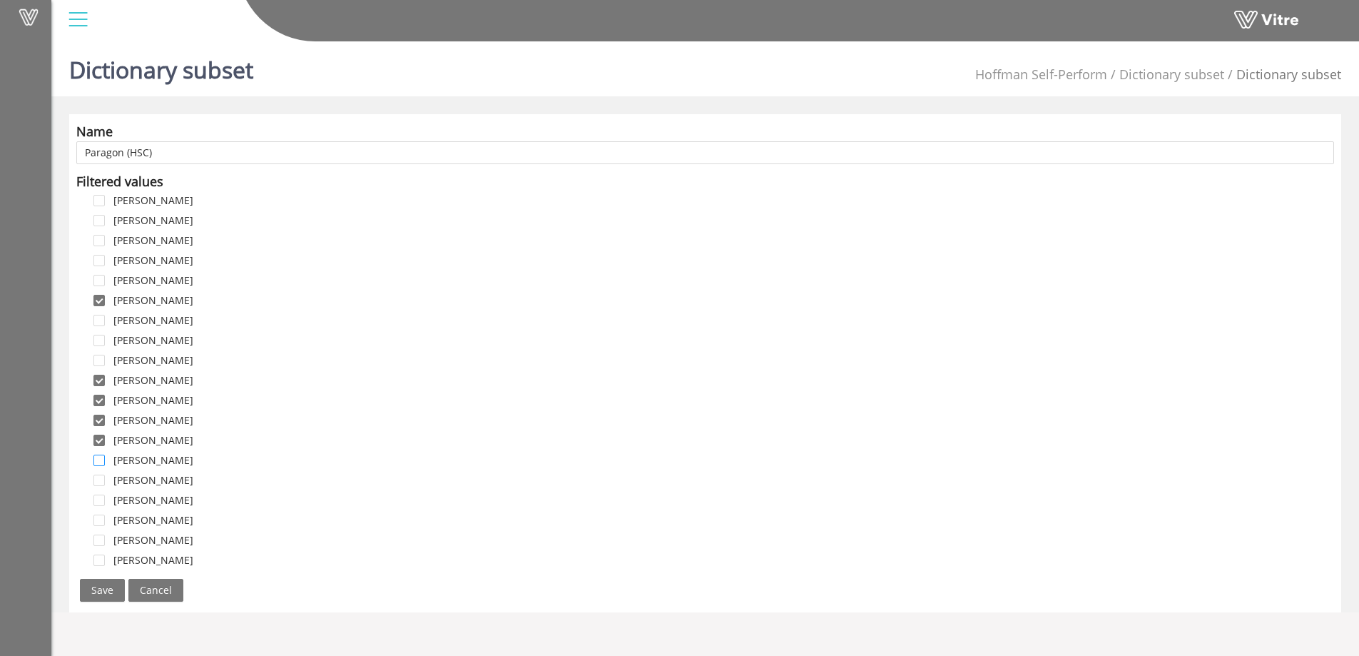
click at [100, 459] on span at bounding box center [98, 460] width 11 height 11
click at [99, 480] on span at bounding box center [98, 480] width 11 height 11
click at [100, 502] on span at bounding box center [98, 500] width 11 height 11
click at [98, 520] on span at bounding box center [98, 520] width 11 height 11
click at [98, 539] on span at bounding box center [98, 540] width 11 height 11
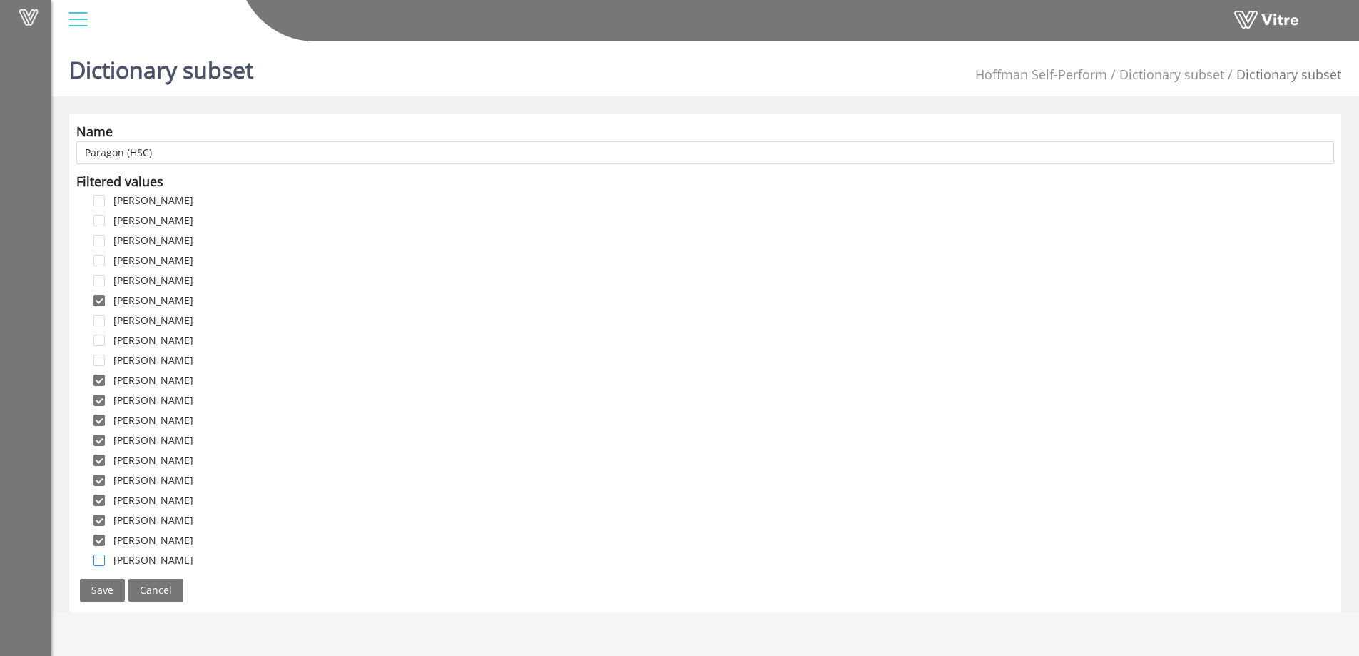
click at [99, 557] on span at bounding box center [98, 560] width 11 height 11
click at [103, 590] on span "Save" at bounding box center [102, 590] width 22 height 16
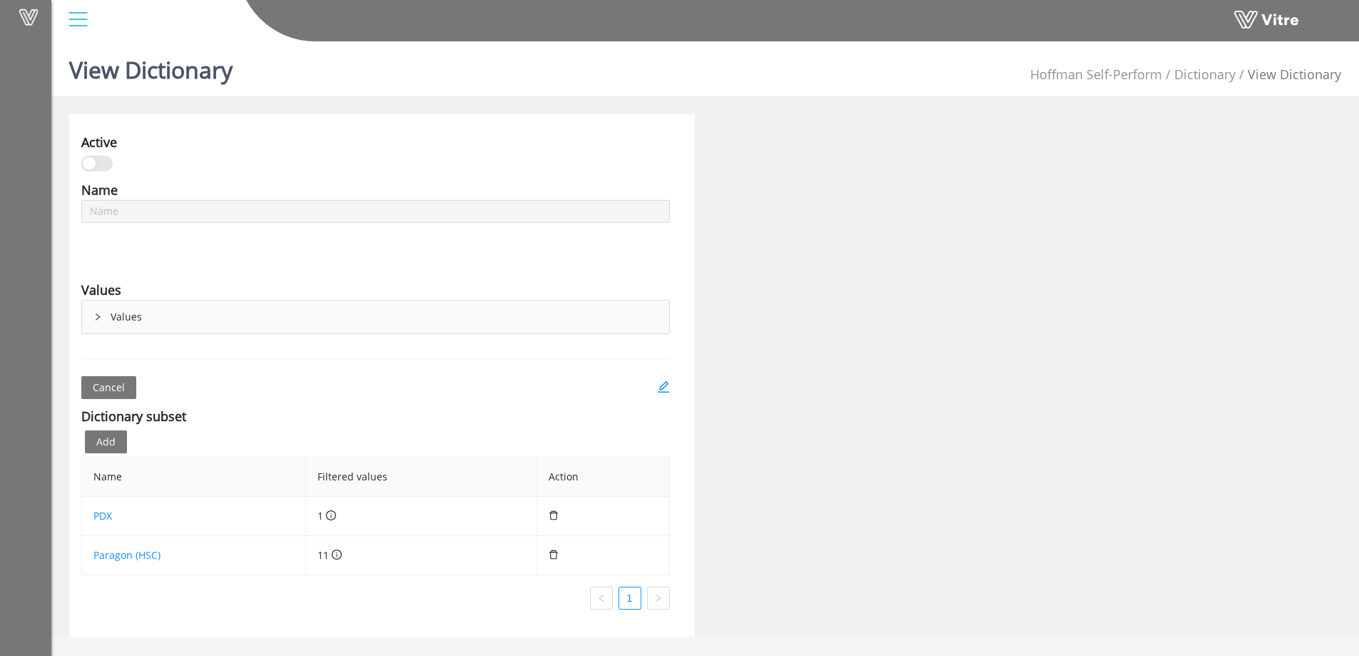
type input "reviewer list for SOR and SBO"
click at [106, 444] on span "Add" at bounding box center [105, 442] width 19 height 16
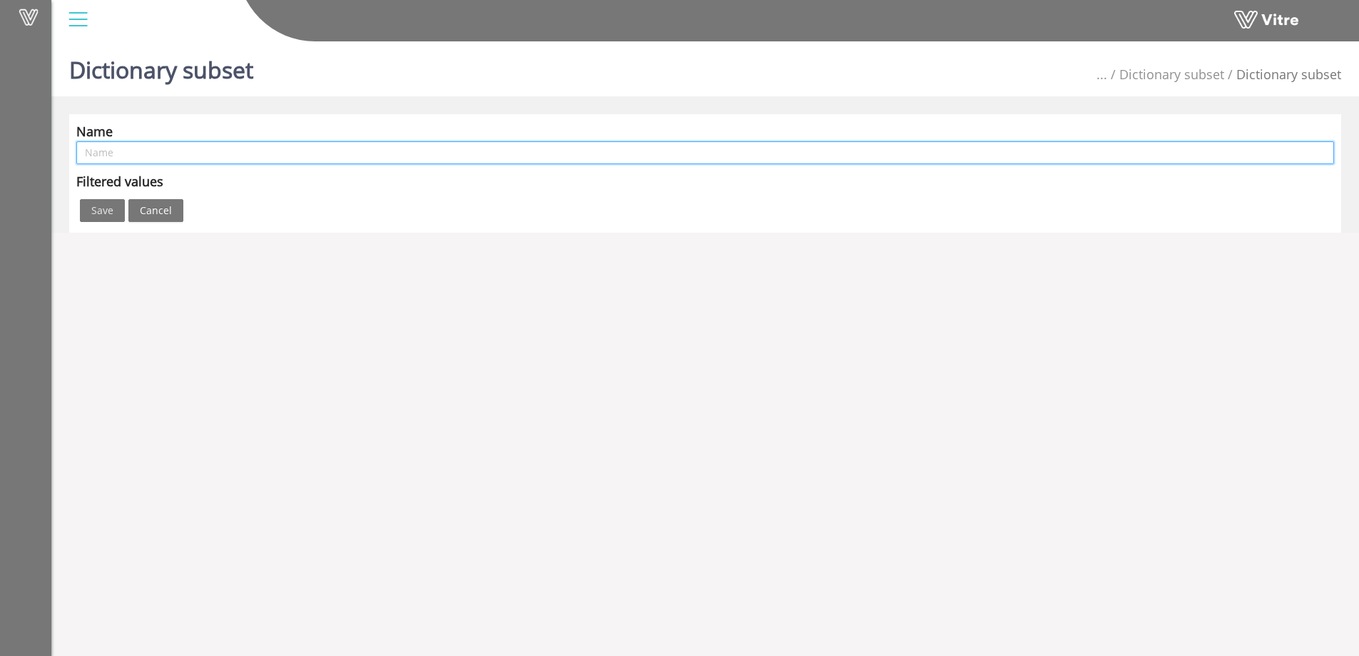
click at [138, 157] on input "text" at bounding box center [705, 152] width 1258 height 23
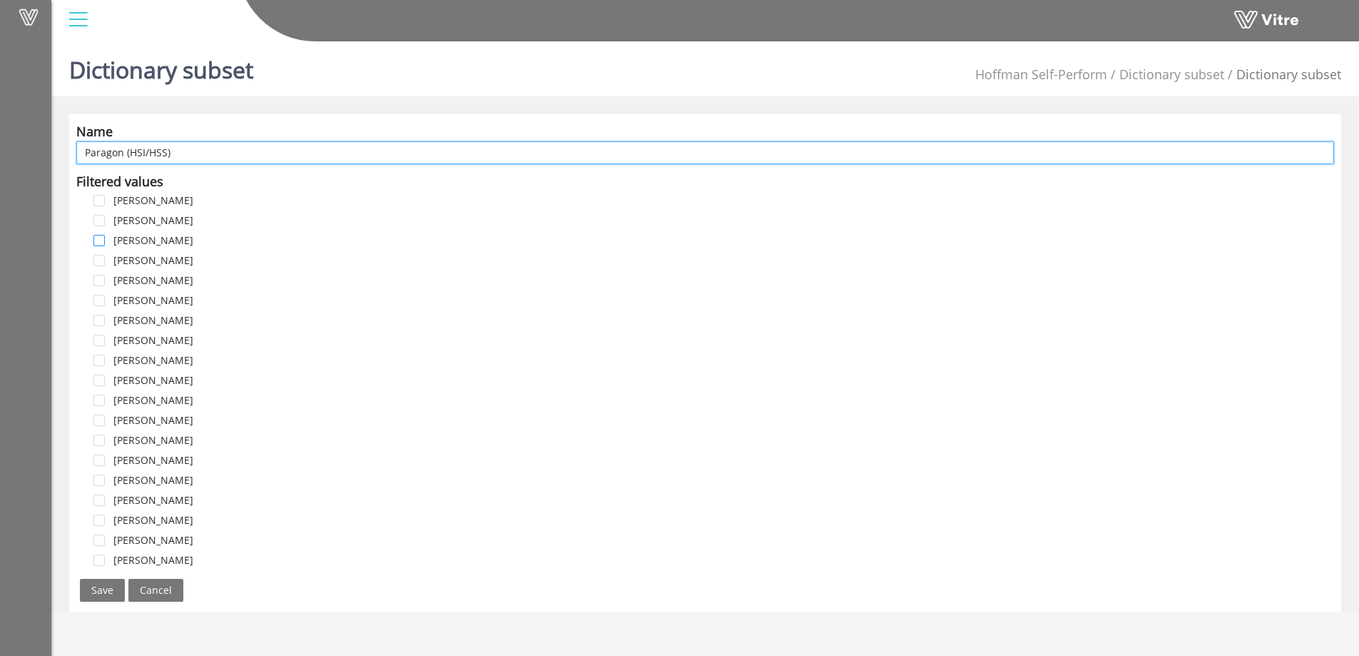
type input "Paragon (HSI/HSS)"
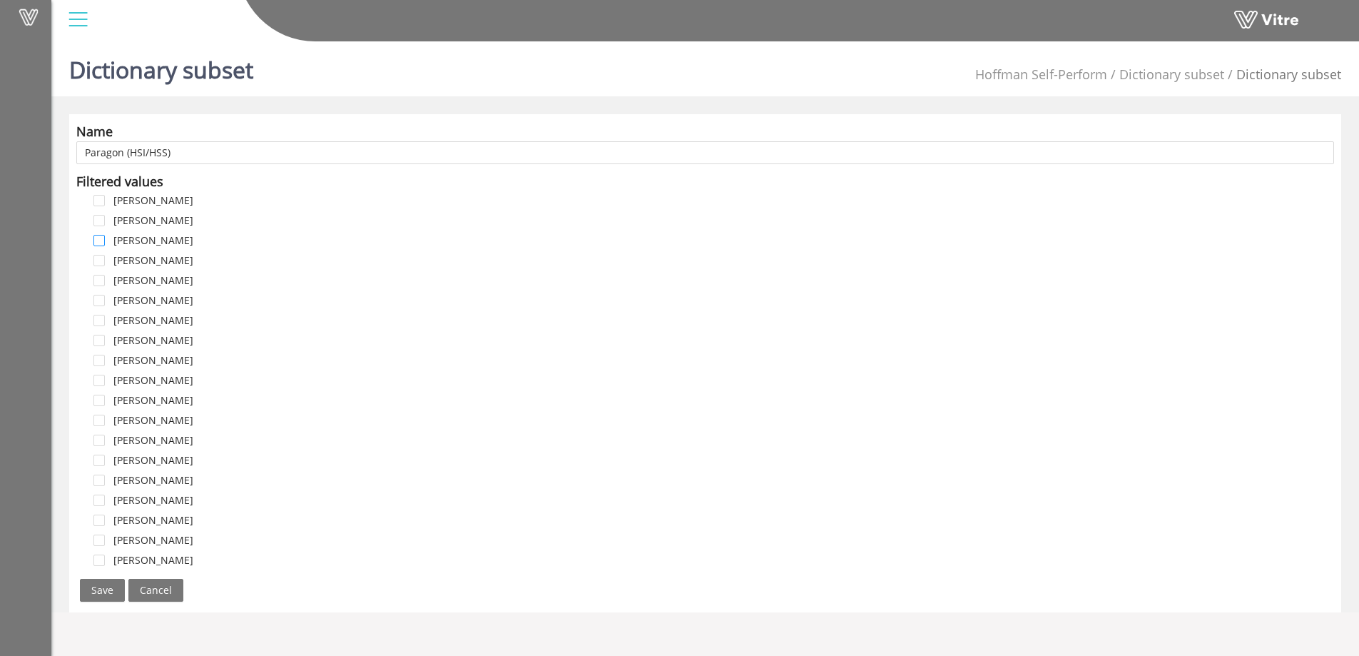
click at [101, 240] on span at bounding box center [98, 240] width 11 height 11
click at [102, 382] on span at bounding box center [98, 380] width 11 height 11
click at [100, 200] on span at bounding box center [98, 200] width 11 height 11
drag, startPoint x: 108, startPoint y: 589, endPoint x: 128, endPoint y: 557, distance: 37.6
click at [108, 588] on span "Save" at bounding box center [102, 590] width 22 height 16
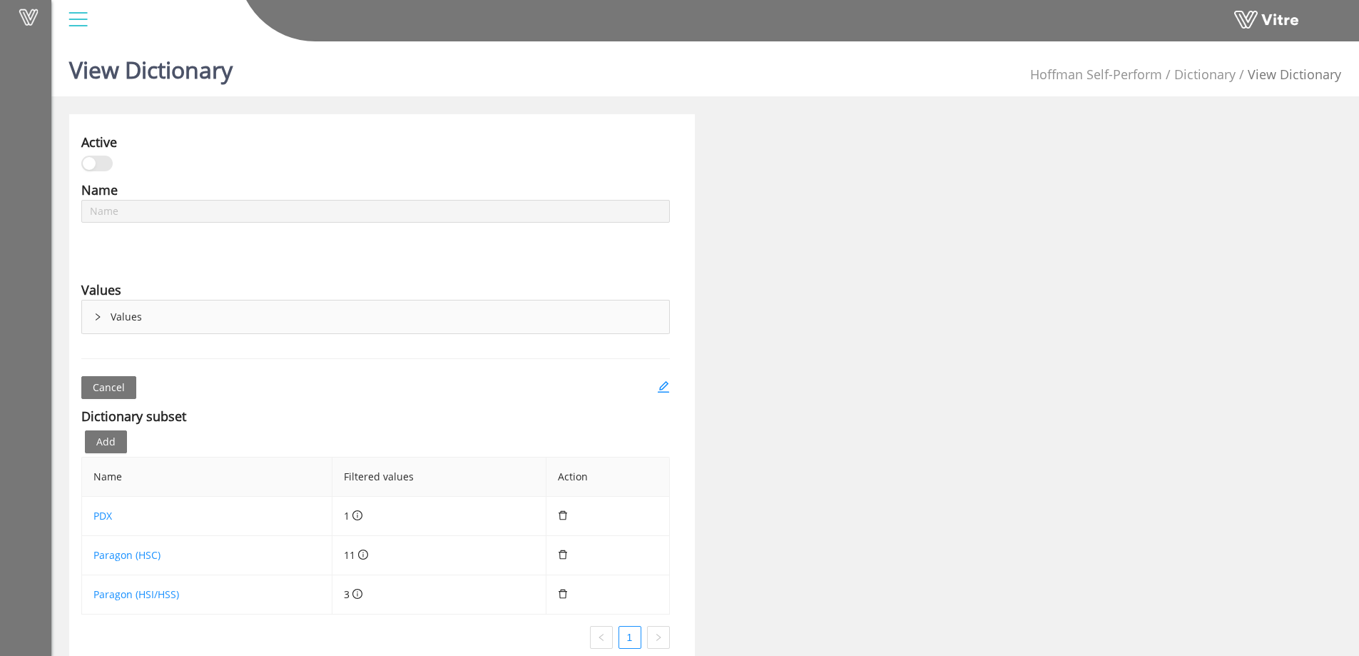
type input "reviewer list for SOR and SBO"
